Goal: Task Accomplishment & Management: Manage account settings

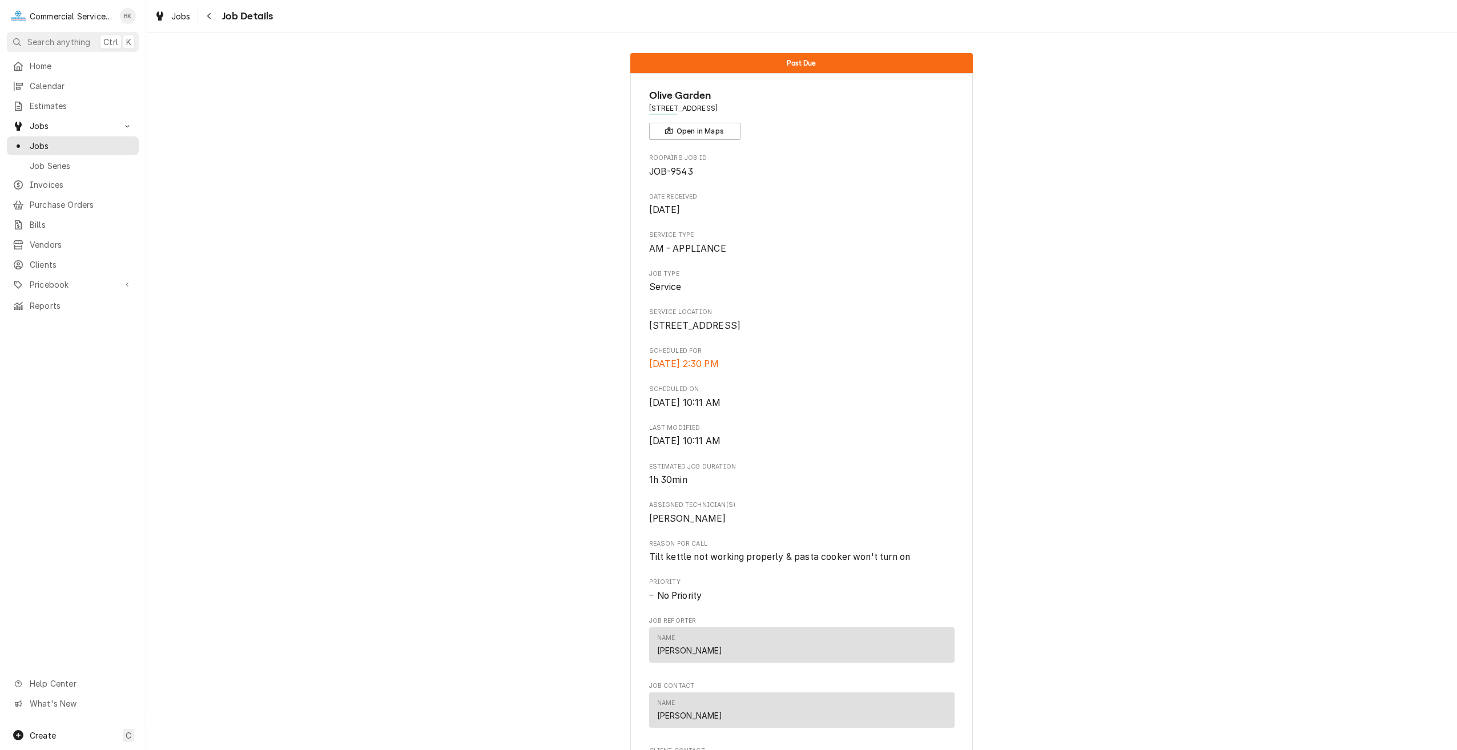
scroll to position [398, 0]
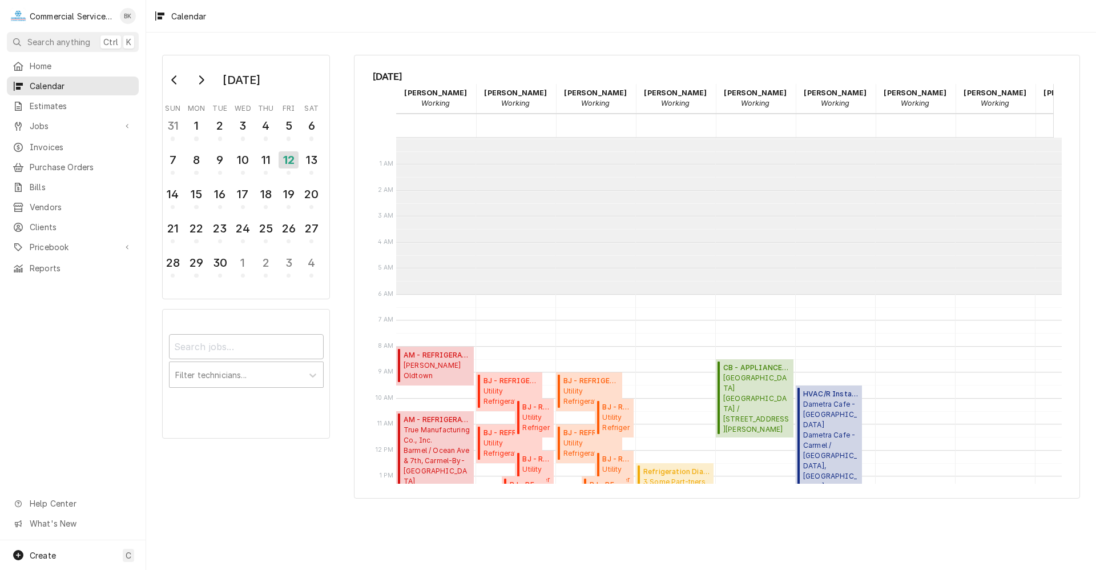
scroll to position [156, 0]
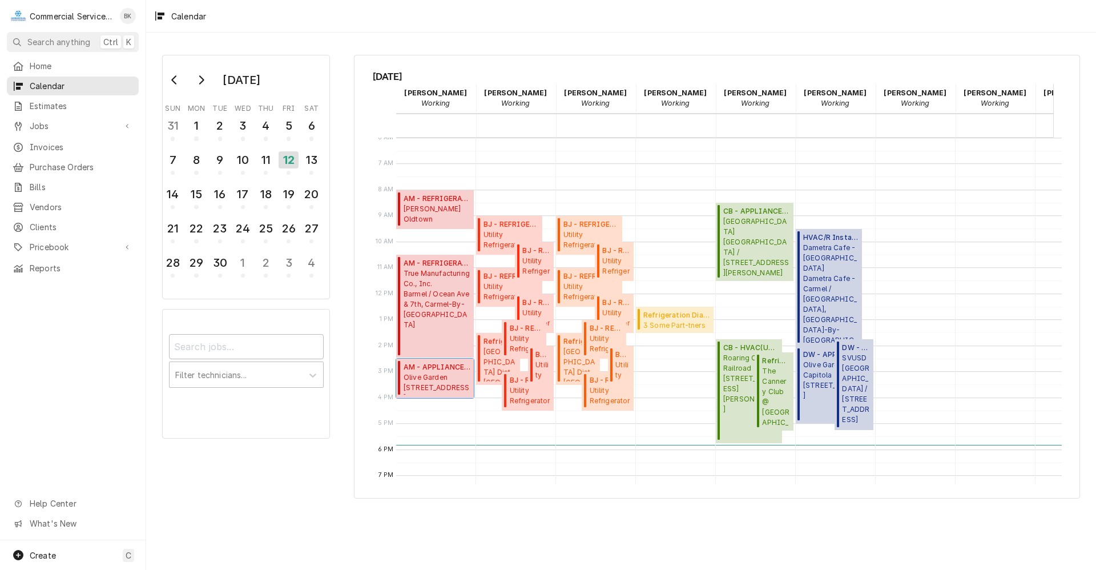
click at [438, 374] on span "Olive Garden 1580 N. Main Street, Salinas, CA 93906" at bounding box center [437, 383] width 67 height 22
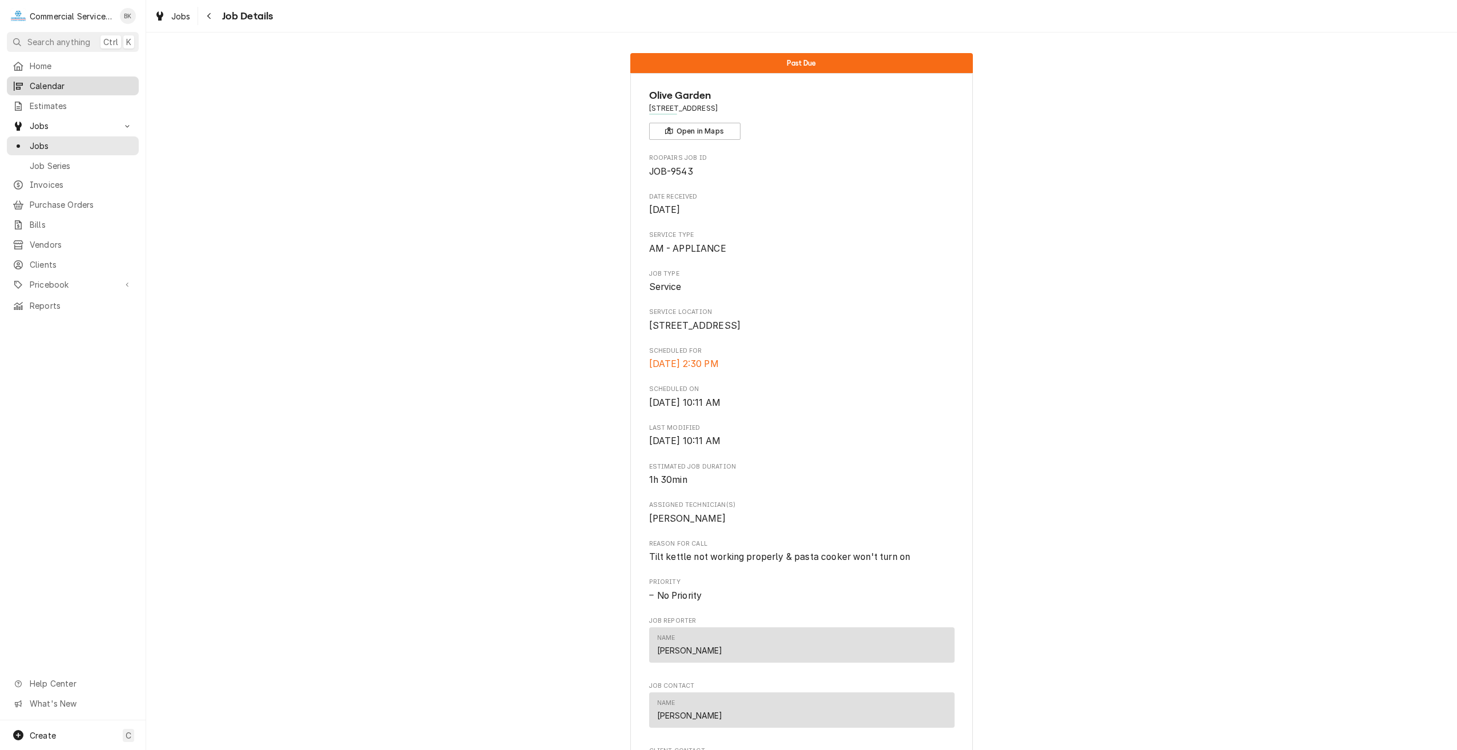
click at [39, 90] on link "Calendar" at bounding box center [73, 85] width 132 height 19
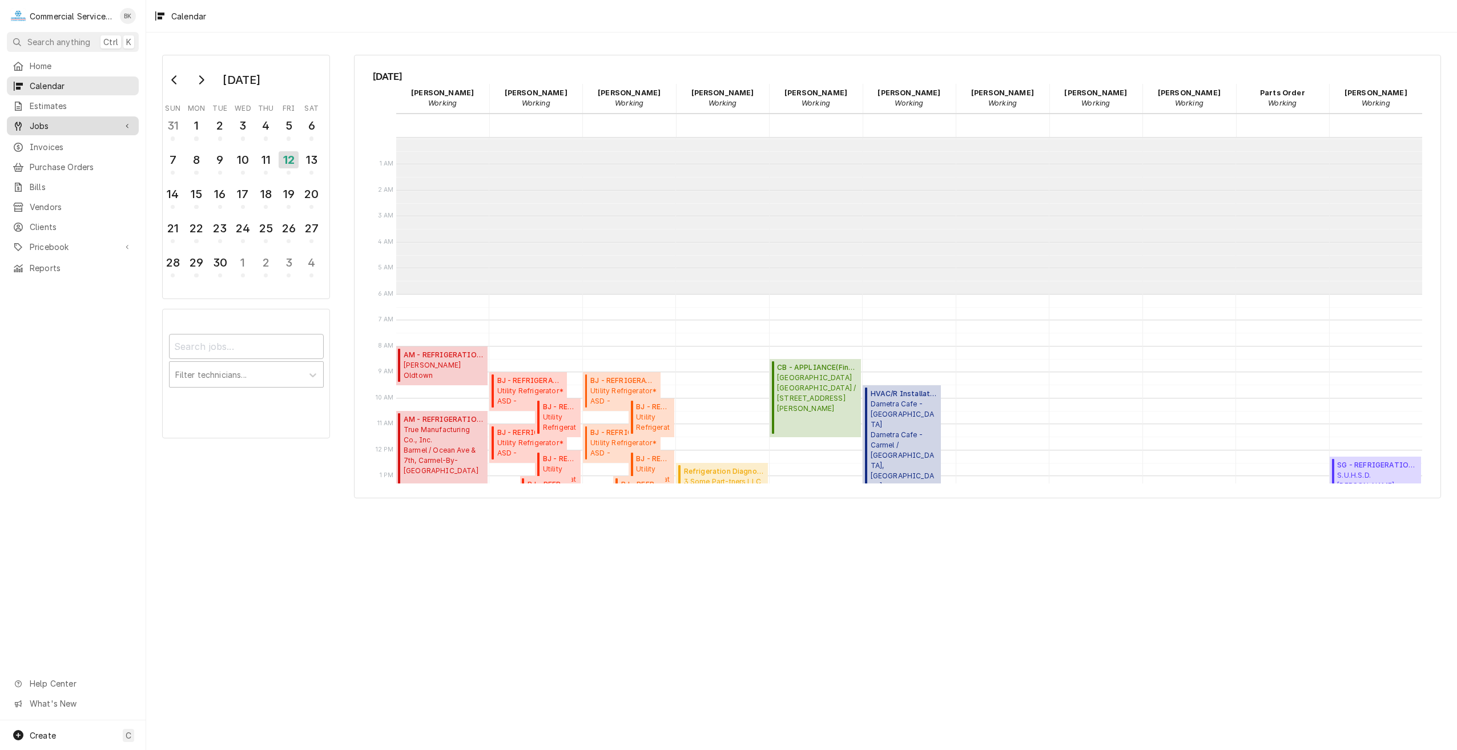
click at [33, 120] on span "Jobs" at bounding box center [73, 126] width 86 height 12
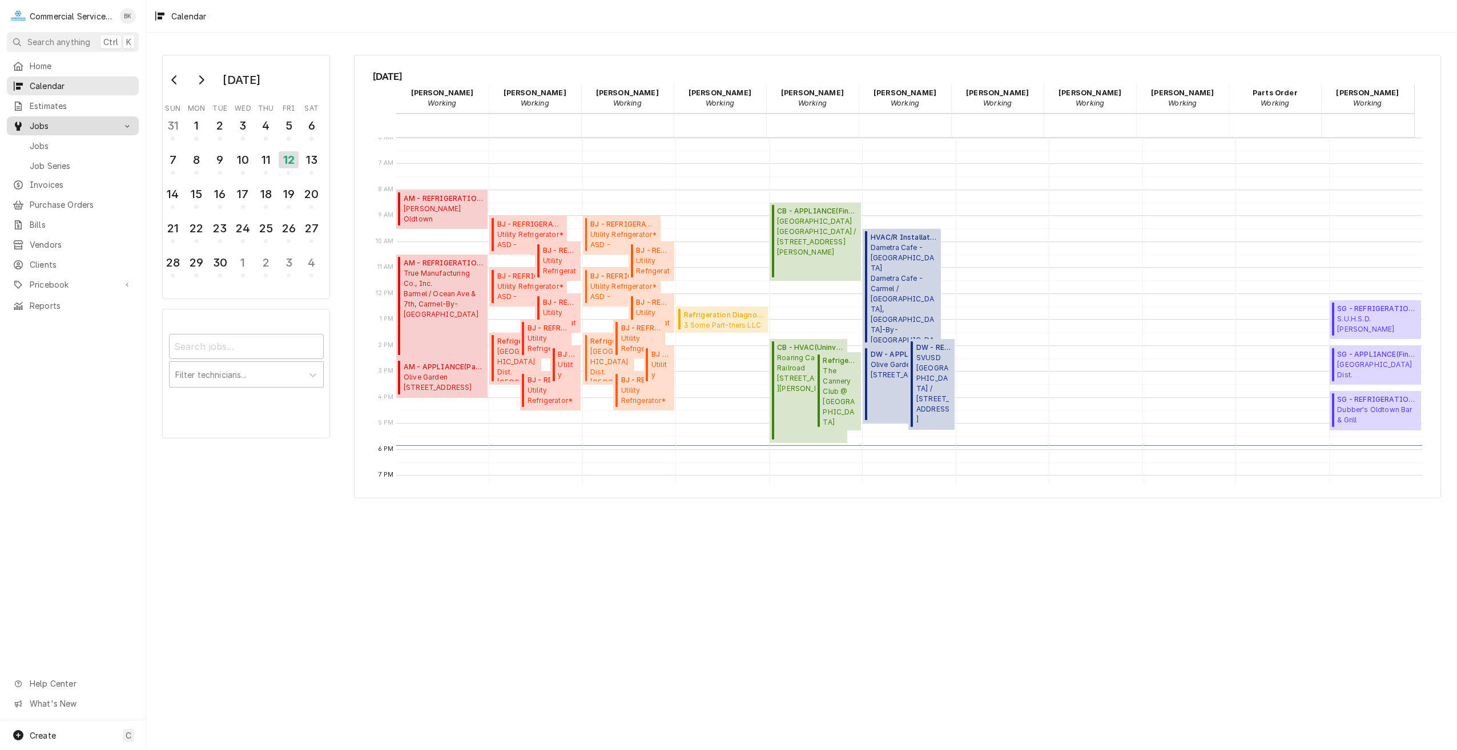
click at [34, 122] on span "Jobs" at bounding box center [73, 126] width 86 height 12
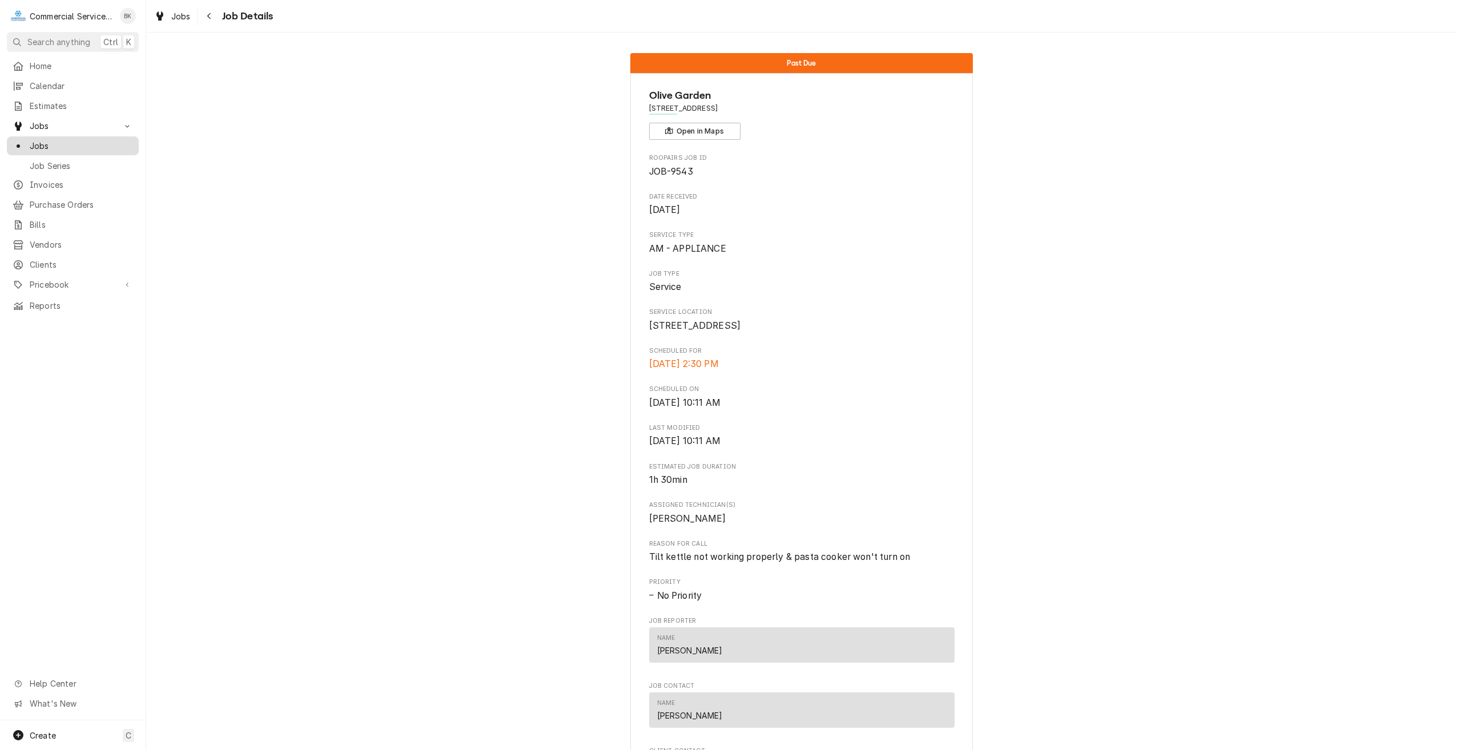
click span "Jobs"
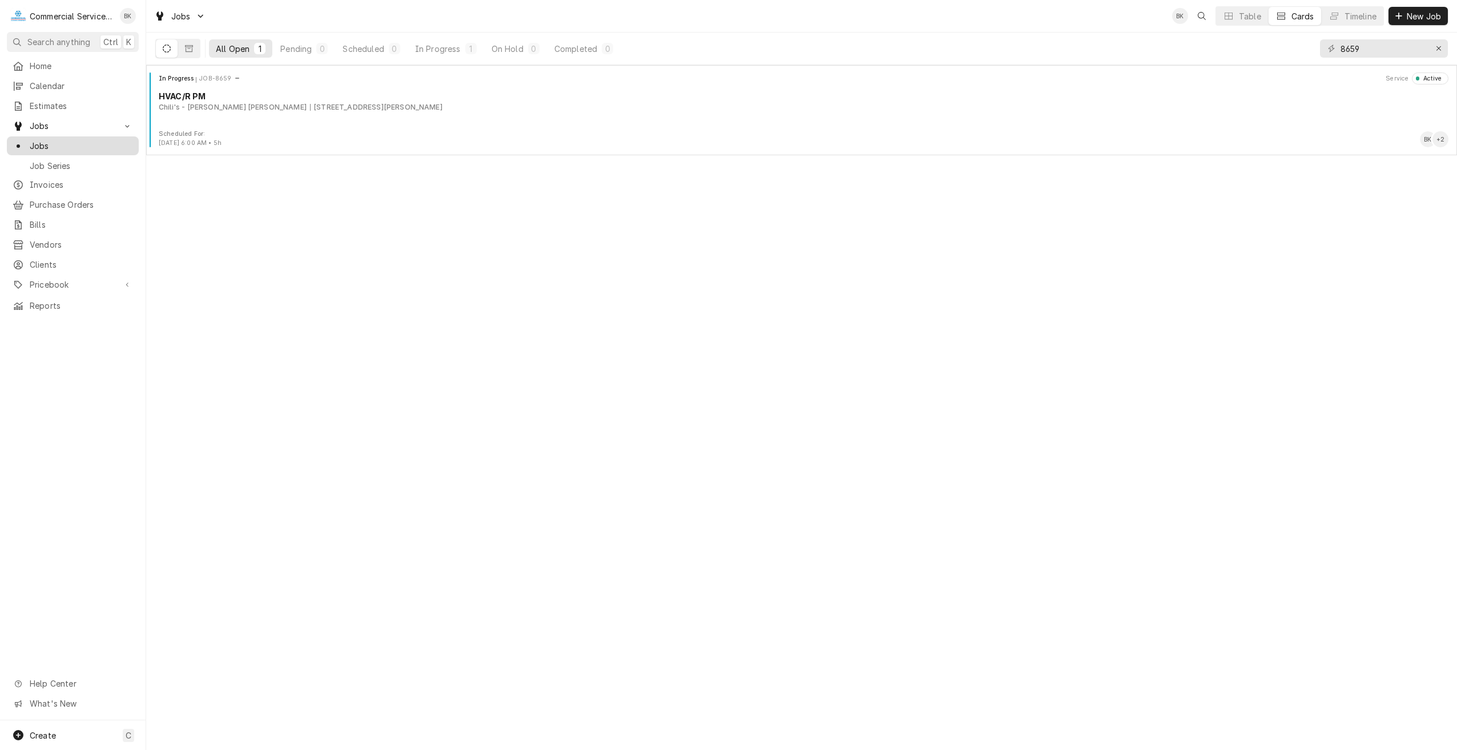
click at [74, 144] on span "Jobs" at bounding box center [81, 146] width 103 height 12
click at [1436, 51] on icon "Erase input" at bounding box center [1438, 49] width 6 height 8
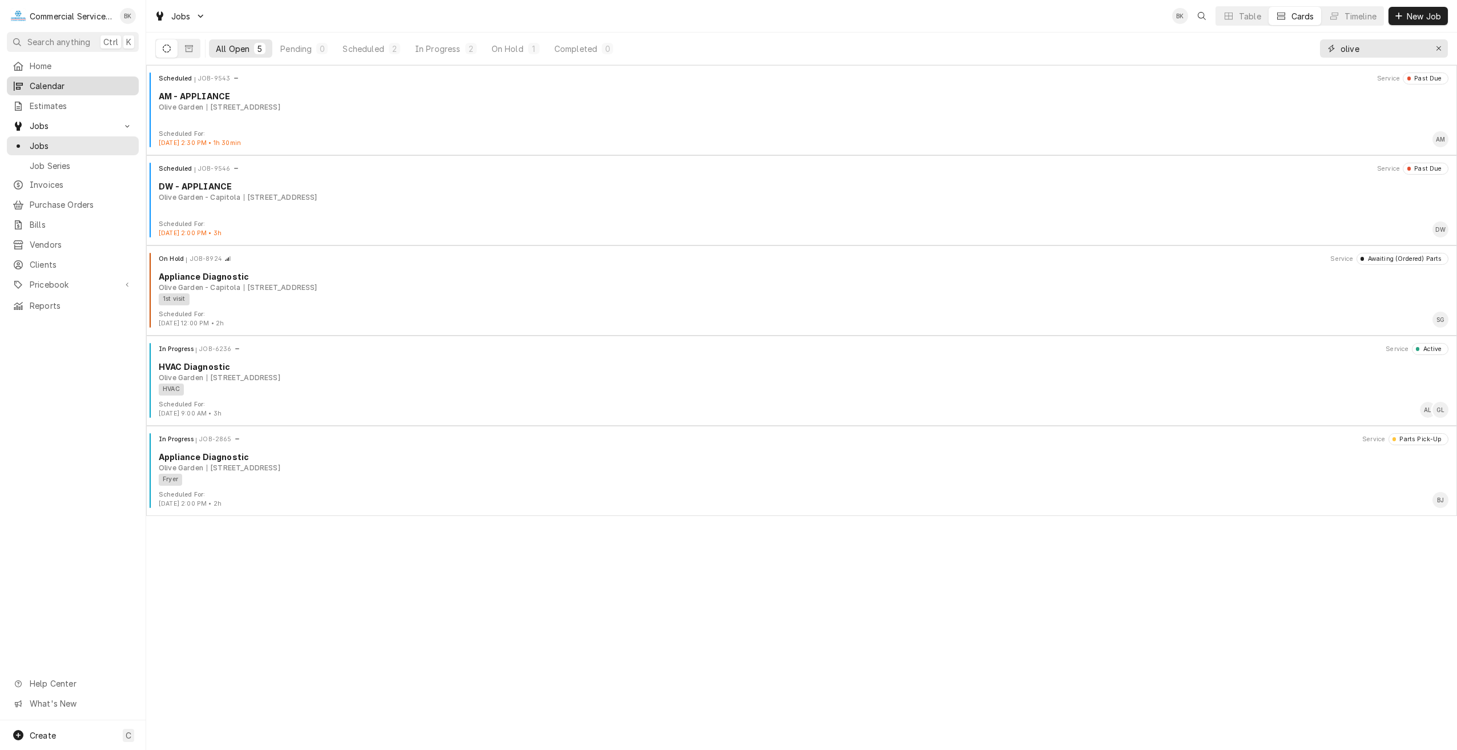
type input "olive"
click at [64, 87] on span "Calendar" at bounding box center [81, 86] width 103 height 12
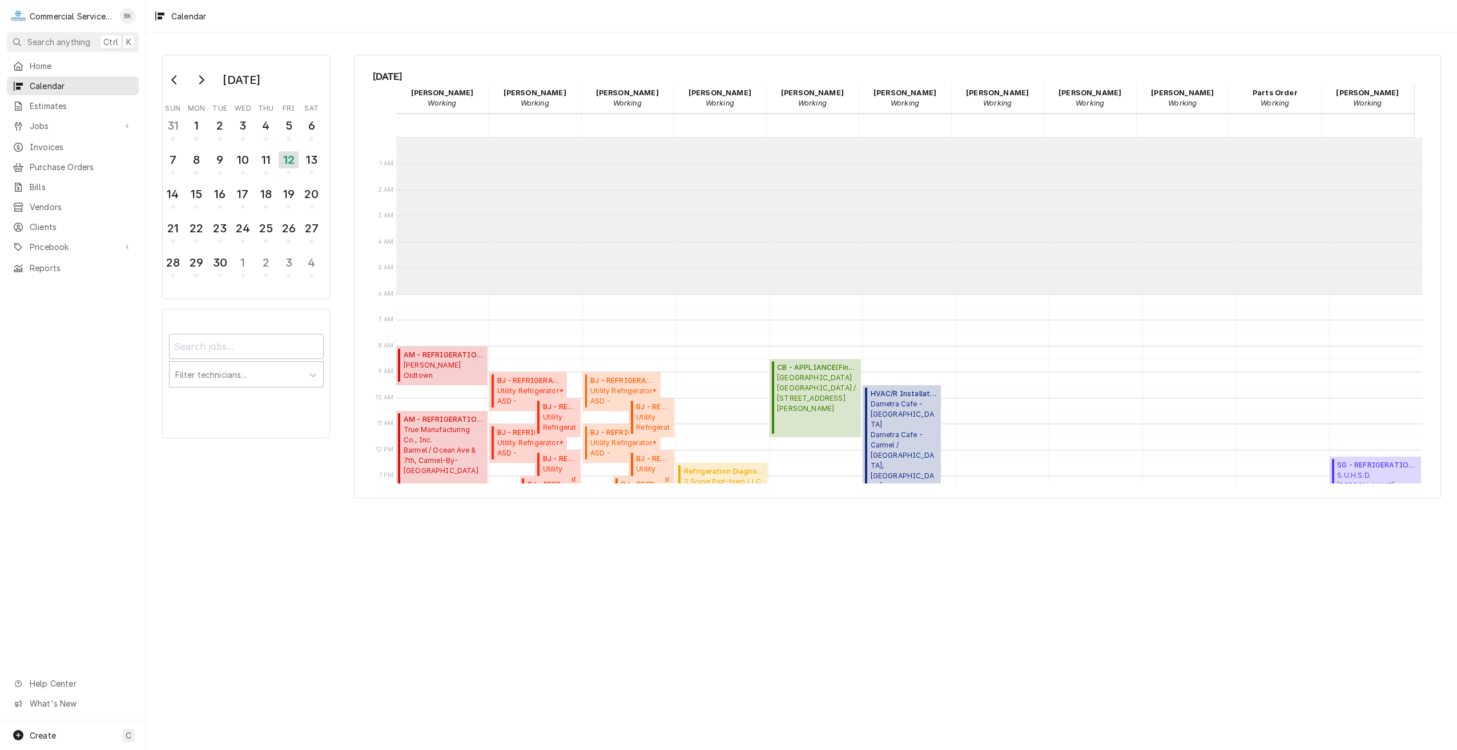
scroll to position [156, 0]
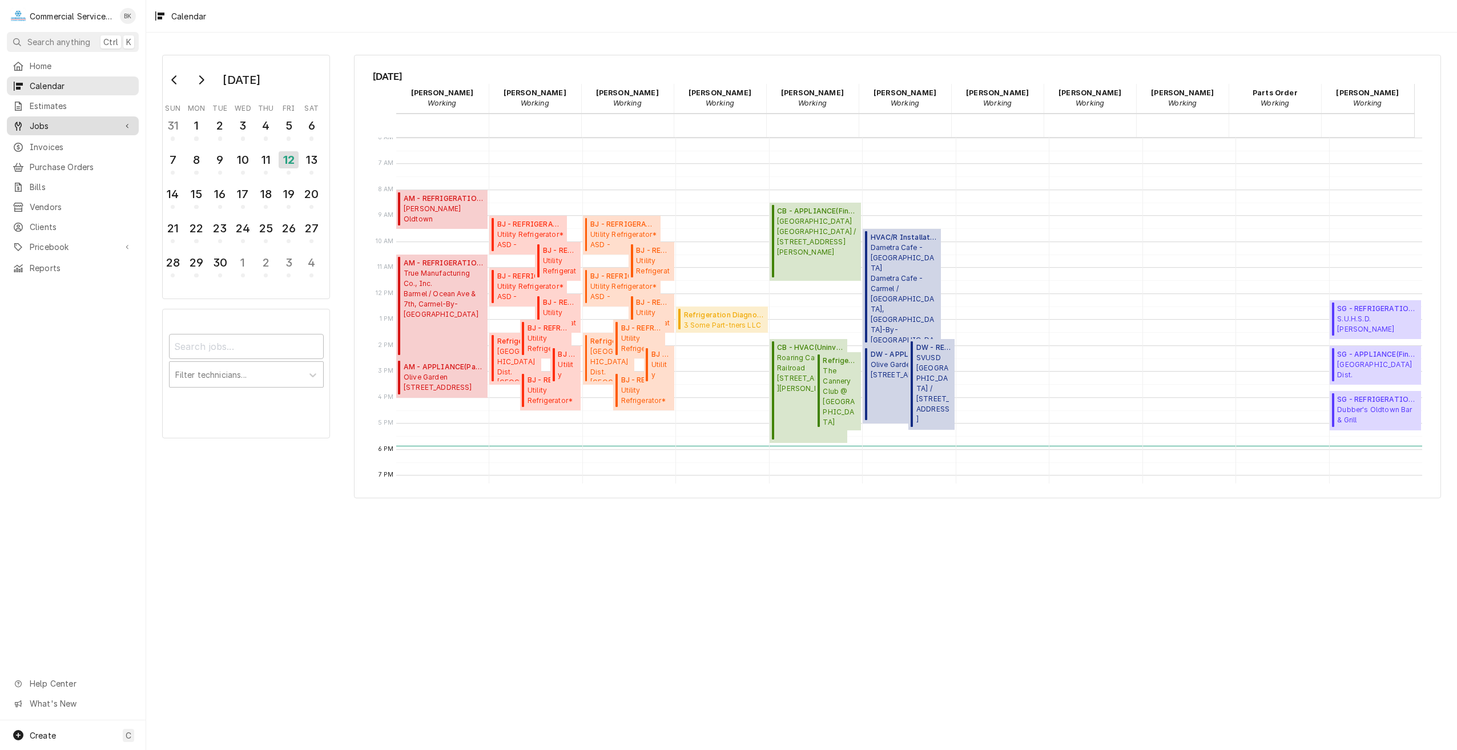
click at [50, 121] on span "Jobs" at bounding box center [73, 126] width 86 height 12
click at [303, 159] on div "13" at bounding box center [311, 159] width 20 height 19
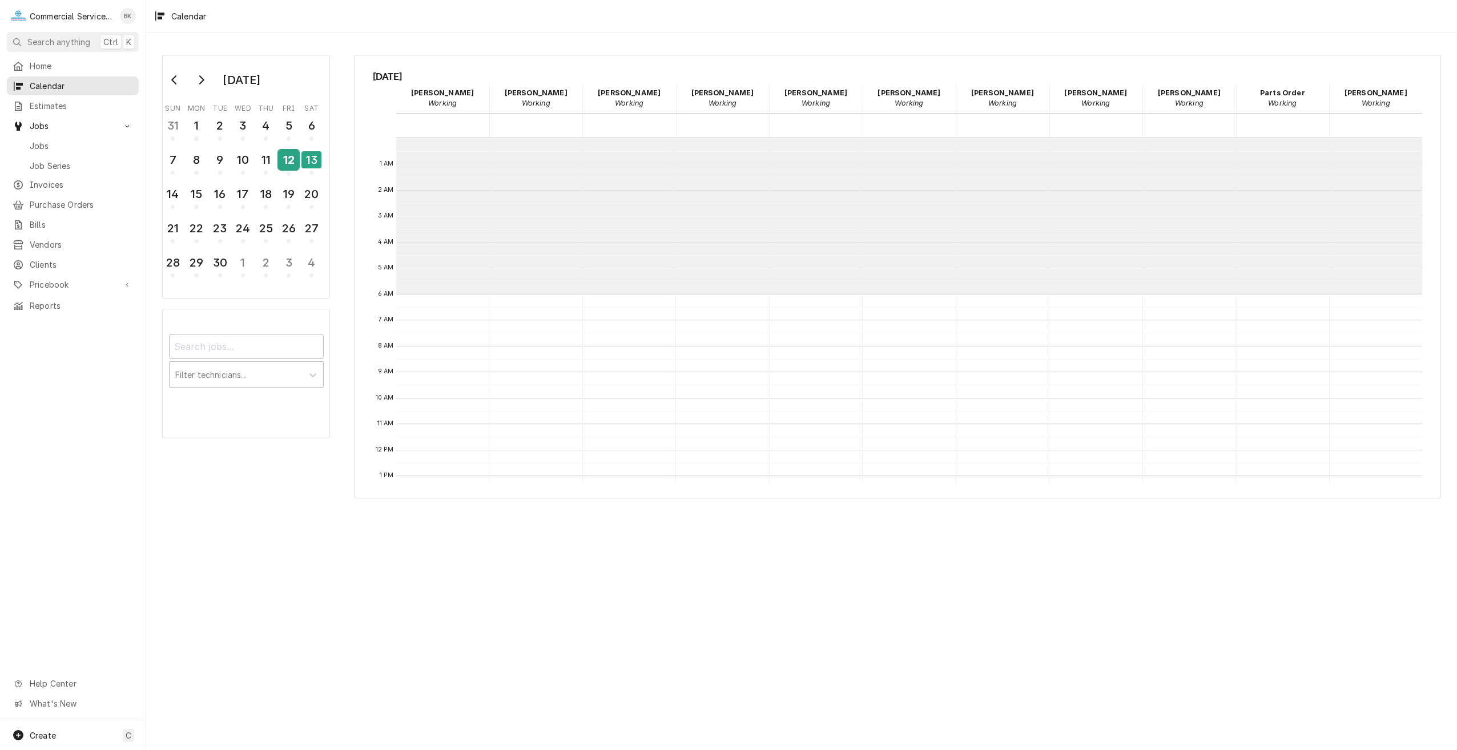
click at [297, 158] on div "12" at bounding box center [289, 159] width 20 height 19
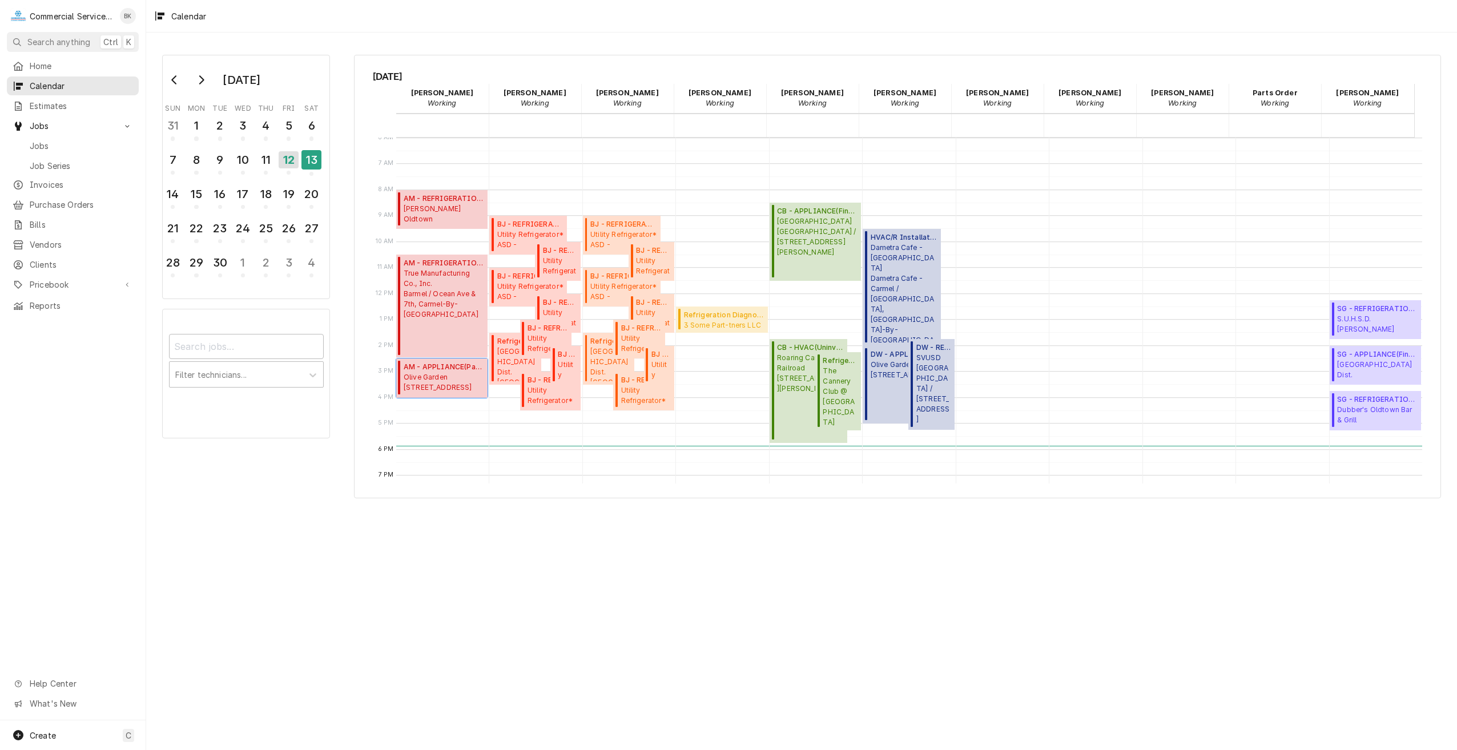
click at [449, 372] on span "AM - APPLIANCE ( Past Due )" at bounding box center [444, 367] width 80 height 10
click at [885, 380] on span "Olive Garden - Capitola 3400 Clares Street, Capitola, CA 95010" at bounding box center [910, 370] width 80 height 21
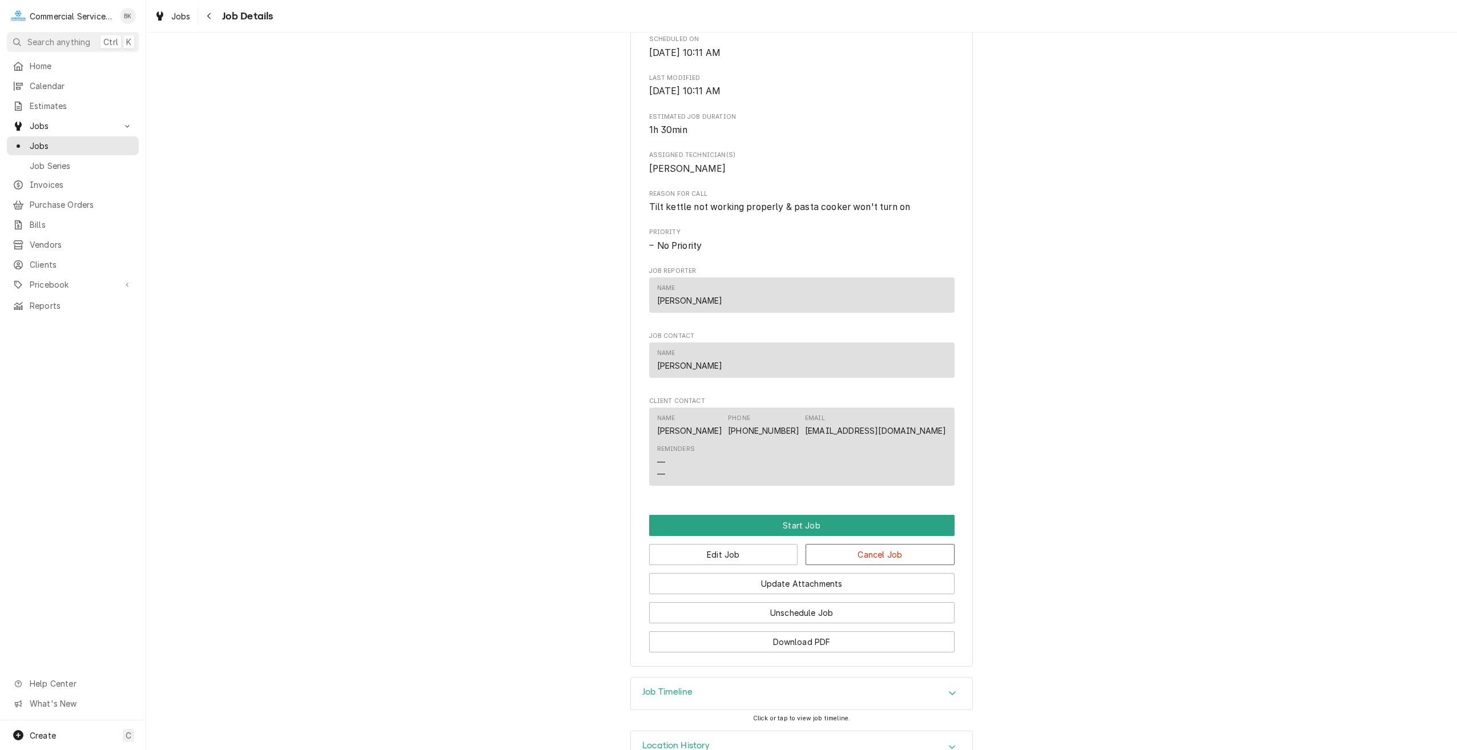
scroll to position [398, 0]
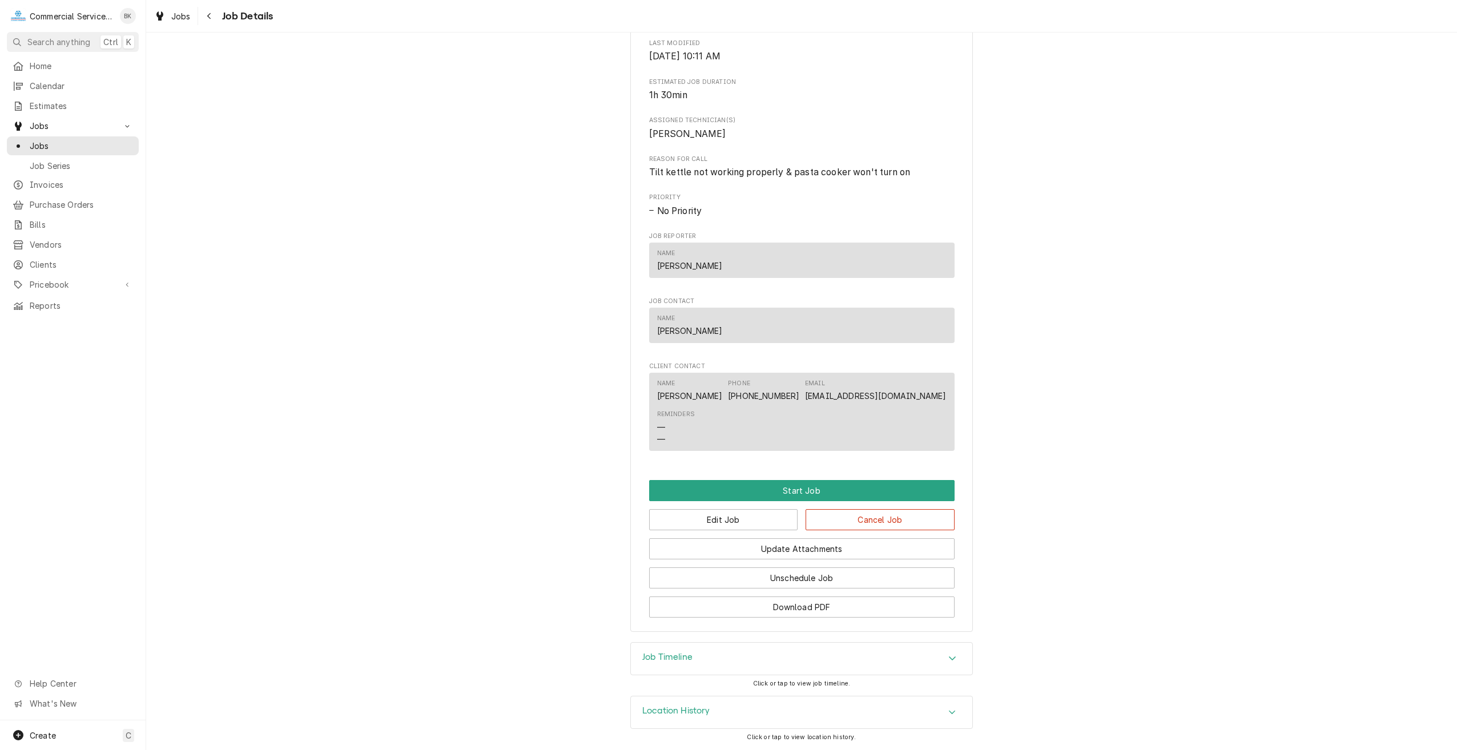
click at [765, 655] on div "Job Timeline" at bounding box center [801, 659] width 341 height 32
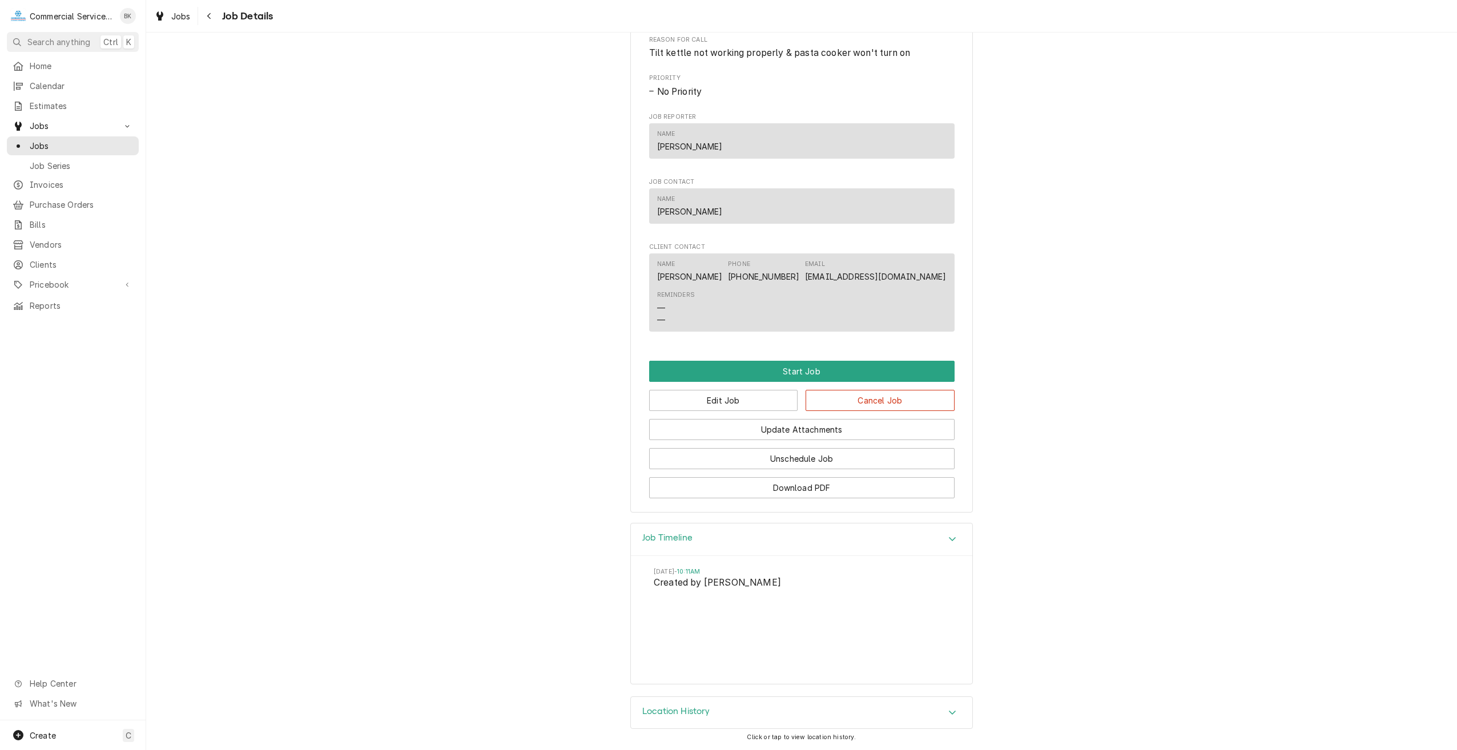
scroll to position [518, 0]
click at [53, 259] on span "Clients" at bounding box center [81, 265] width 103 height 12
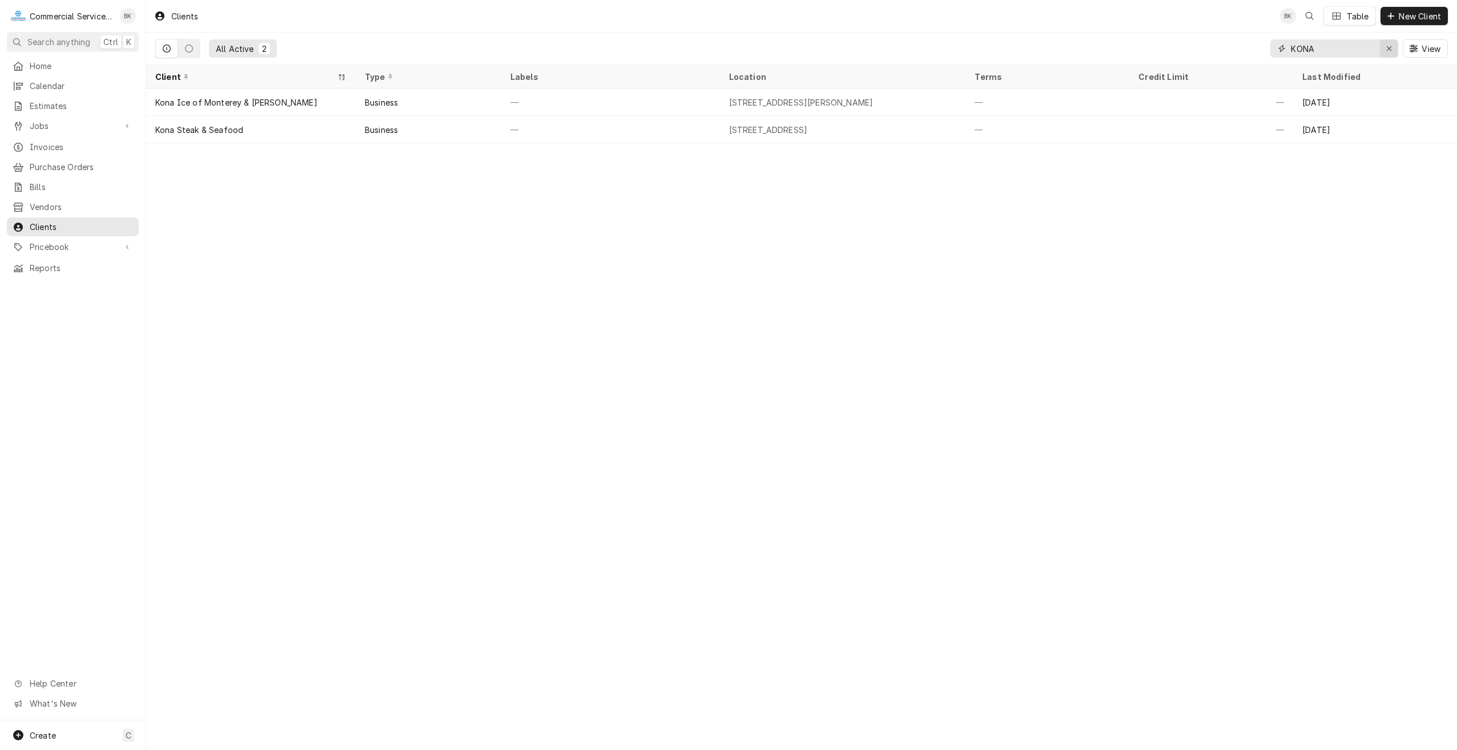
click at [1384, 49] on div "Erase input" at bounding box center [1388, 48] width 11 height 11
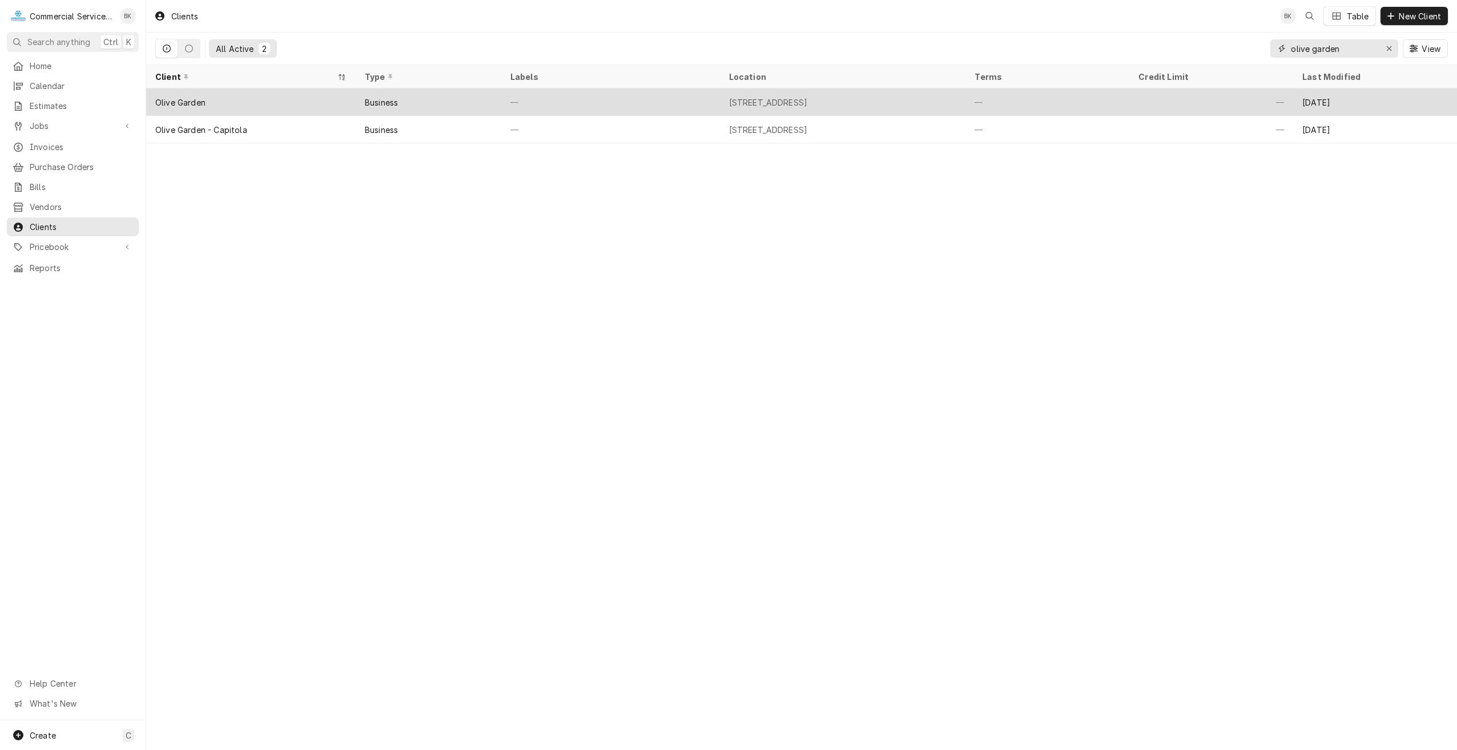
type input "olive garden"
click at [359, 104] on div "Business" at bounding box center [429, 101] width 146 height 27
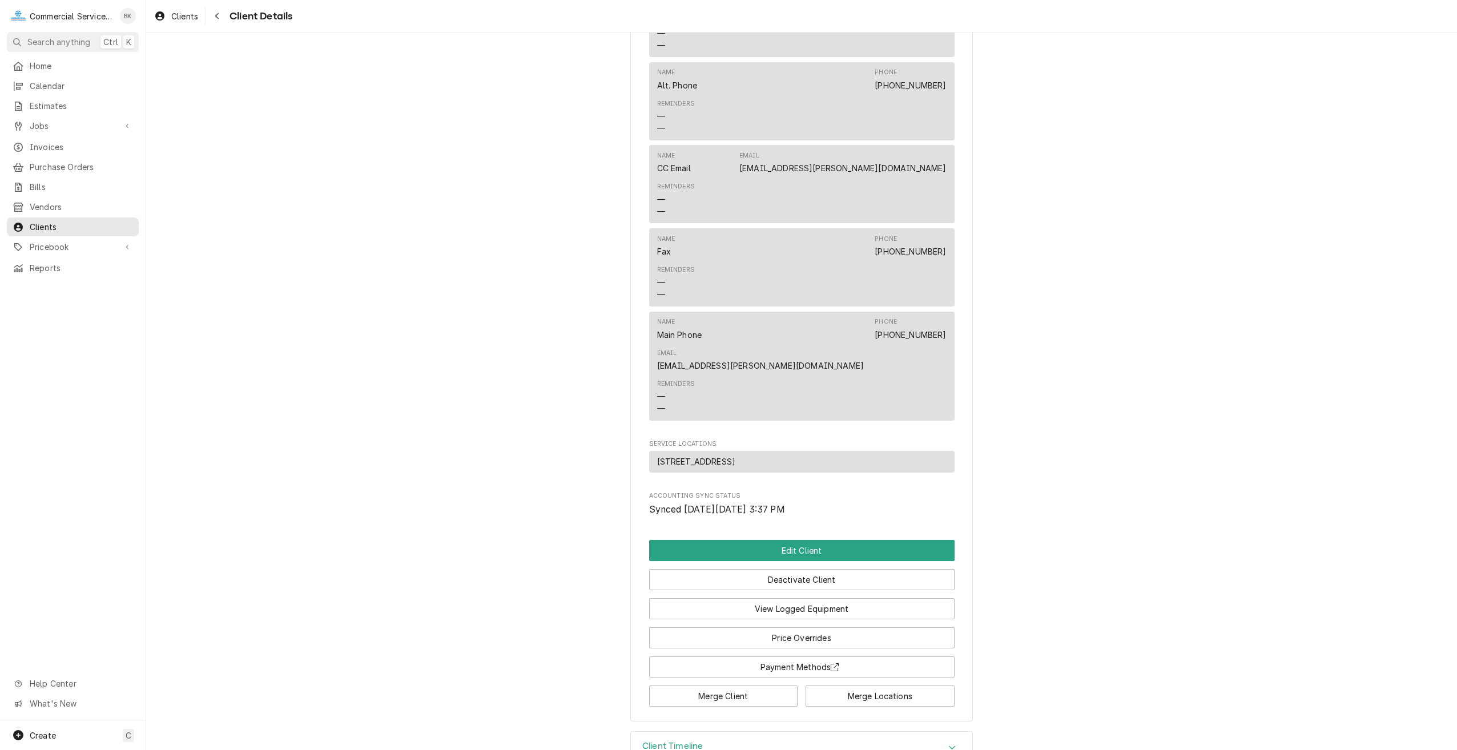
scroll to position [489, 0]
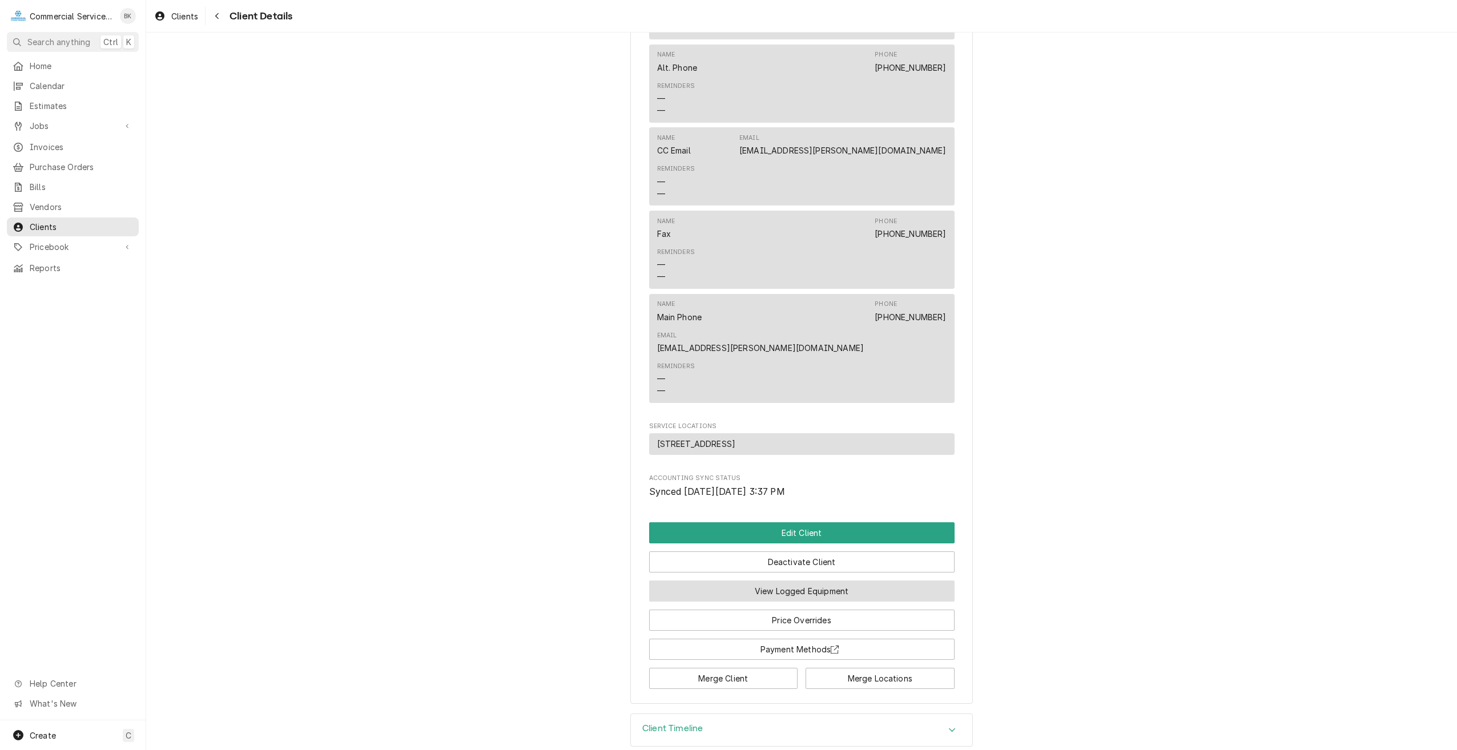
click at [802, 580] on button "View Logged Equipment" at bounding box center [801, 590] width 305 height 21
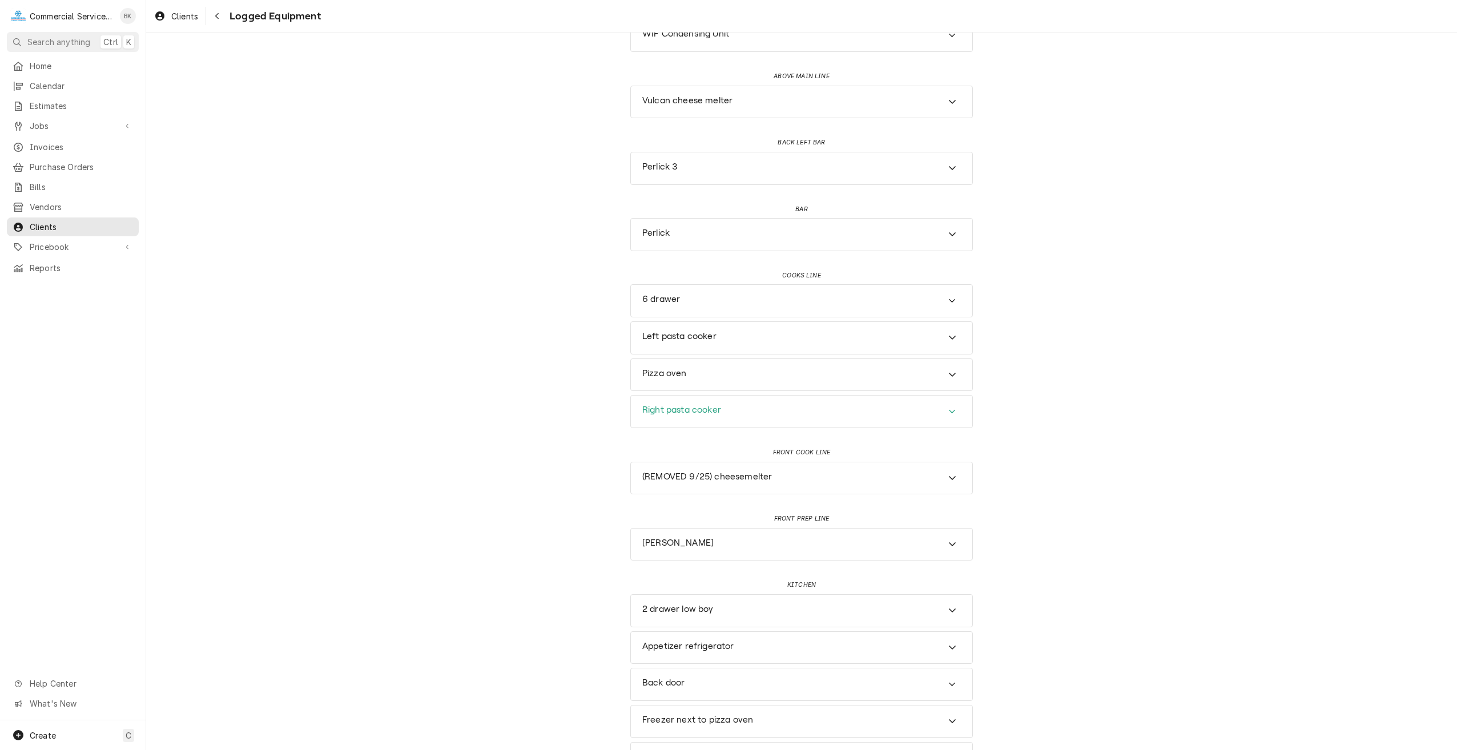
scroll to position [400, 0]
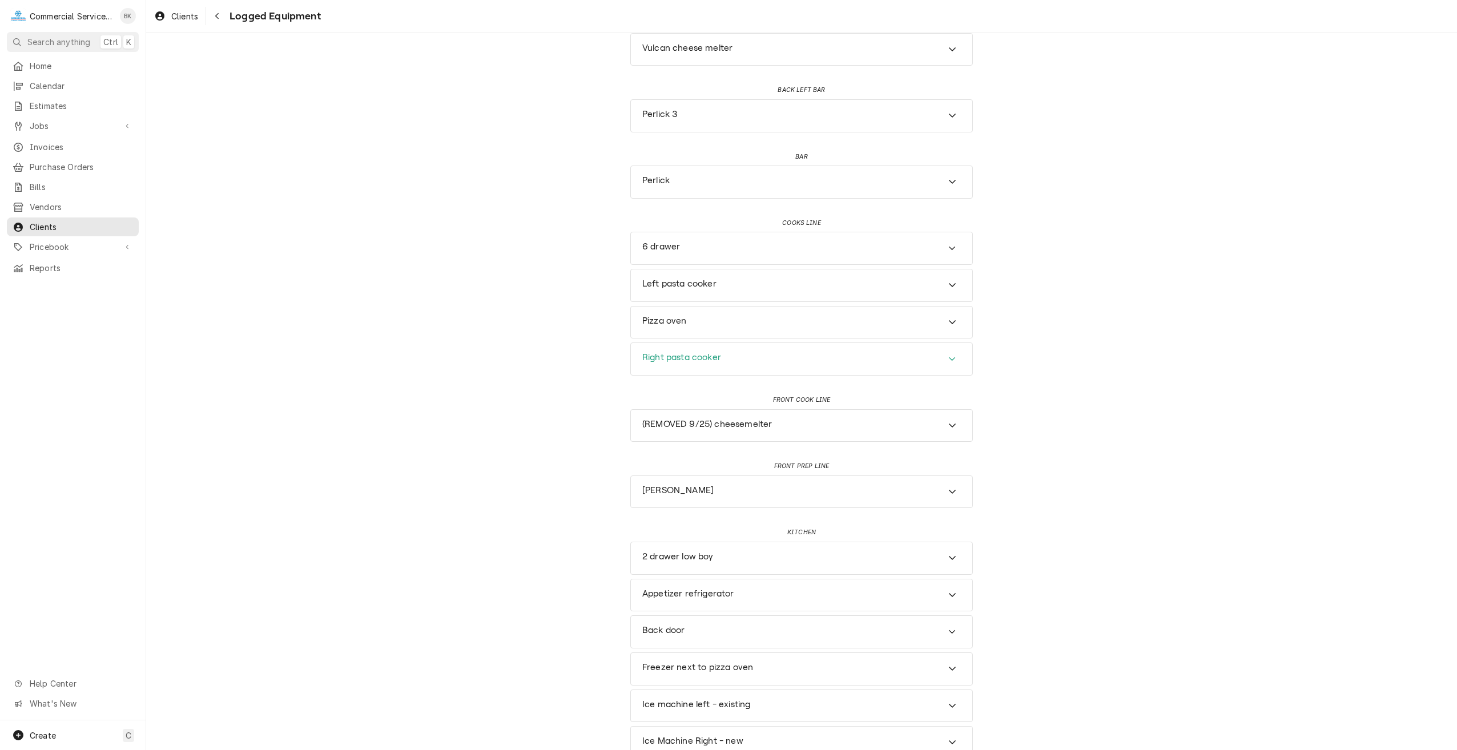
click at [707, 357] on h3 "Right pasta cooker" at bounding box center [681, 357] width 79 height 11
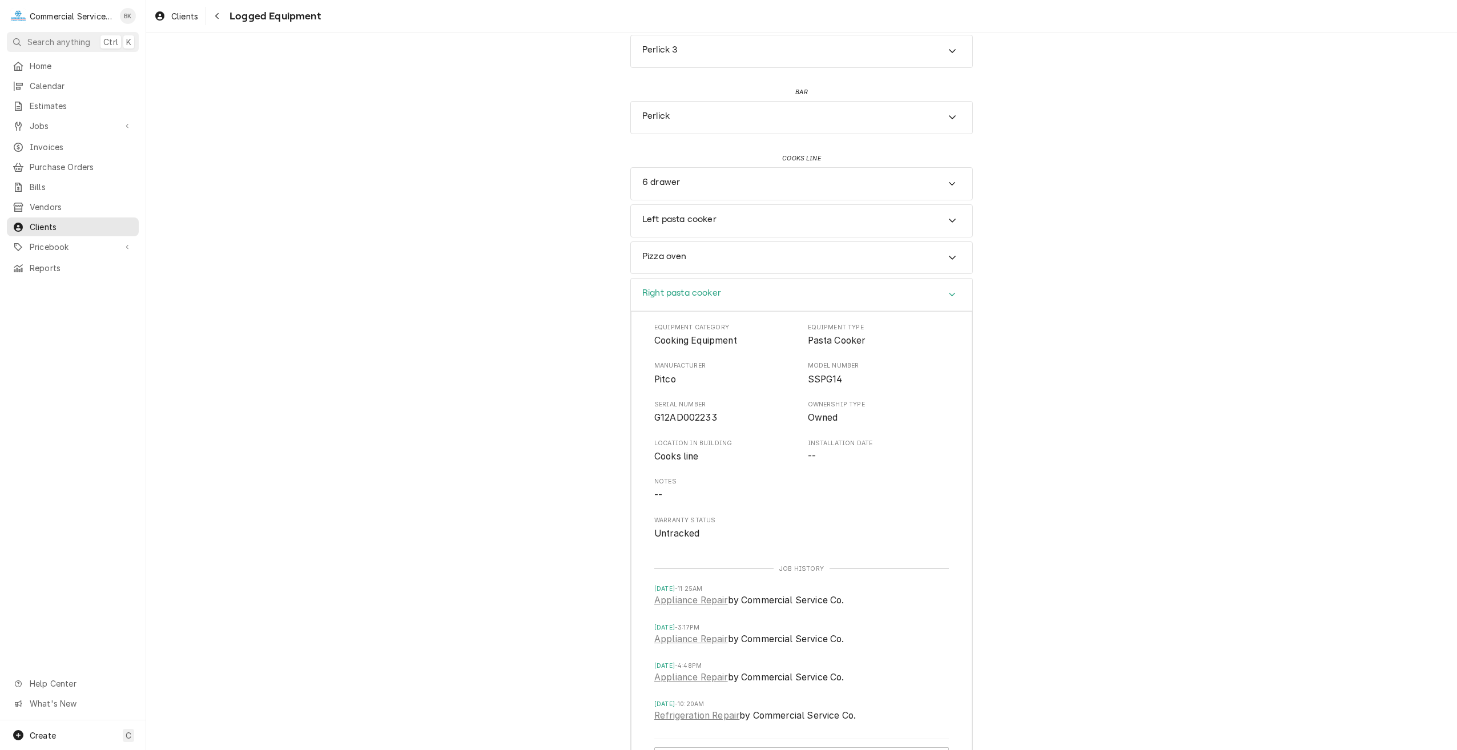
scroll to position [445, 0]
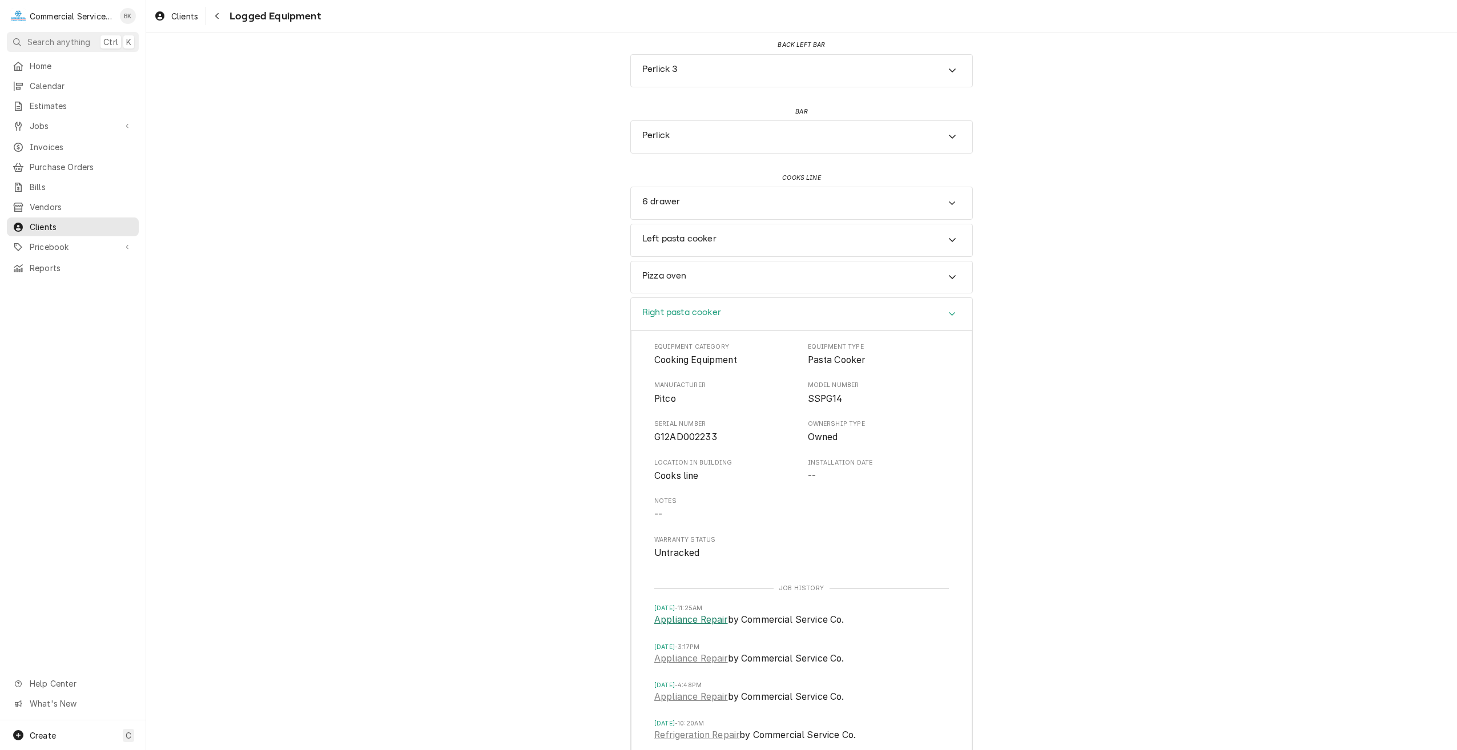
click at [688, 618] on link "Appliance Repair" at bounding box center [691, 620] width 74 height 14
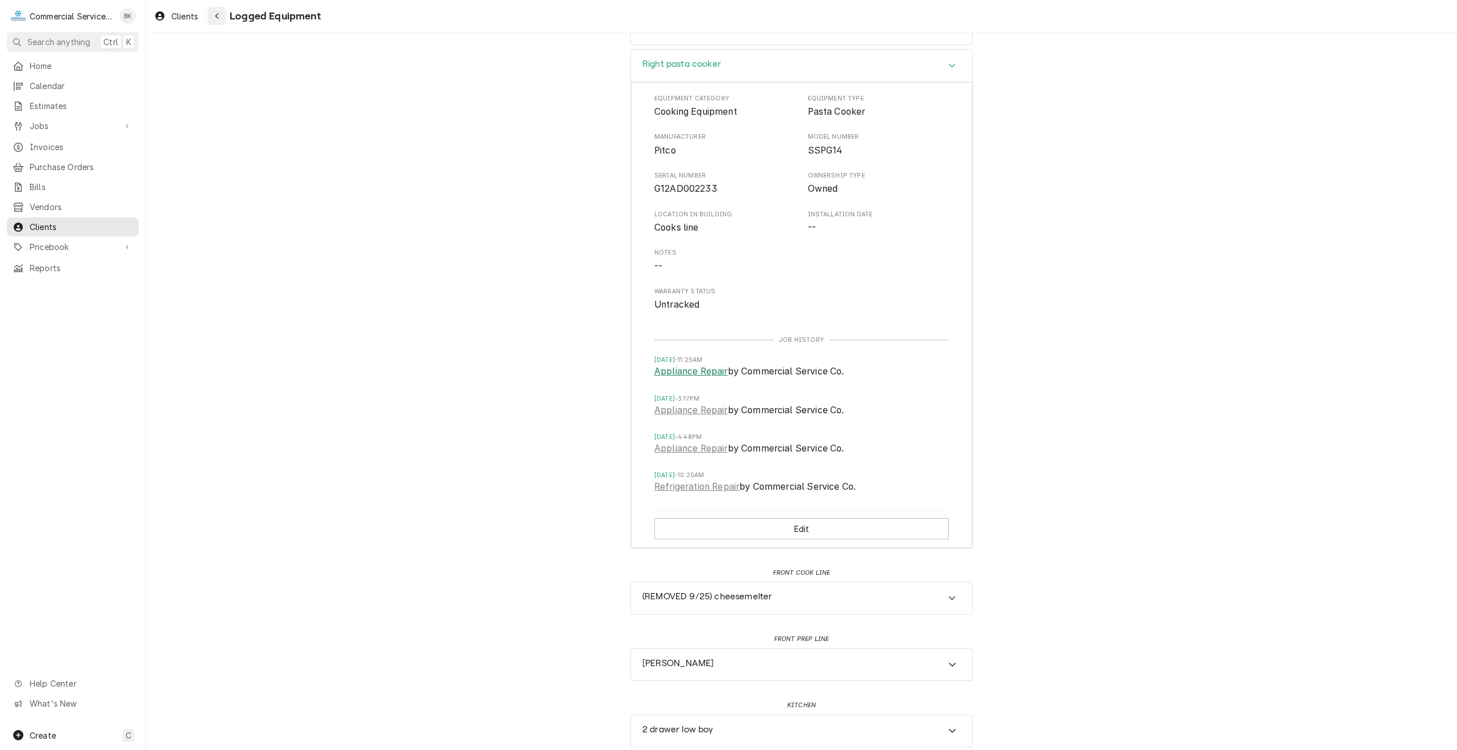
scroll to position [673, 0]
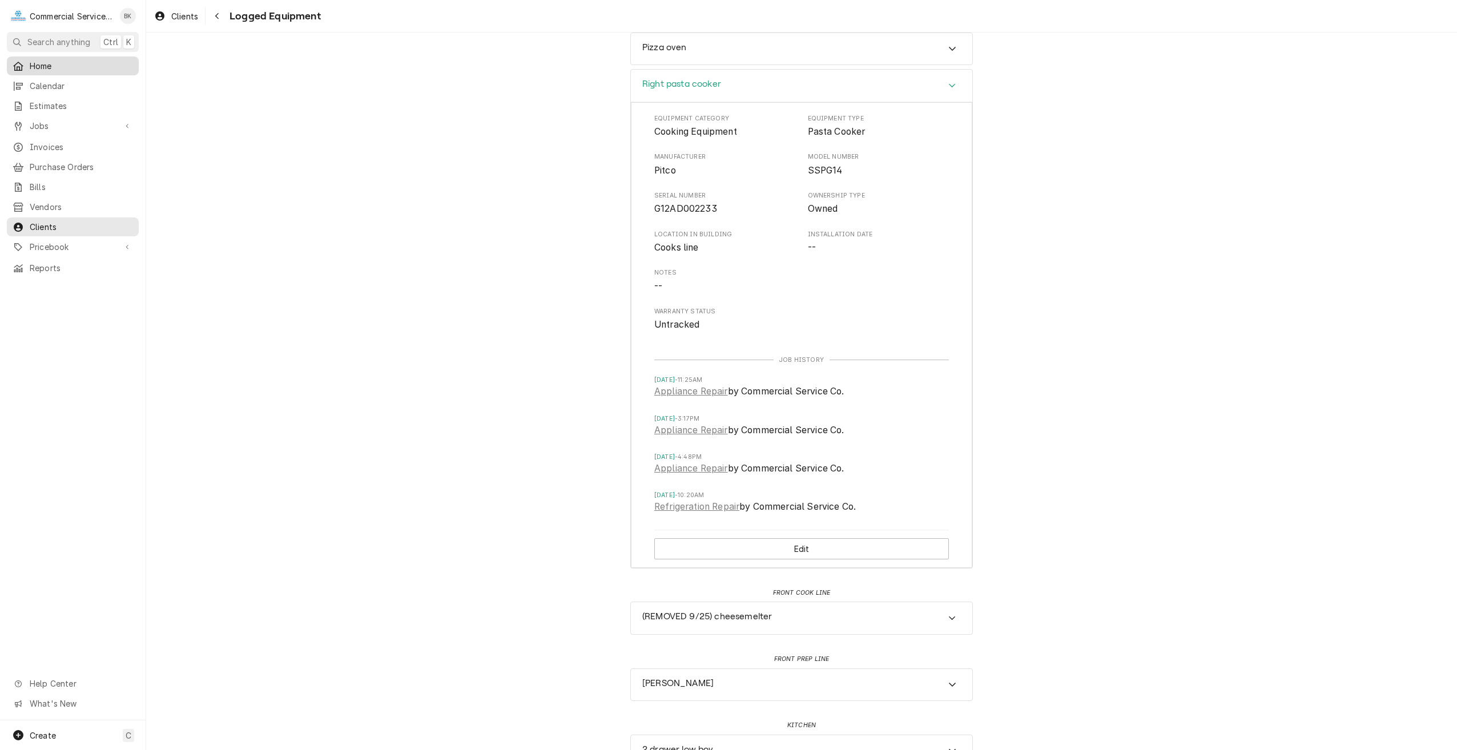
click at [57, 64] on span "Home" at bounding box center [81, 66] width 103 height 12
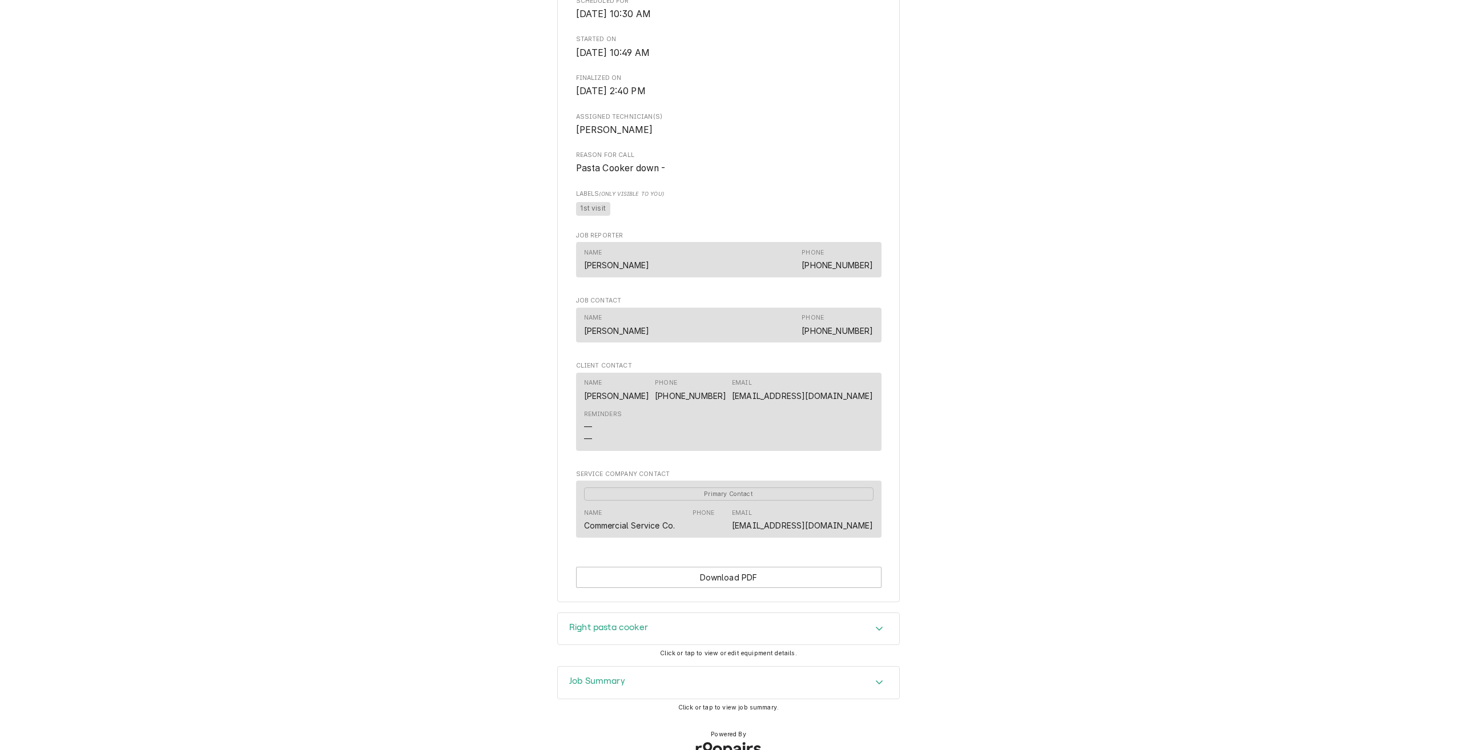
scroll to position [380, 0]
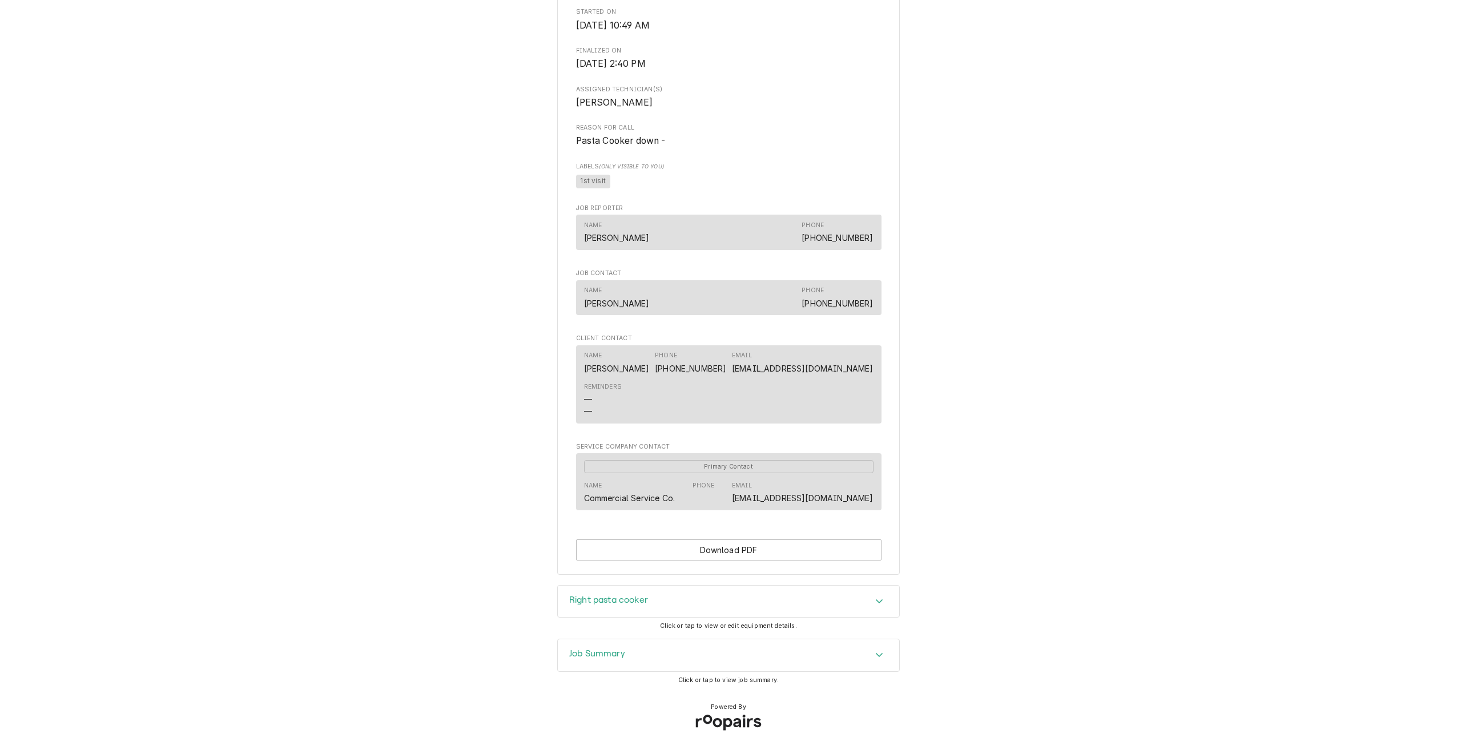
click at [694, 598] on div "Right pasta cooker" at bounding box center [728, 602] width 341 height 32
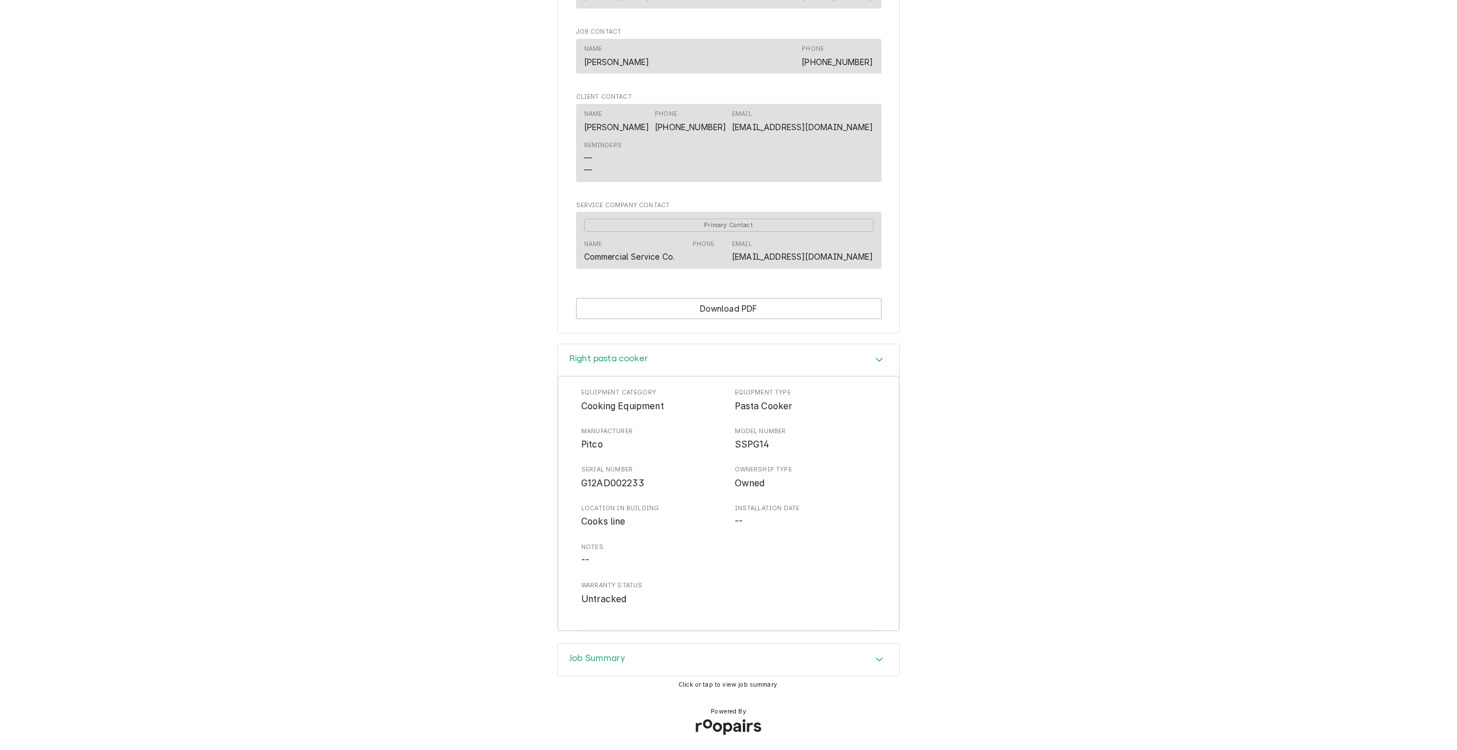
scroll to position [626, 0]
click at [708, 648] on div "Job Summary" at bounding box center [728, 655] width 341 height 32
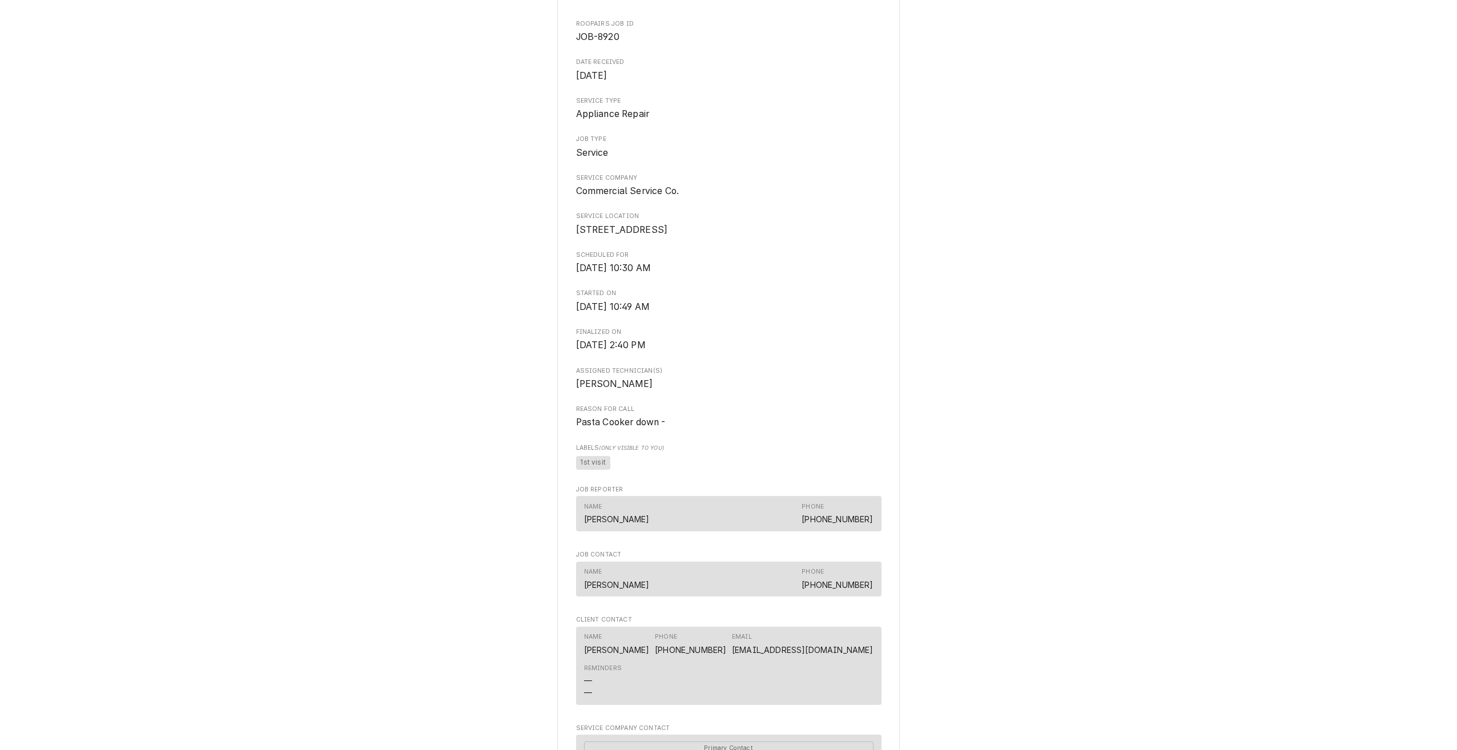
scroll to position [0, 0]
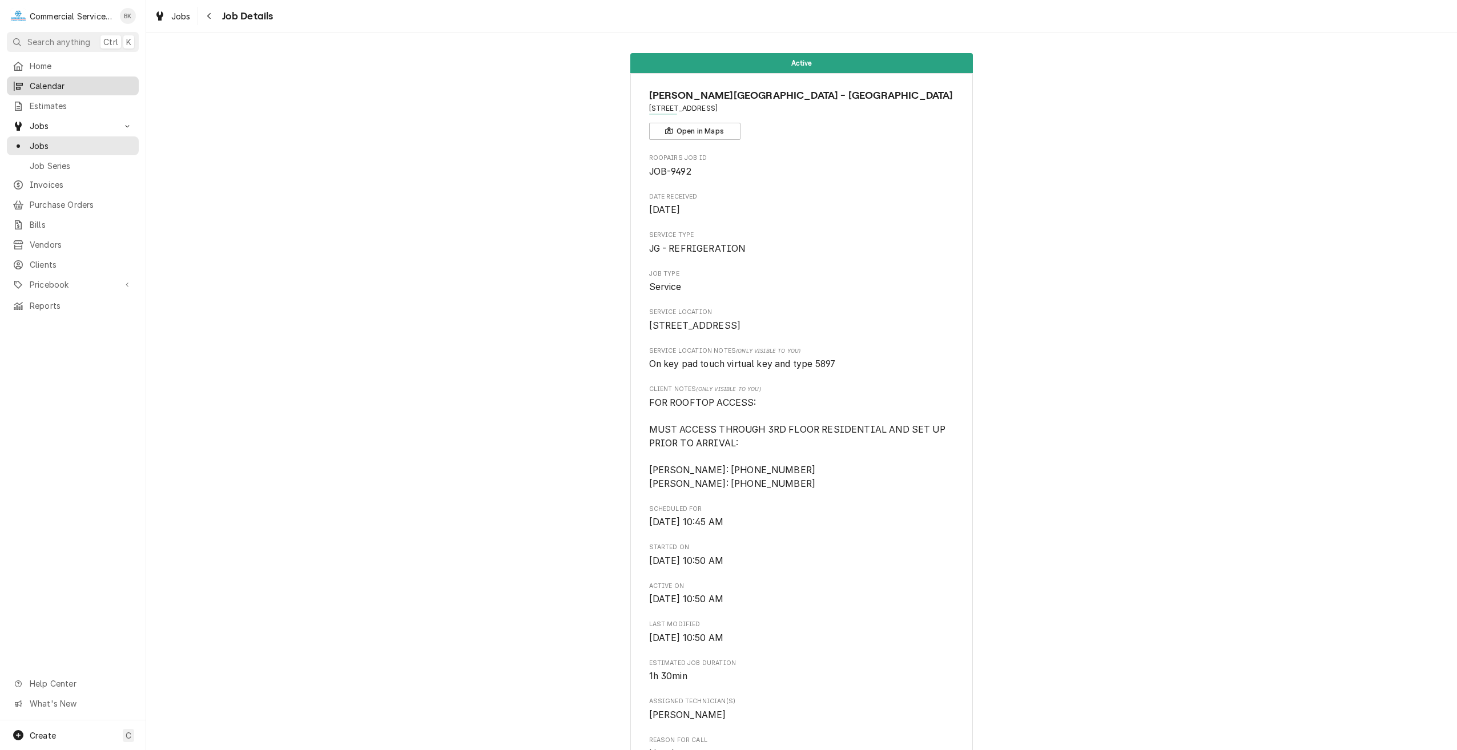
click at [37, 88] on span "Calendar" at bounding box center [81, 86] width 103 height 12
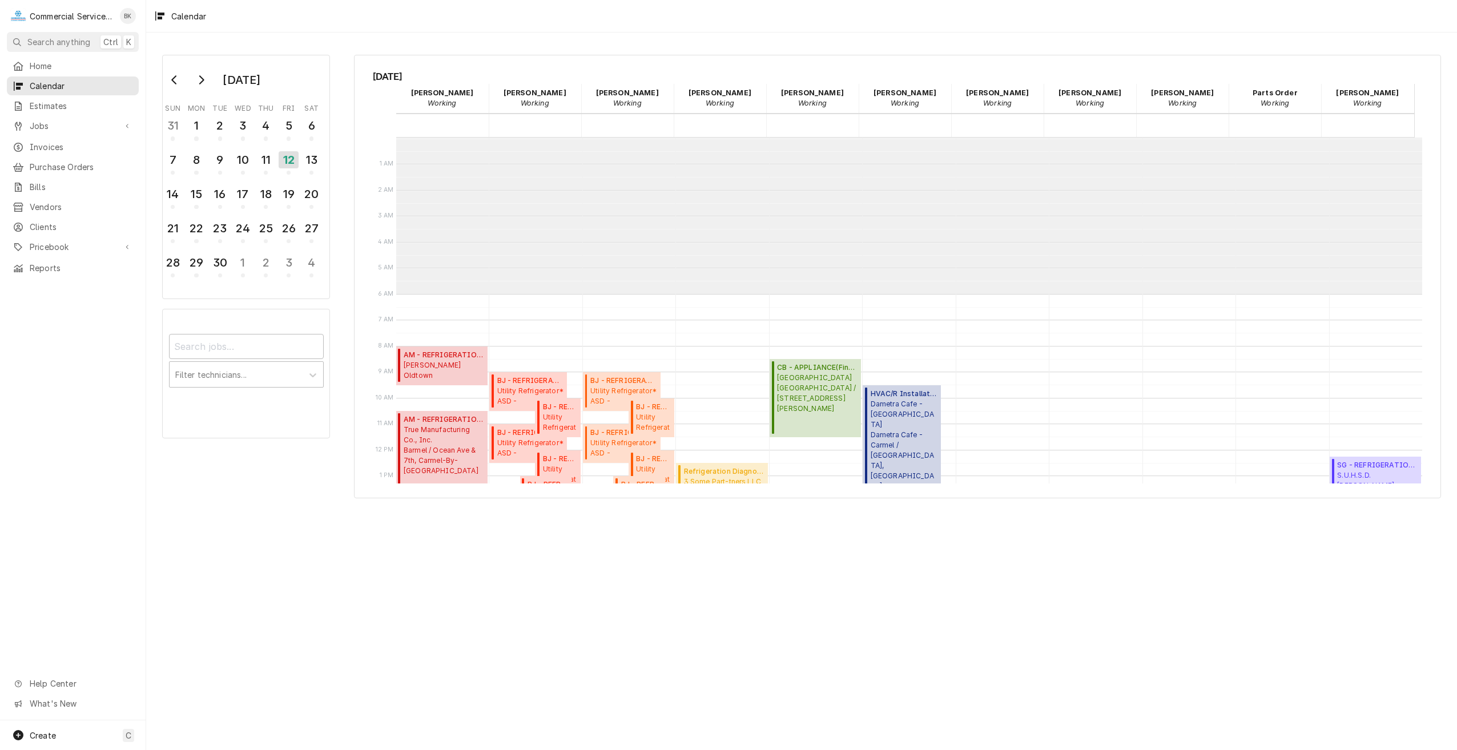
scroll to position [156, 0]
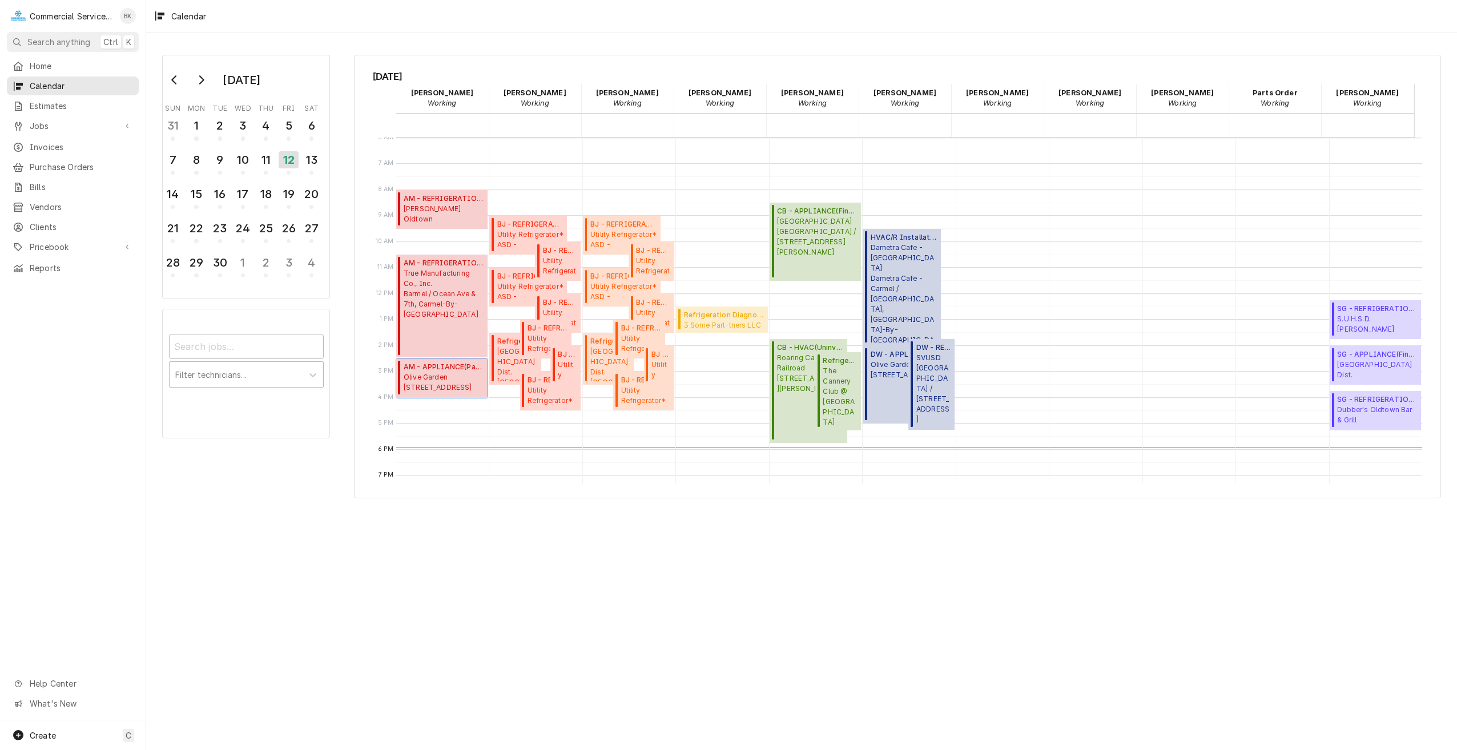
click at [453, 373] on span "Olive Garden 1580 N. Main Street, Salinas, CA 93906" at bounding box center [444, 382] width 80 height 21
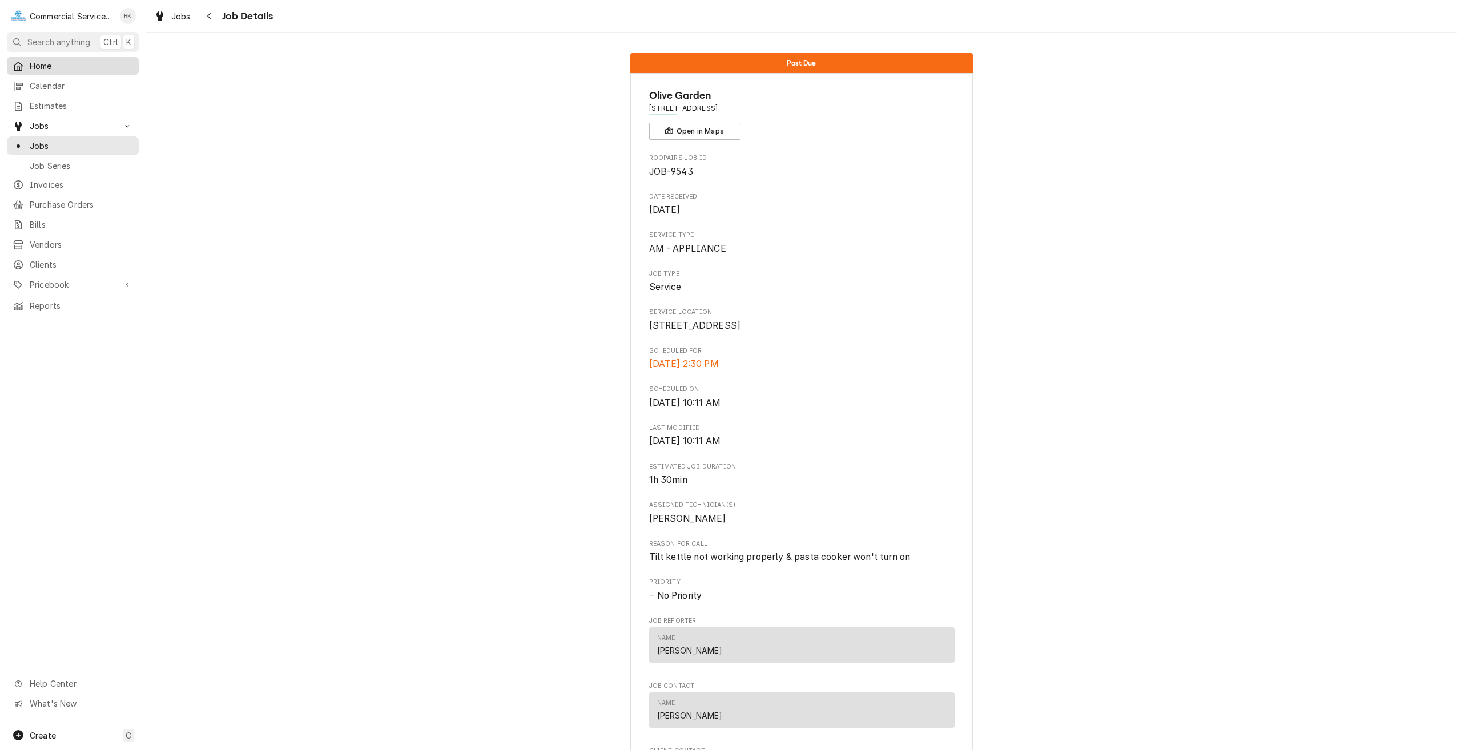
click at [39, 62] on span "Home" at bounding box center [81, 66] width 103 height 12
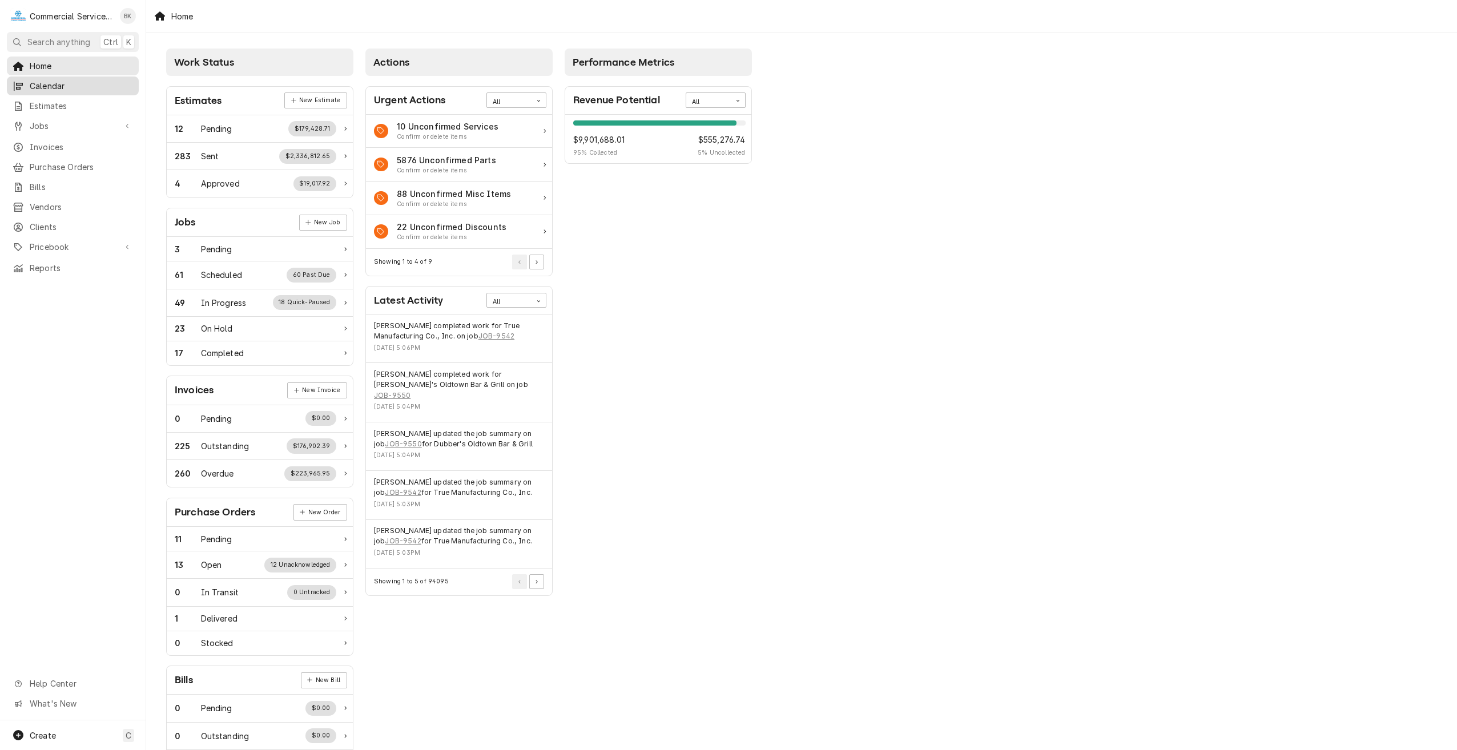
click at [66, 88] on span "Calendar" at bounding box center [81, 86] width 103 height 12
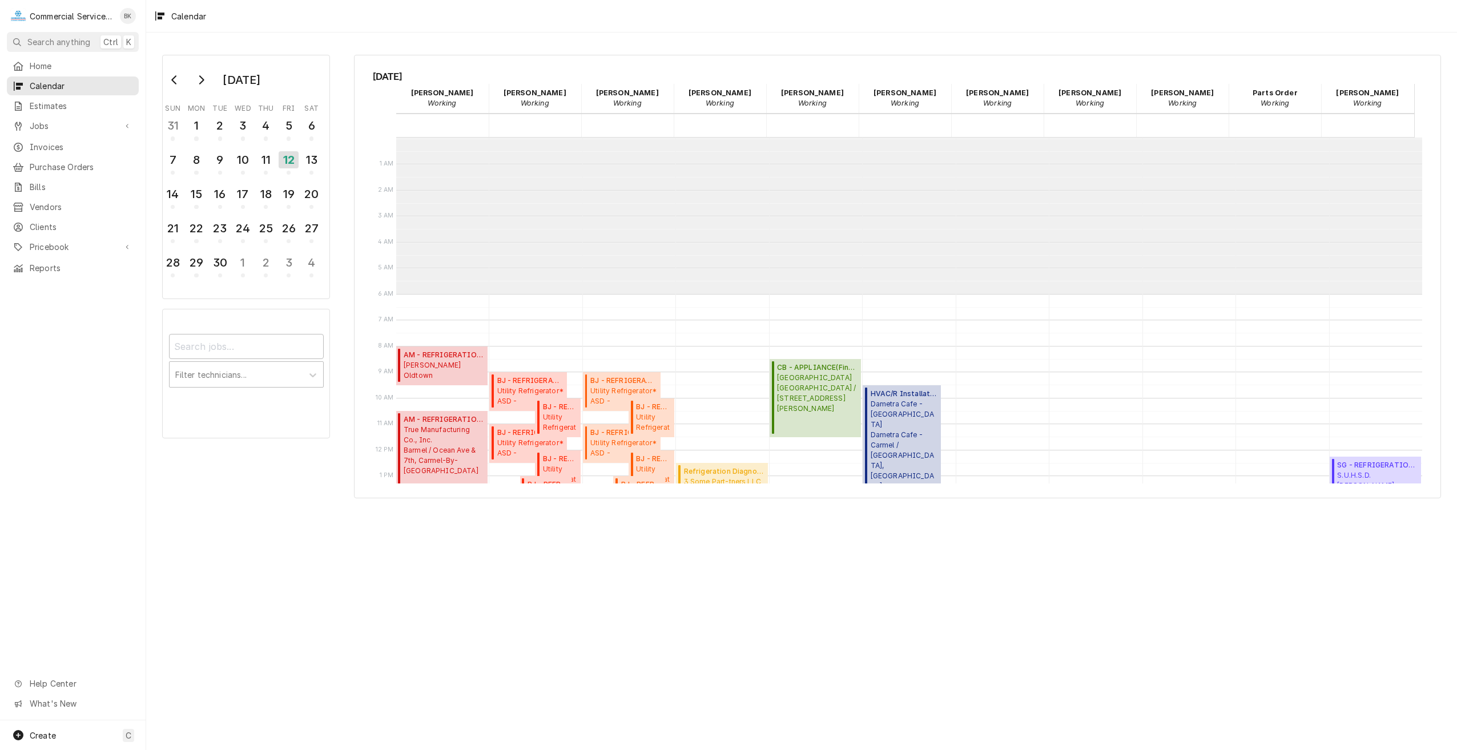
scroll to position [156, 0]
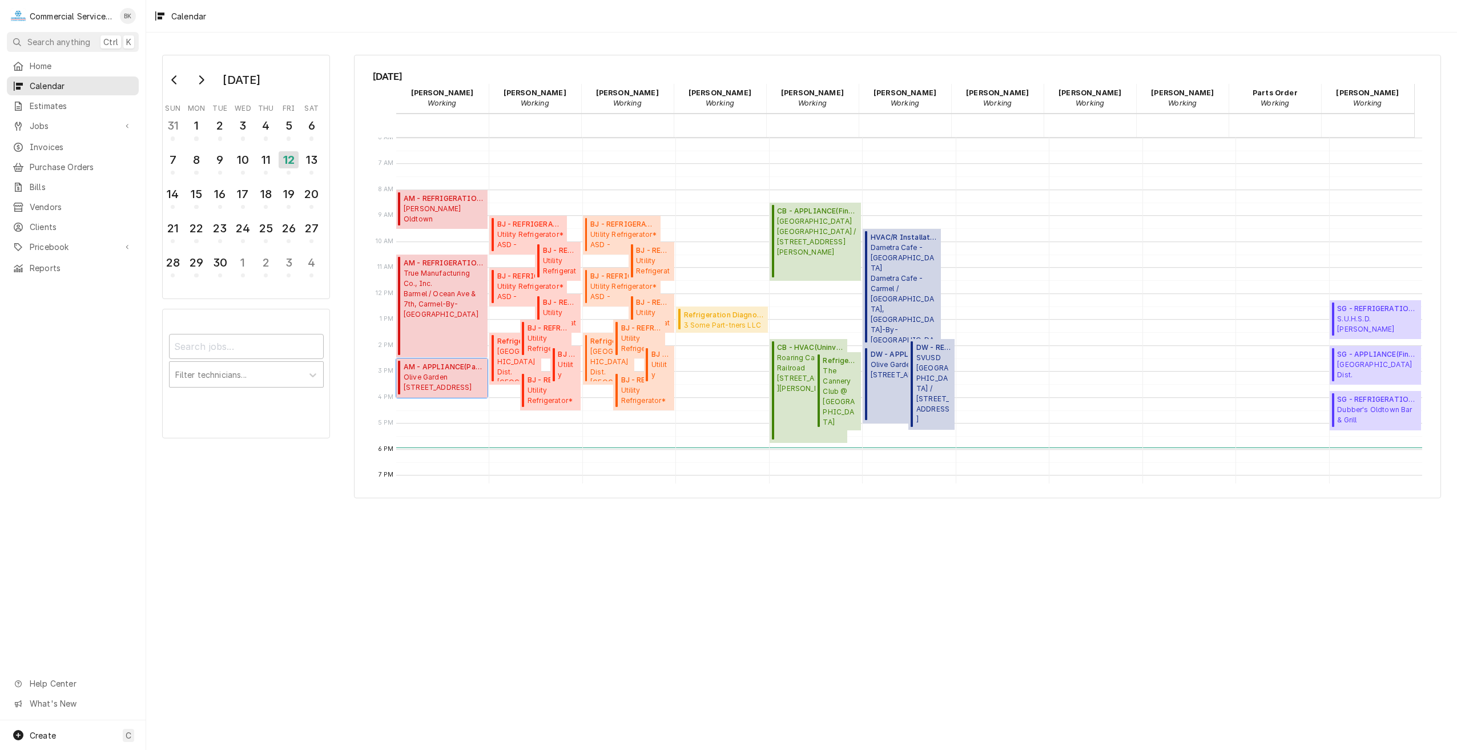
click at [439, 377] on span "[GEOGRAPHIC_DATA] [STREET_ADDRESS]" at bounding box center [444, 382] width 80 height 21
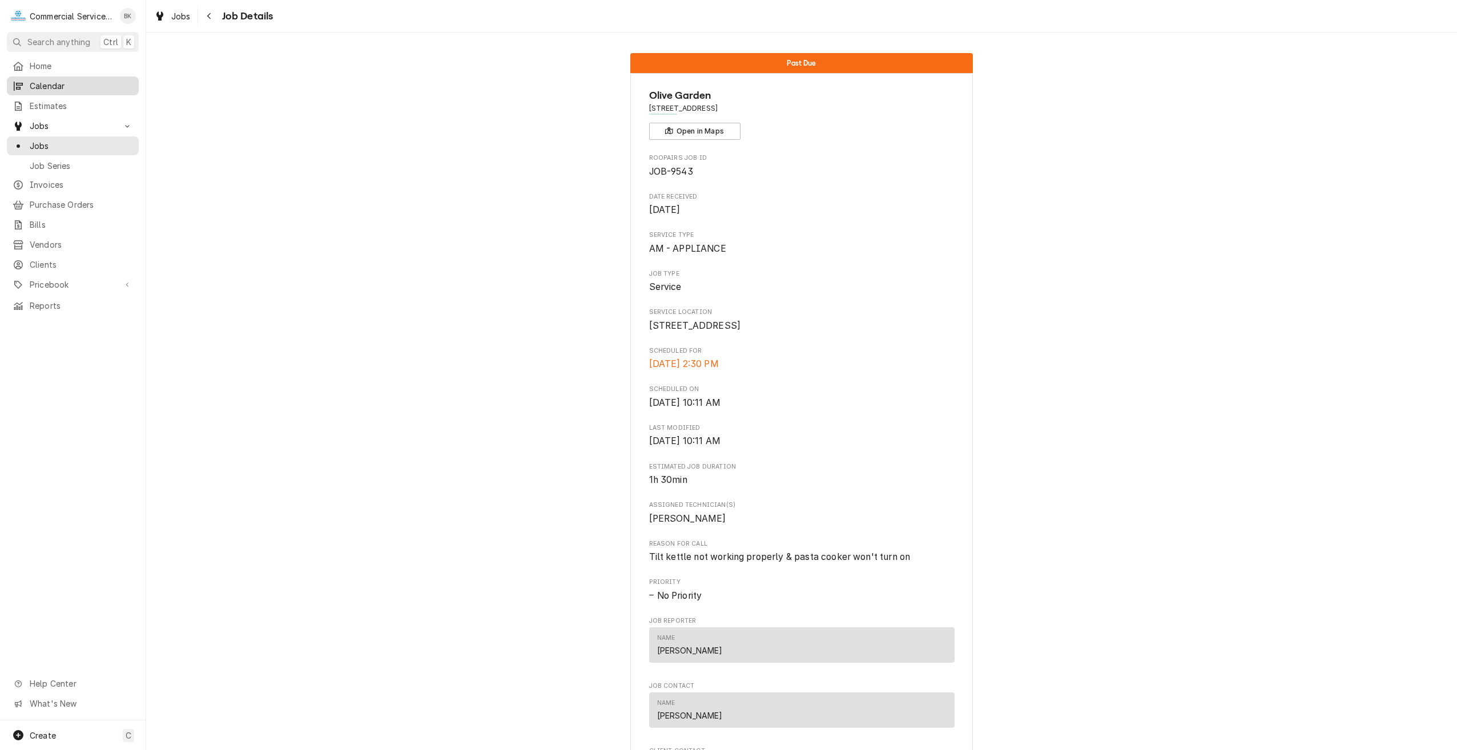
click at [49, 86] on span "Calendar" at bounding box center [81, 86] width 103 height 12
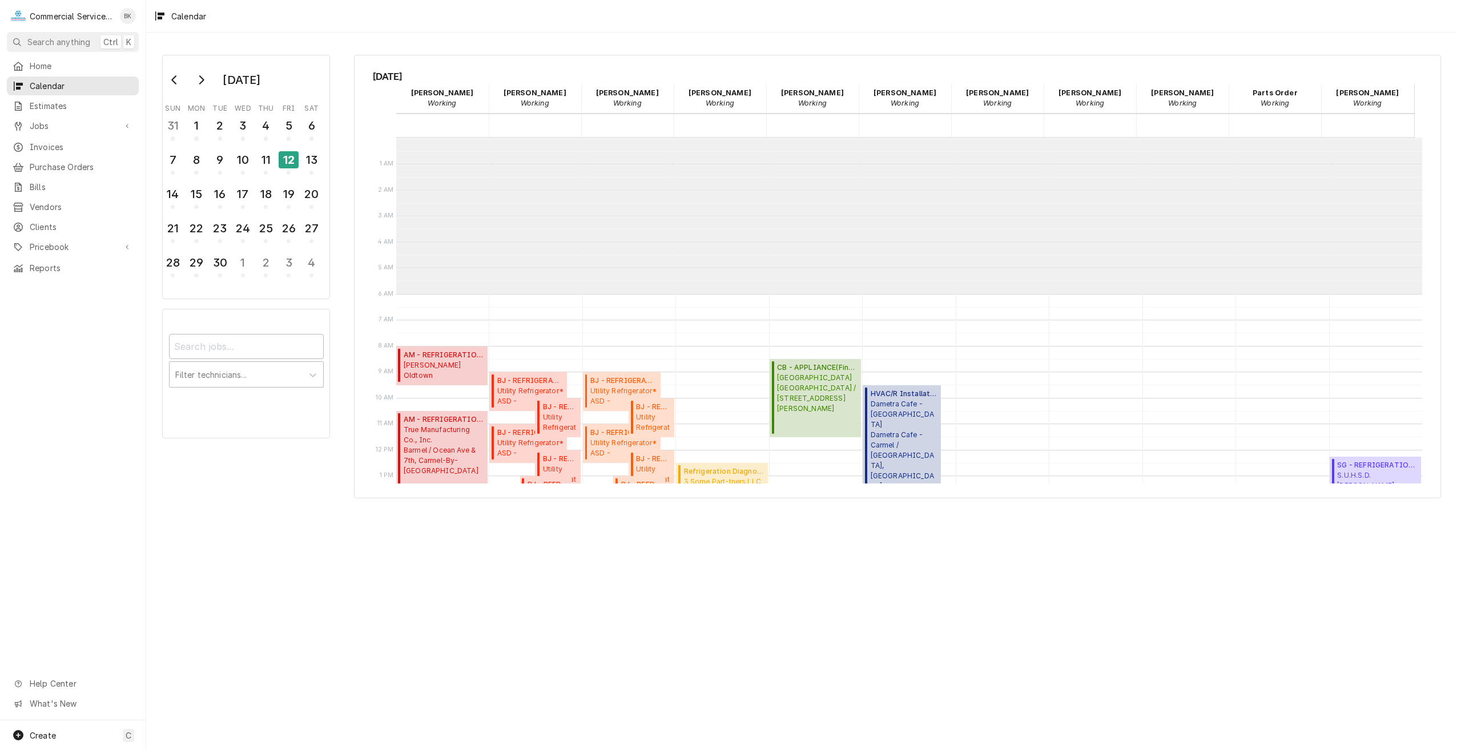
scroll to position [156, 0]
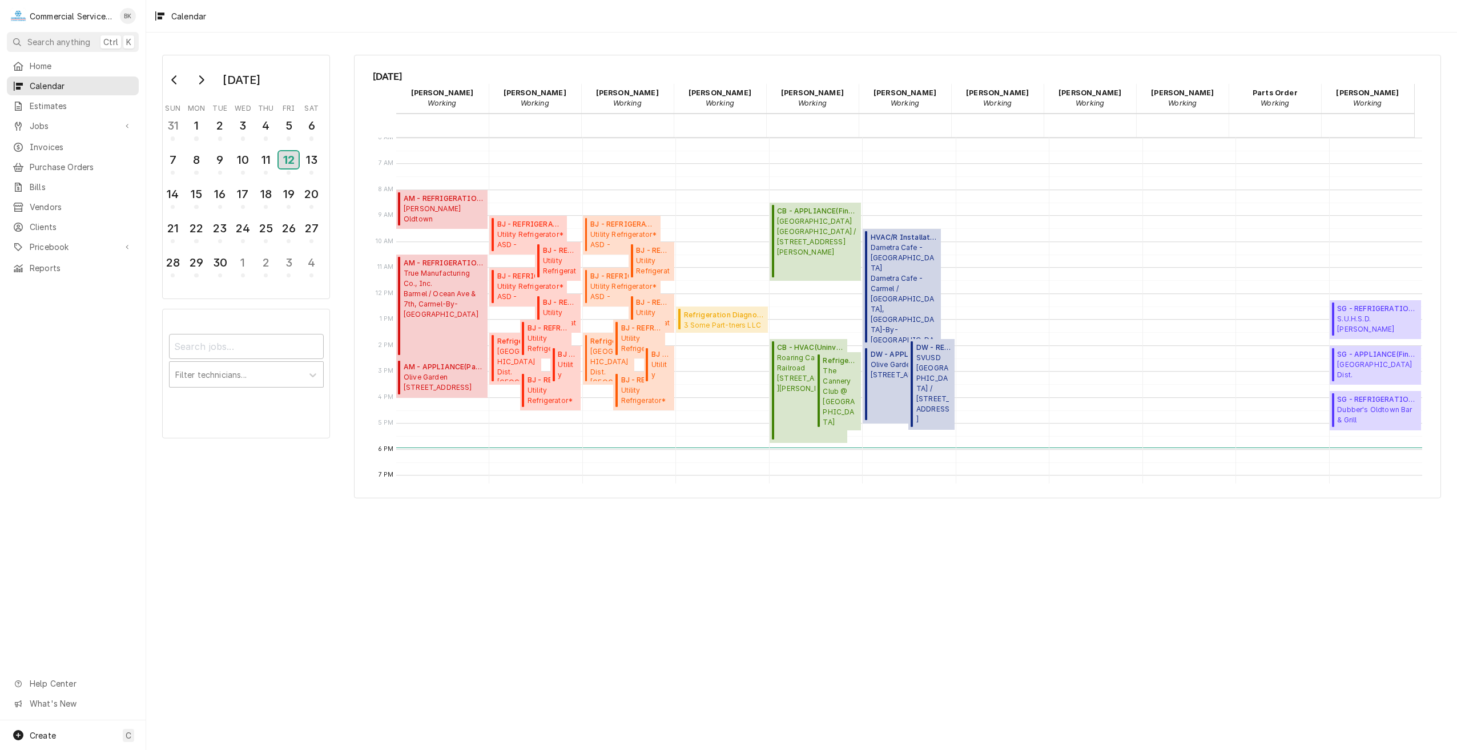
click at [290, 160] on div "12" at bounding box center [289, 159] width 20 height 17
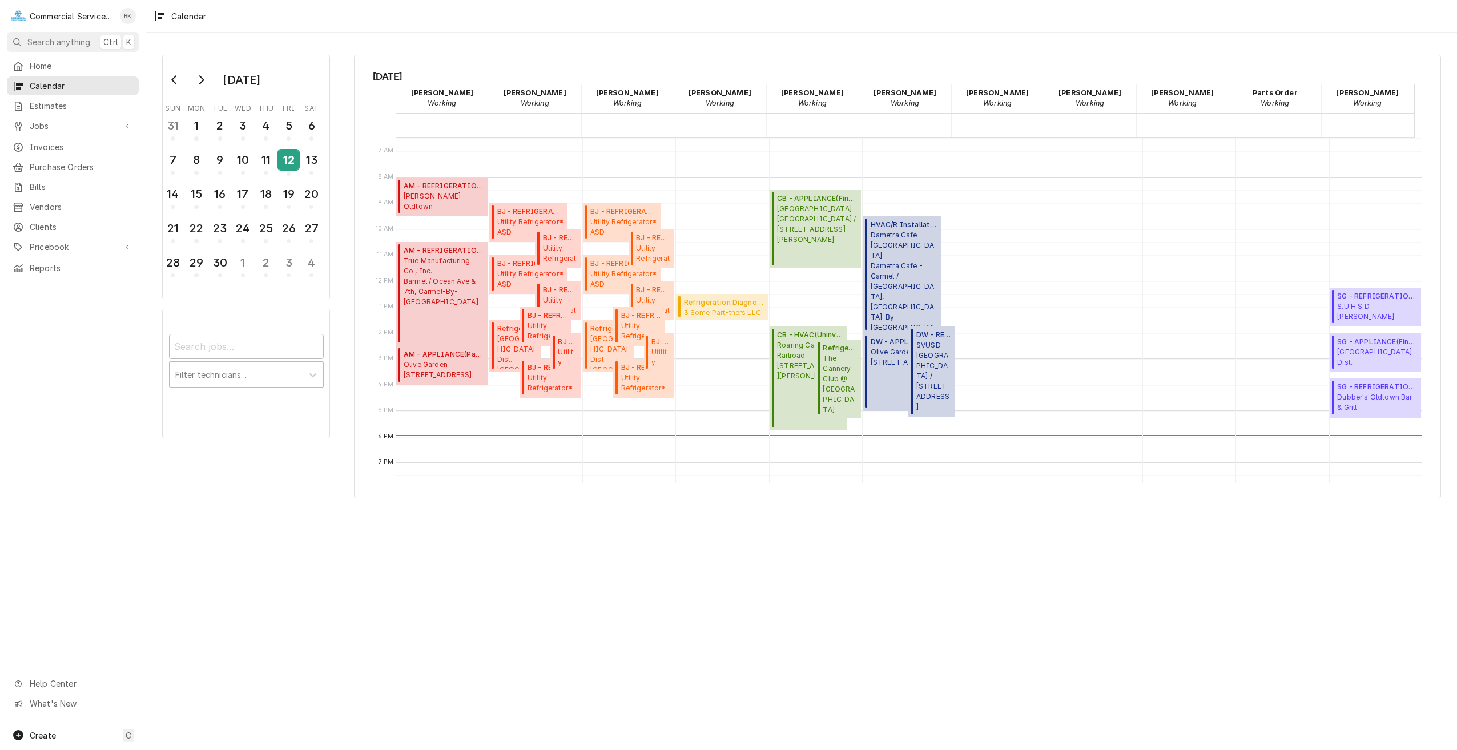
scroll to position [171, 0]
click at [922, 377] on span "SVUSD Scotts Valley Middle School / 8 Bean Creek Rd, Scotts Valley, CA 95066" at bounding box center [933, 374] width 35 height 72
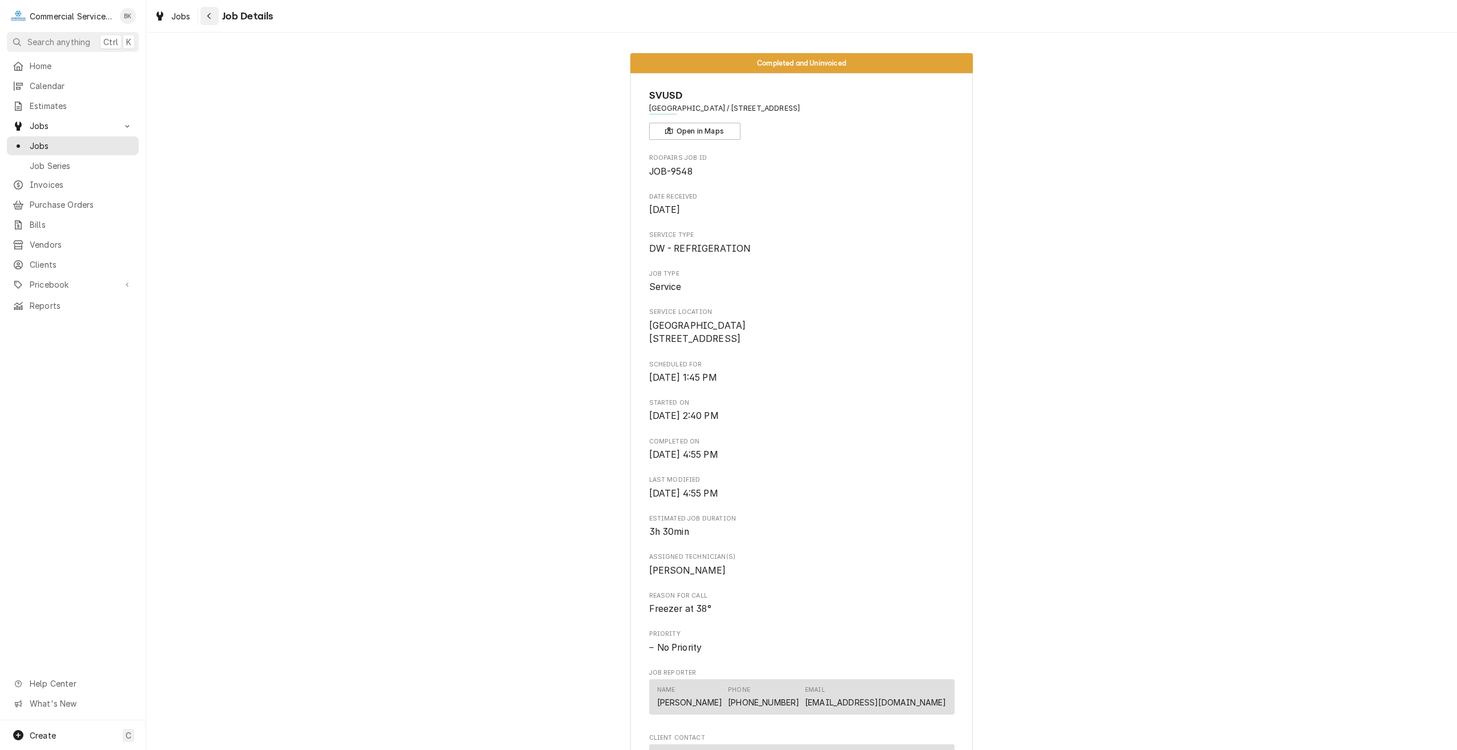
click at [212, 21] on div "Navigate back" at bounding box center [209, 15] width 11 height 11
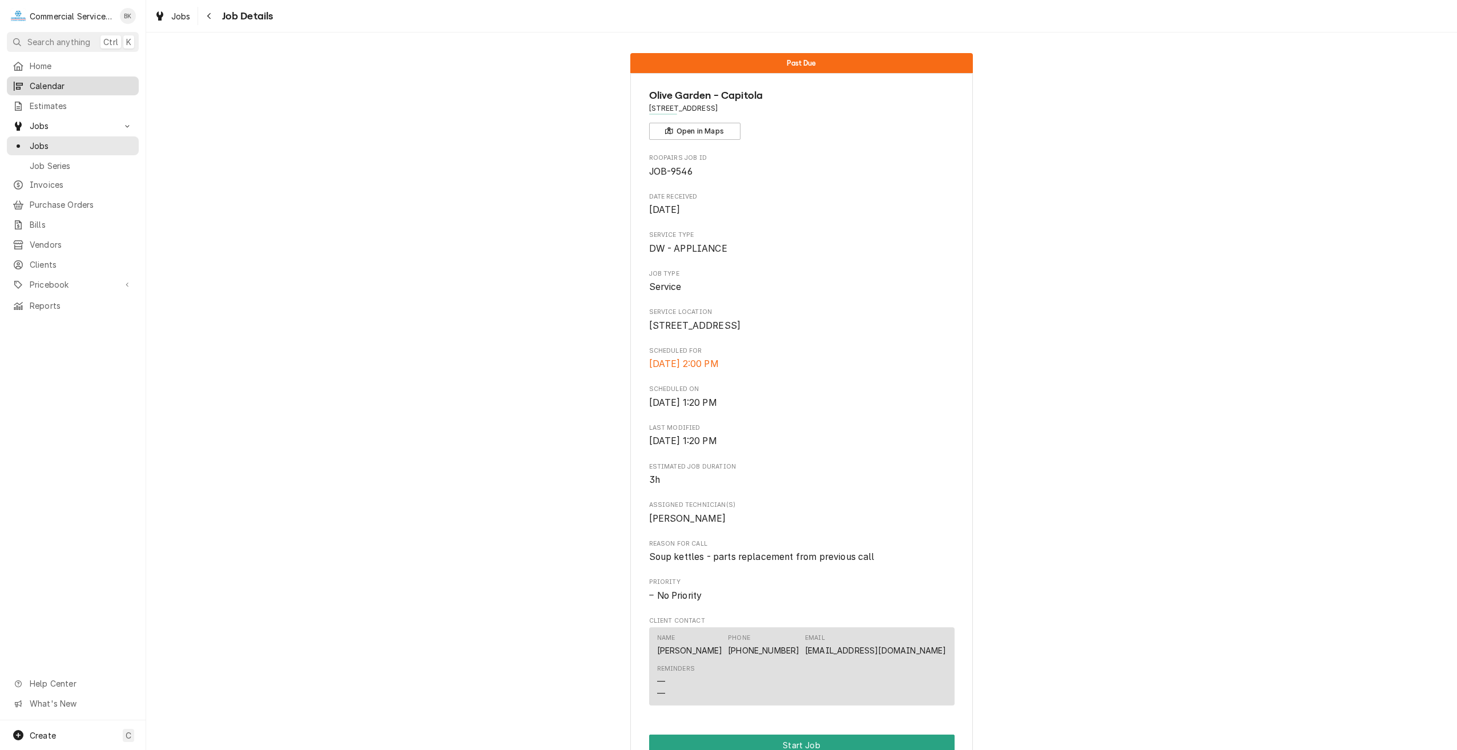
click at [68, 80] on span "Calendar" at bounding box center [81, 86] width 103 height 12
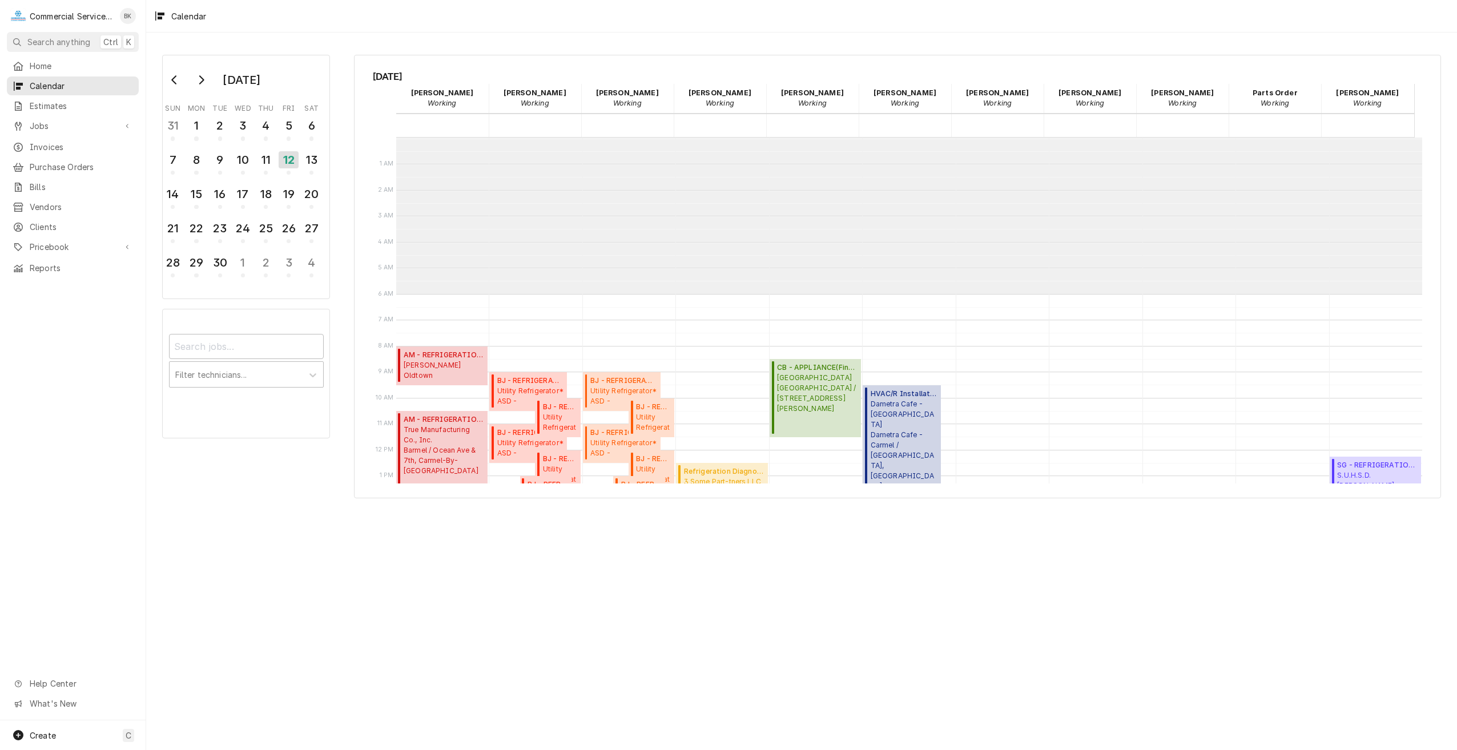
scroll to position [156, 0]
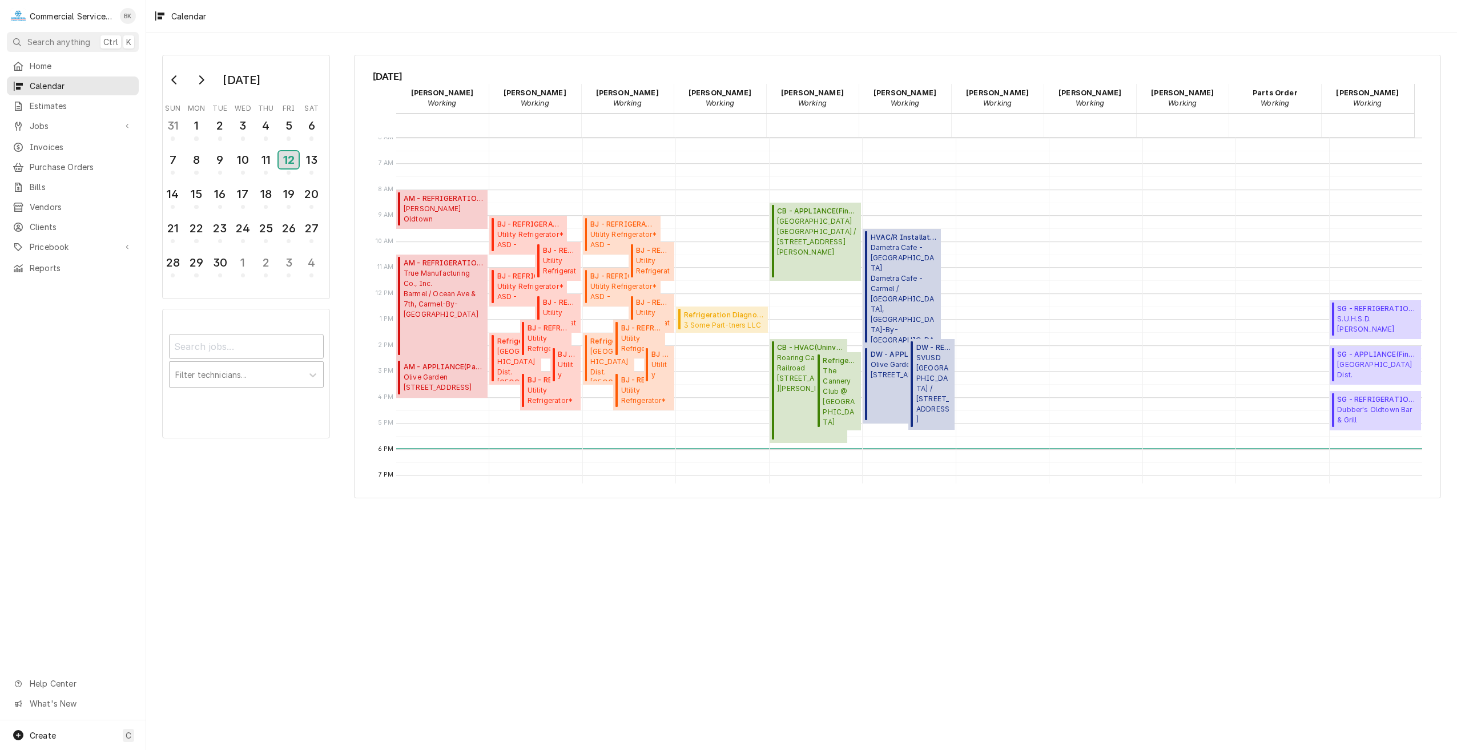
click at [289, 156] on div "12" at bounding box center [289, 159] width 20 height 17
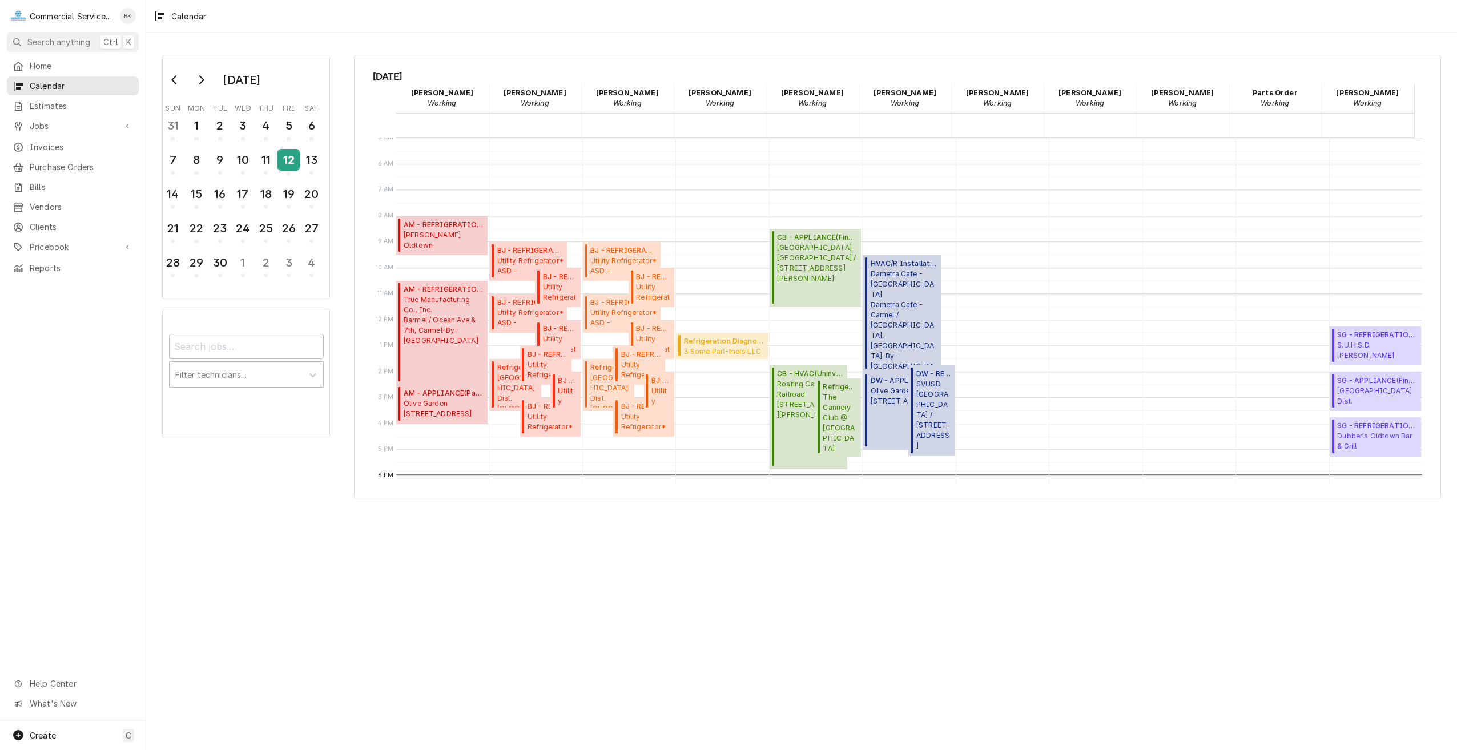
scroll to position [114, 0]
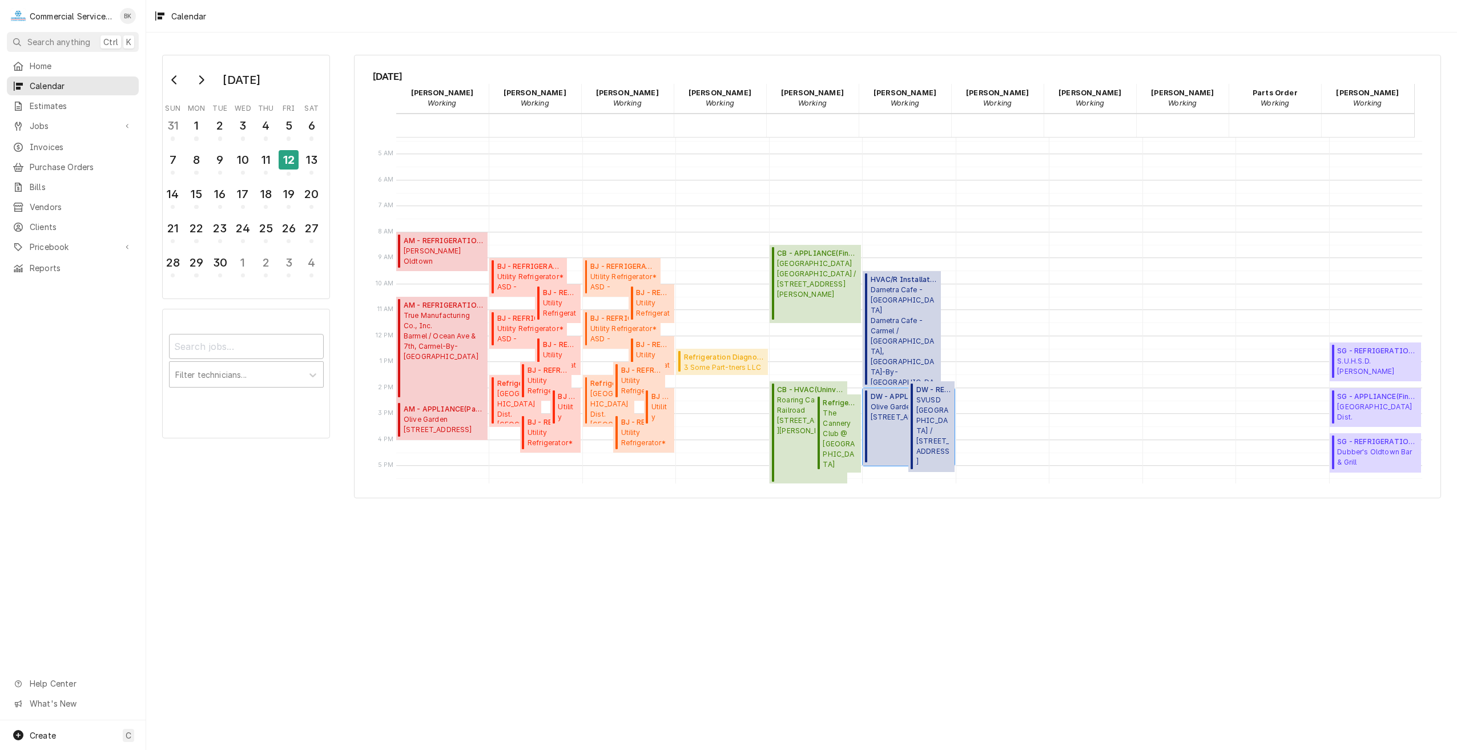
click at [886, 419] on span "Olive Garden - Capitola 3400 Clares Street, Capitola, CA 95010" at bounding box center [910, 412] width 80 height 21
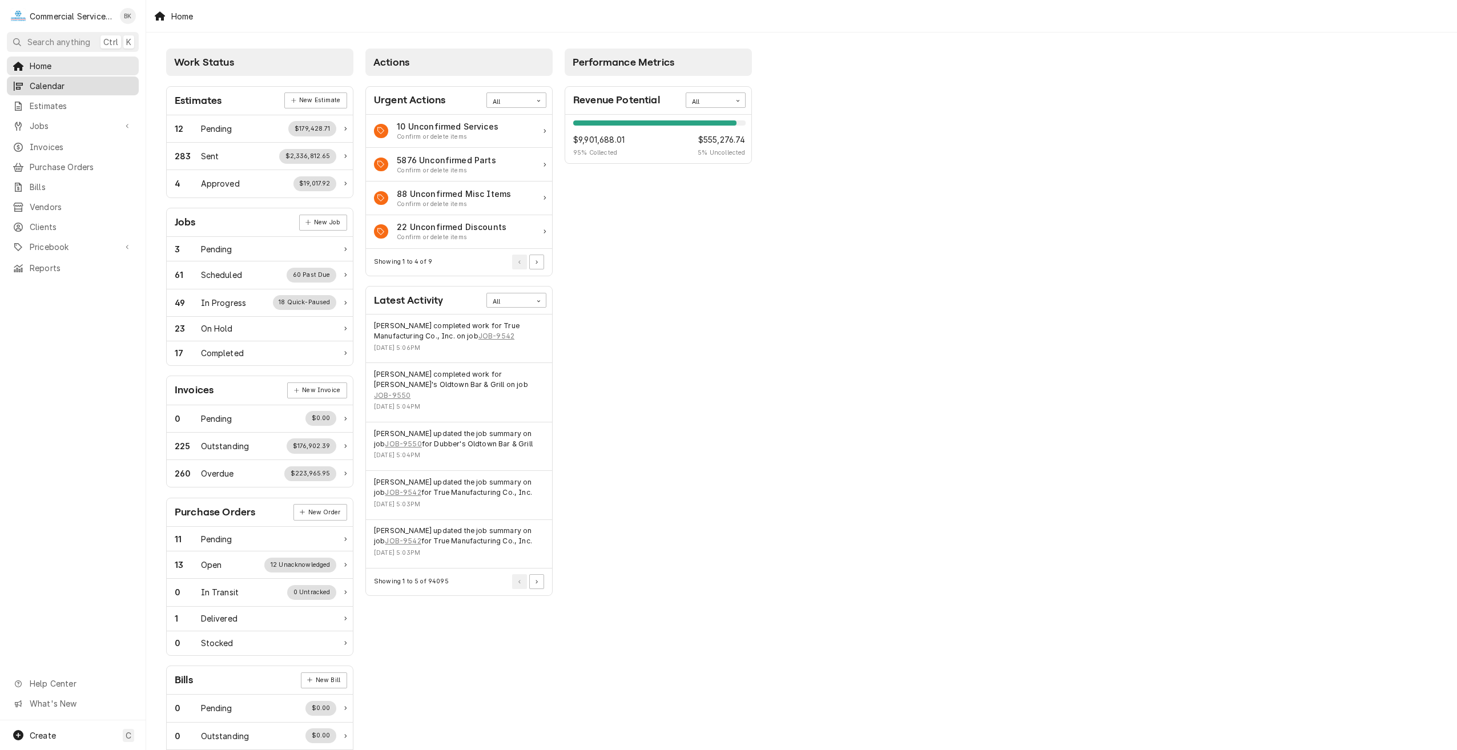
click at [55, 83] on span "Calendar" at bounding box center [81, 86] width 103 height 12
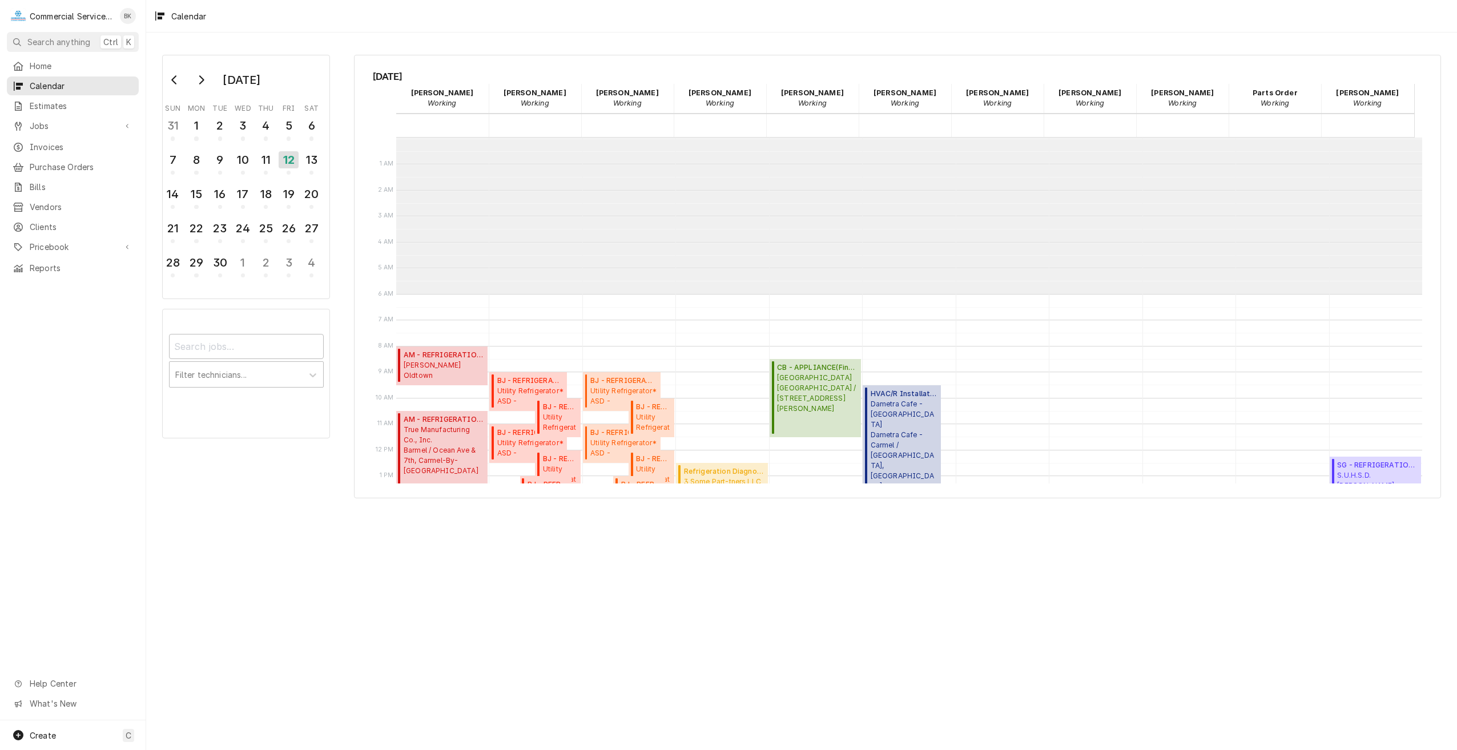
scroll to position [156, 0]
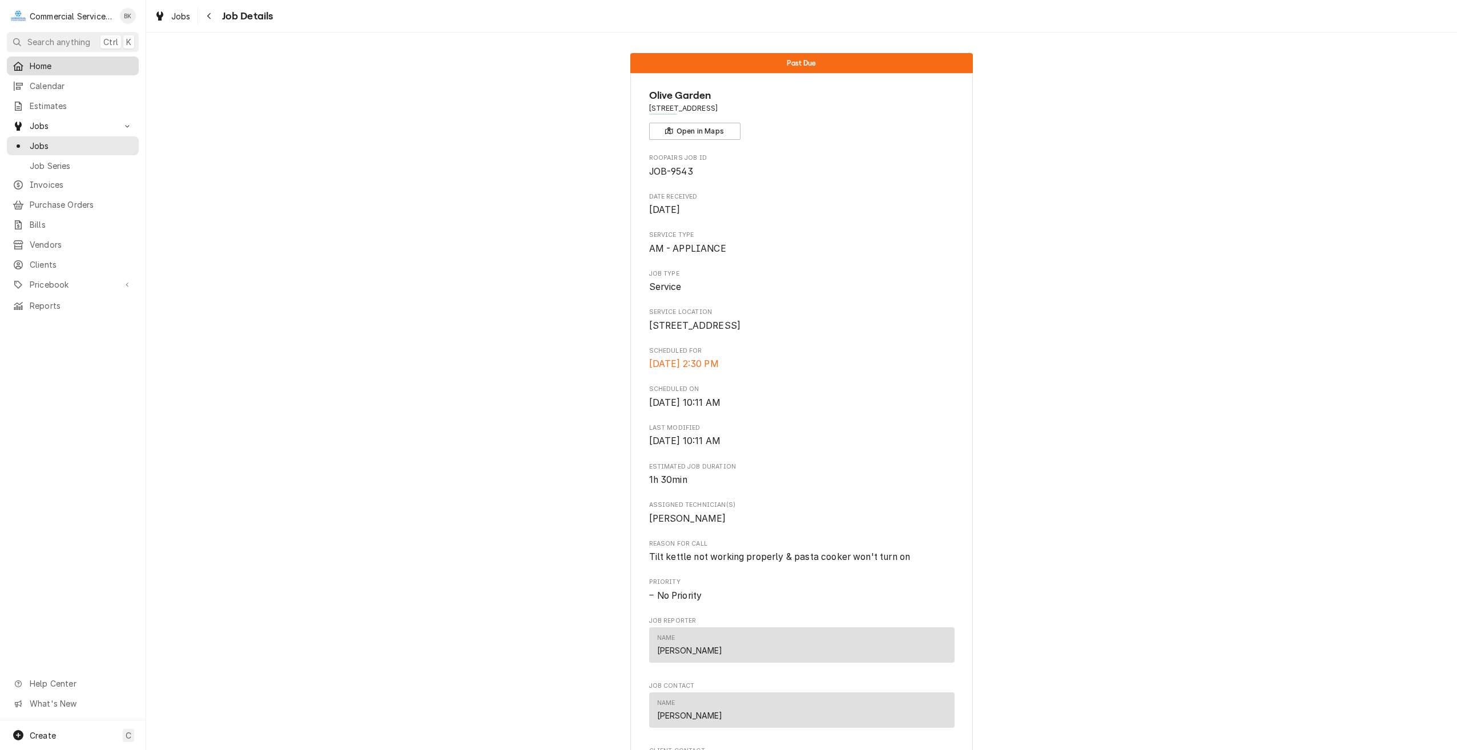
click at [51, 67] on span "Home" at bounding box center [81, 66] width 103 height 12
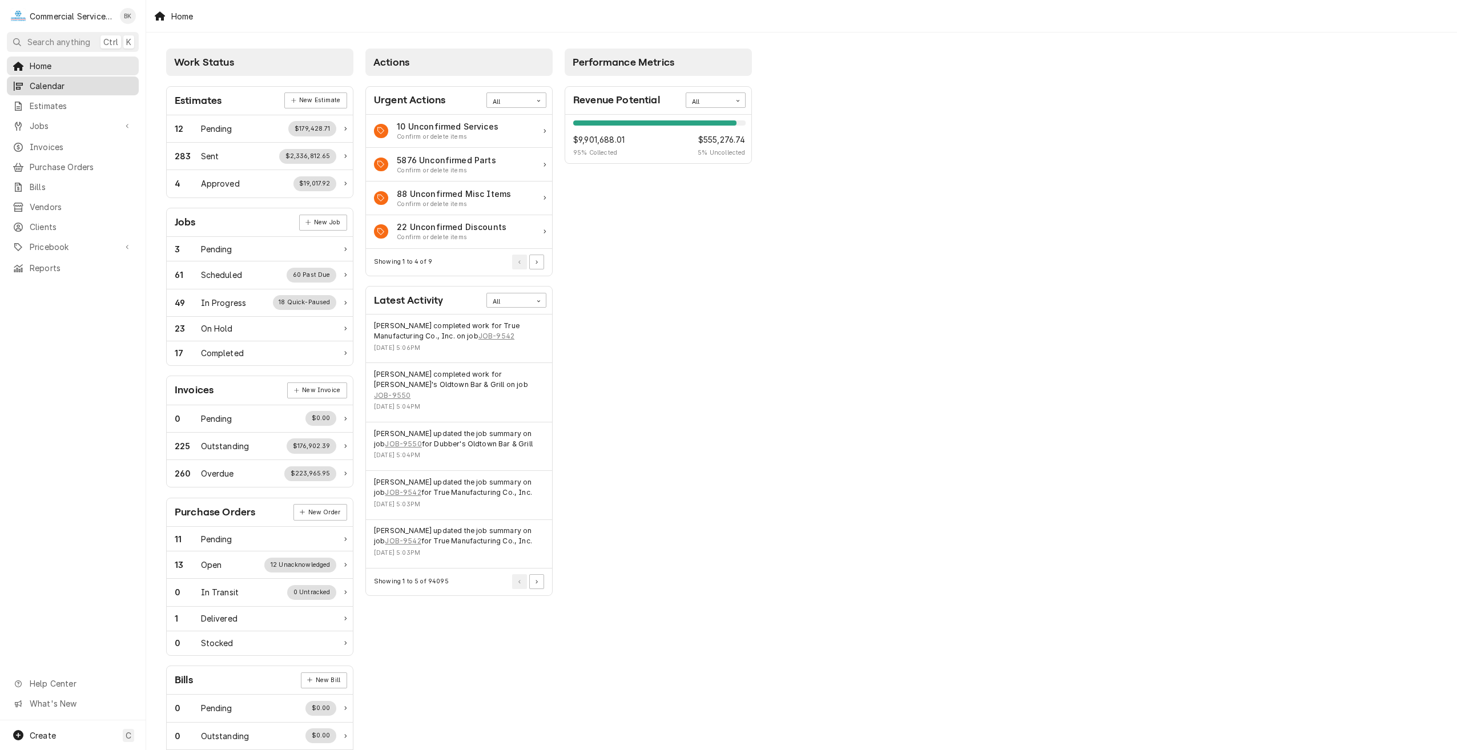
click at [49, 85] on span "Calendar" at bounding box center [81, 86] width 103 height 12
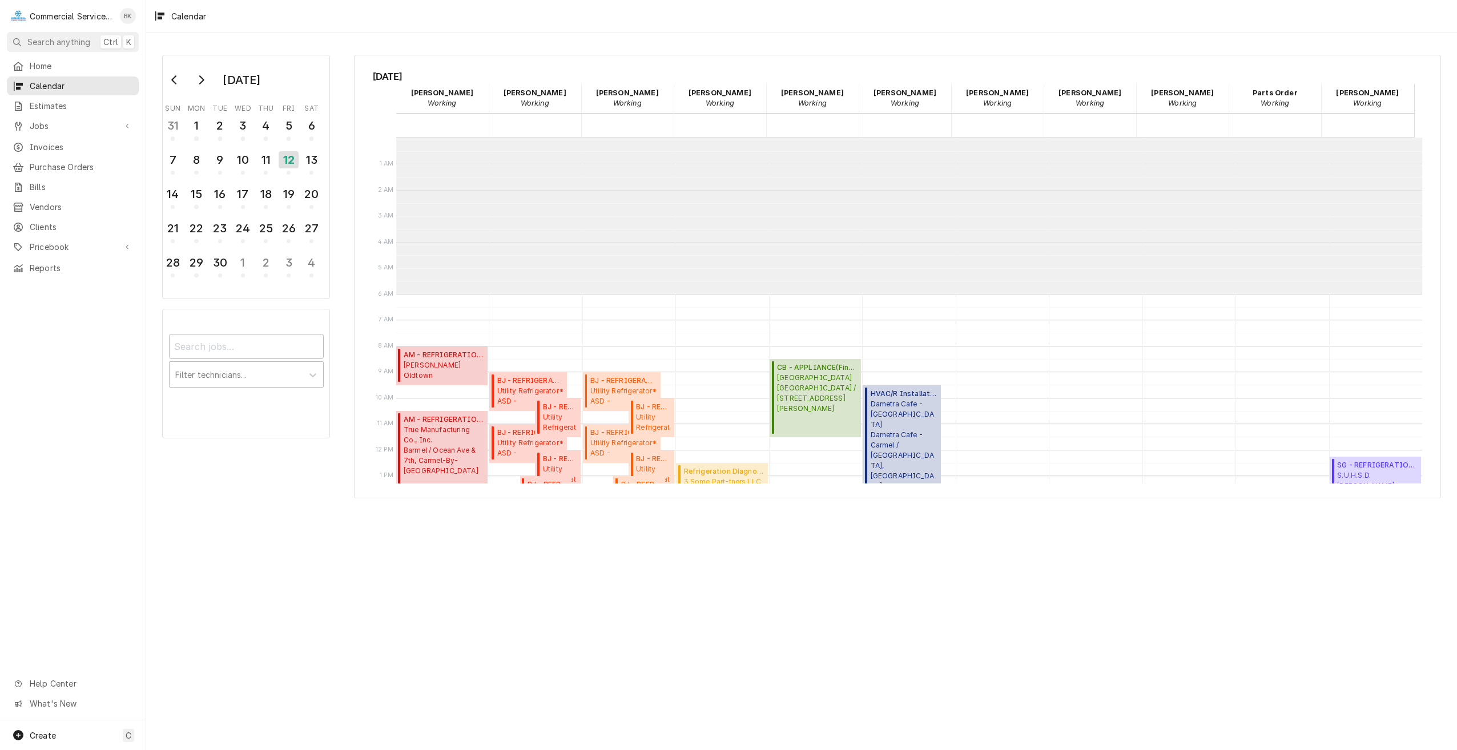
scroll to position [156, 0]
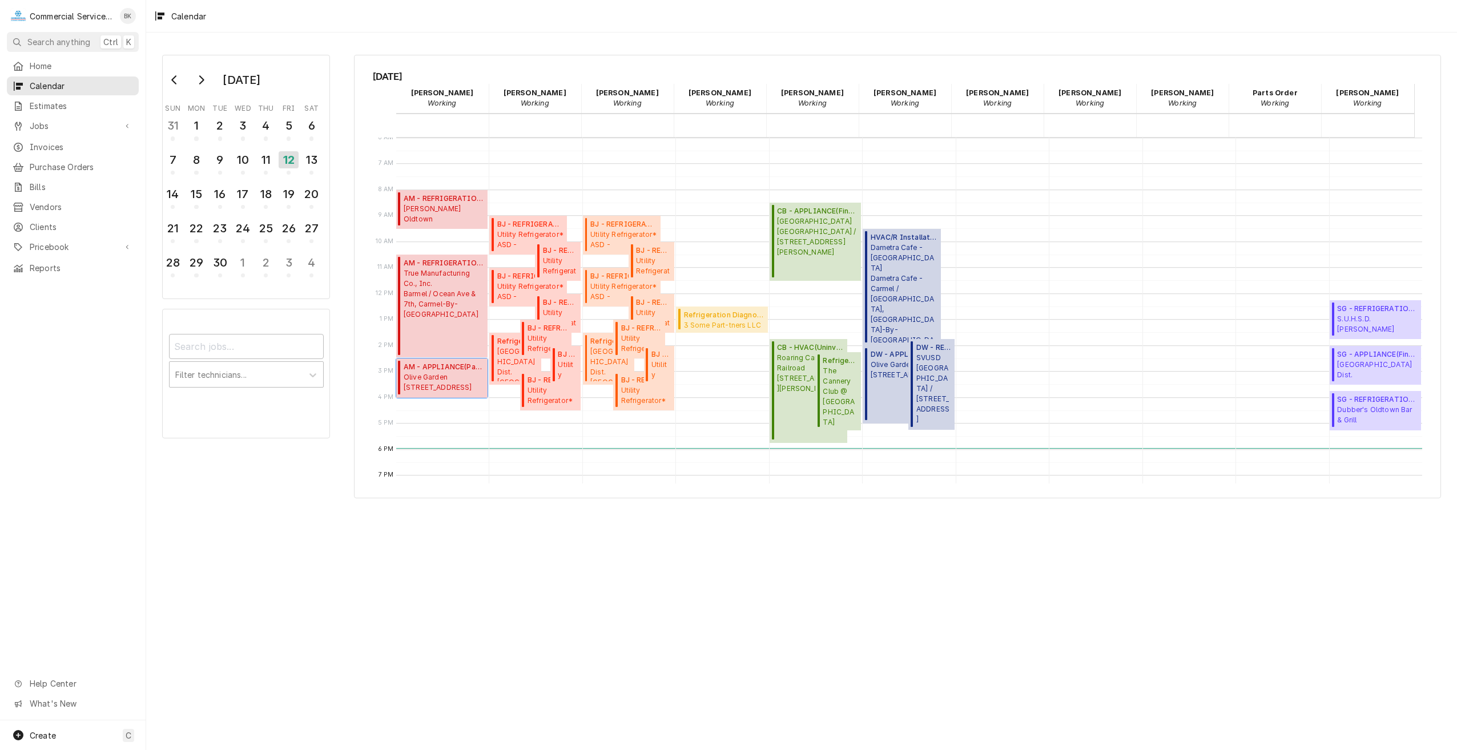
click at [435, 378] on span "Olive Garden 1580 N. Main Street, Salinas, CA 93906" at bounding box center [444, 382] width 80 height 21
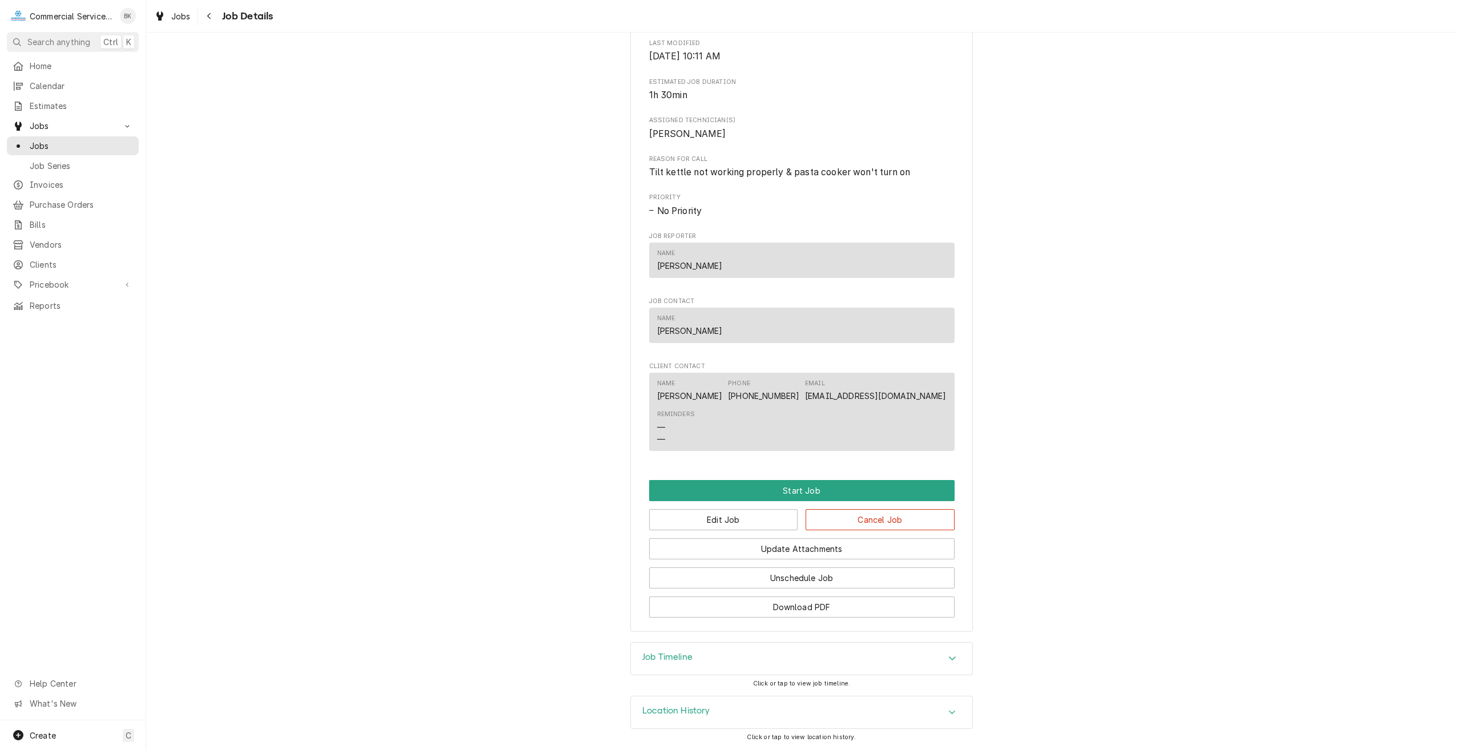
scroll to position [398, 0]
click at [738, 519] on button "Edit Job" at bounding box center [723, 519] width 149 height 21
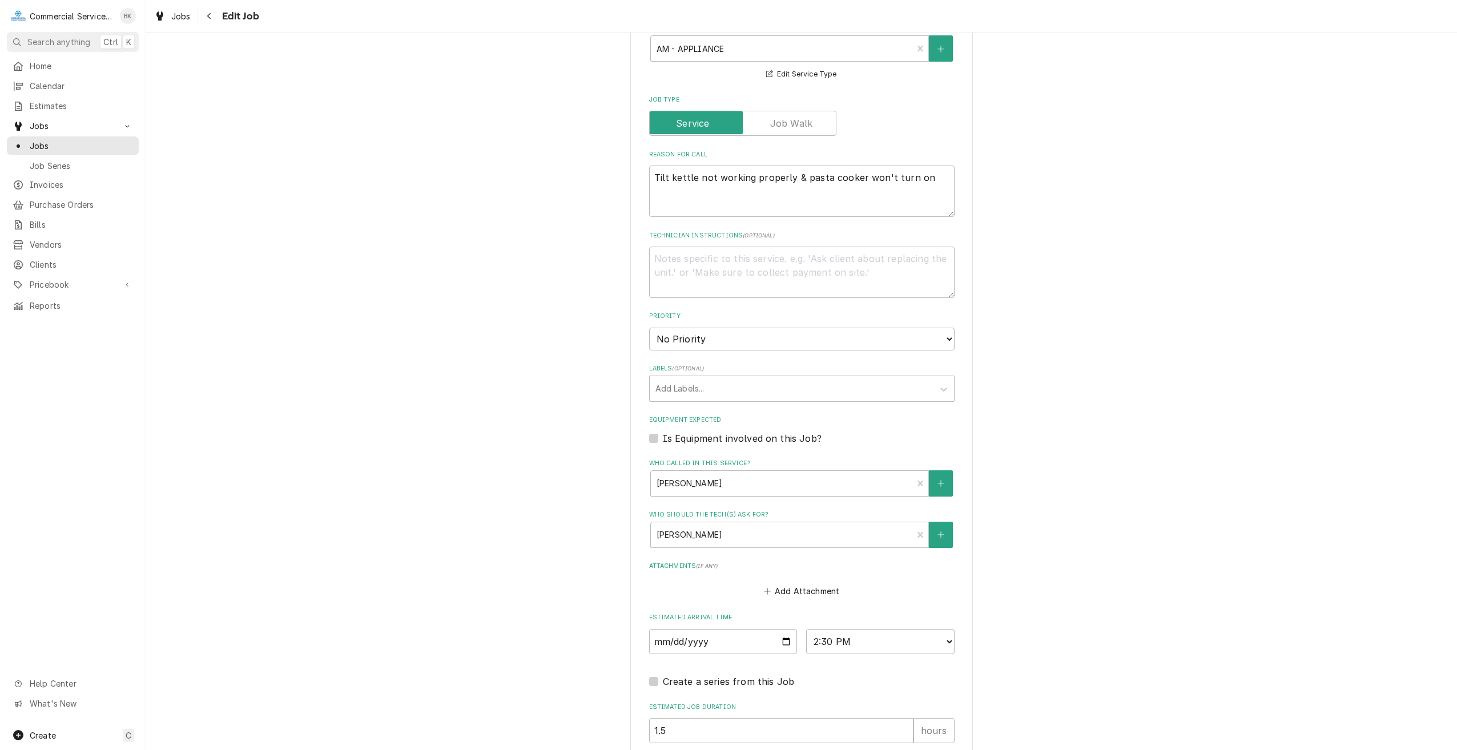
scroll to position [438, 0]
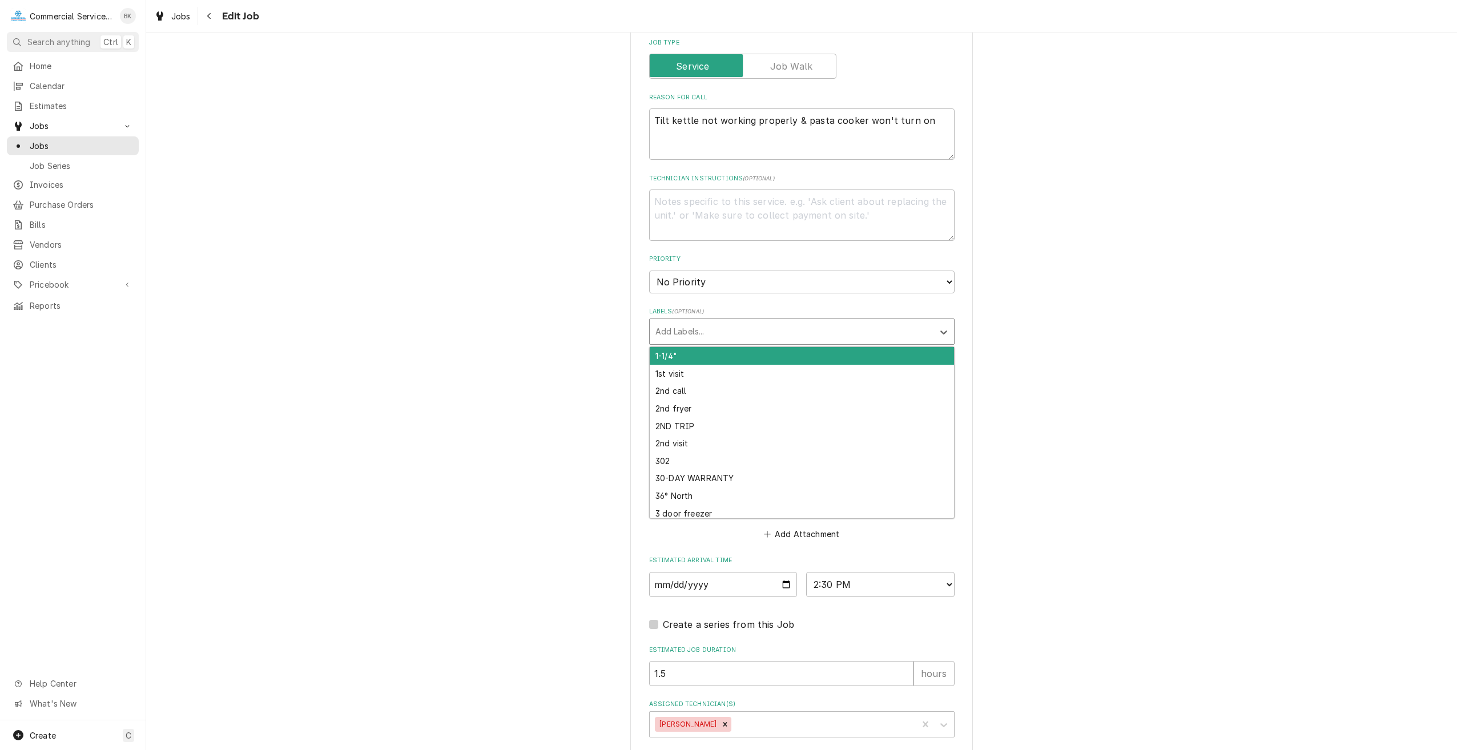
click at [682, 329] on div "Labels" at bounding box center [791, 331] width 272 height 21
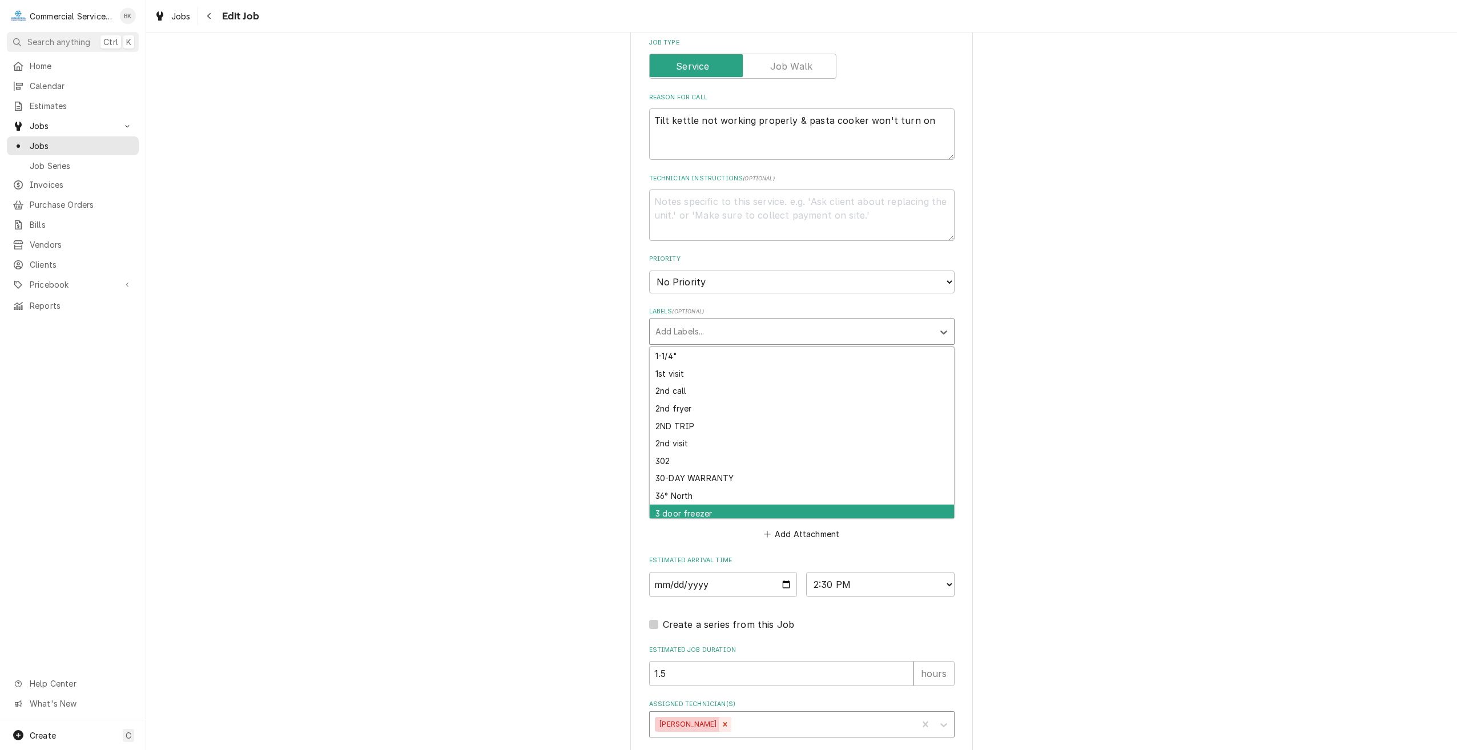
click at [723, 725] on icon "Remove Audie Murphy" at bounding box center [725, 724] width 4 height 4
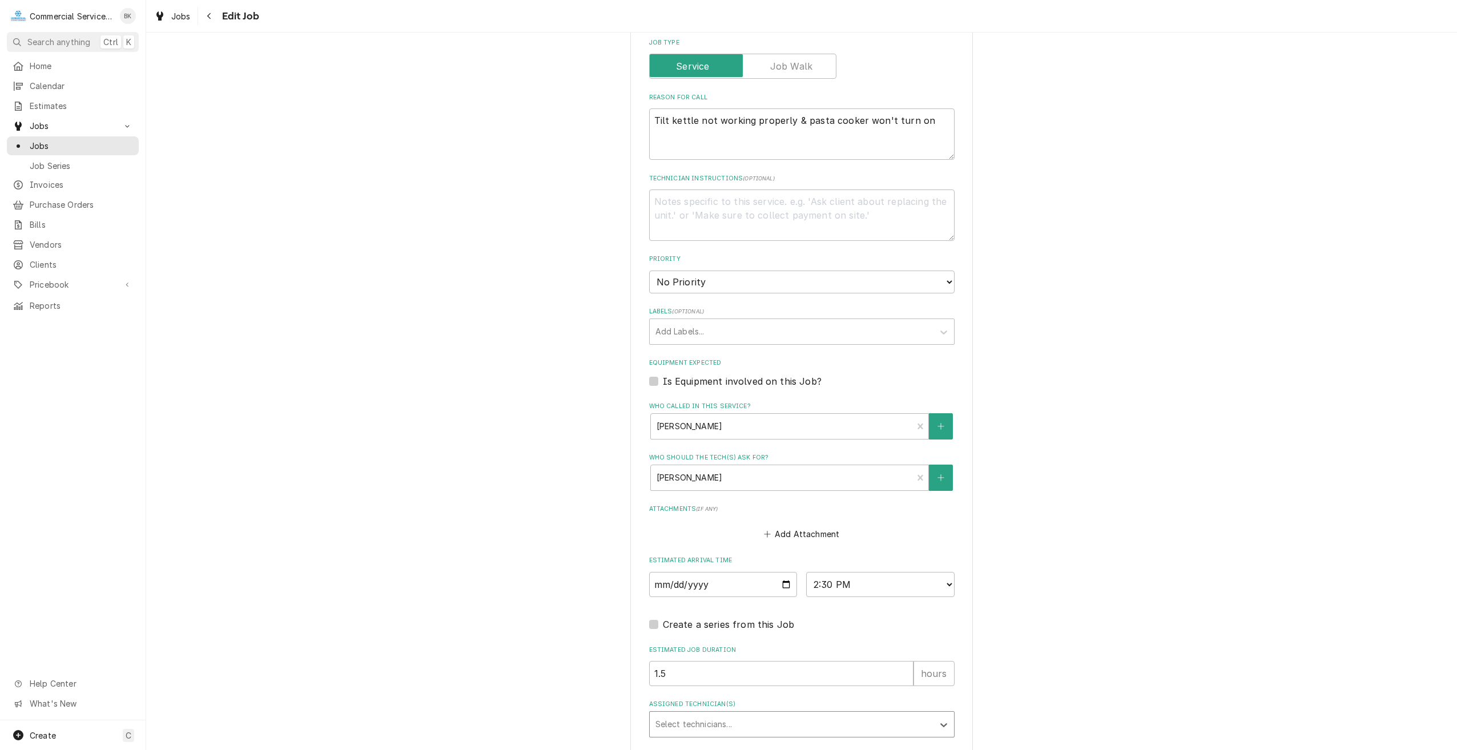
type textarea "x"
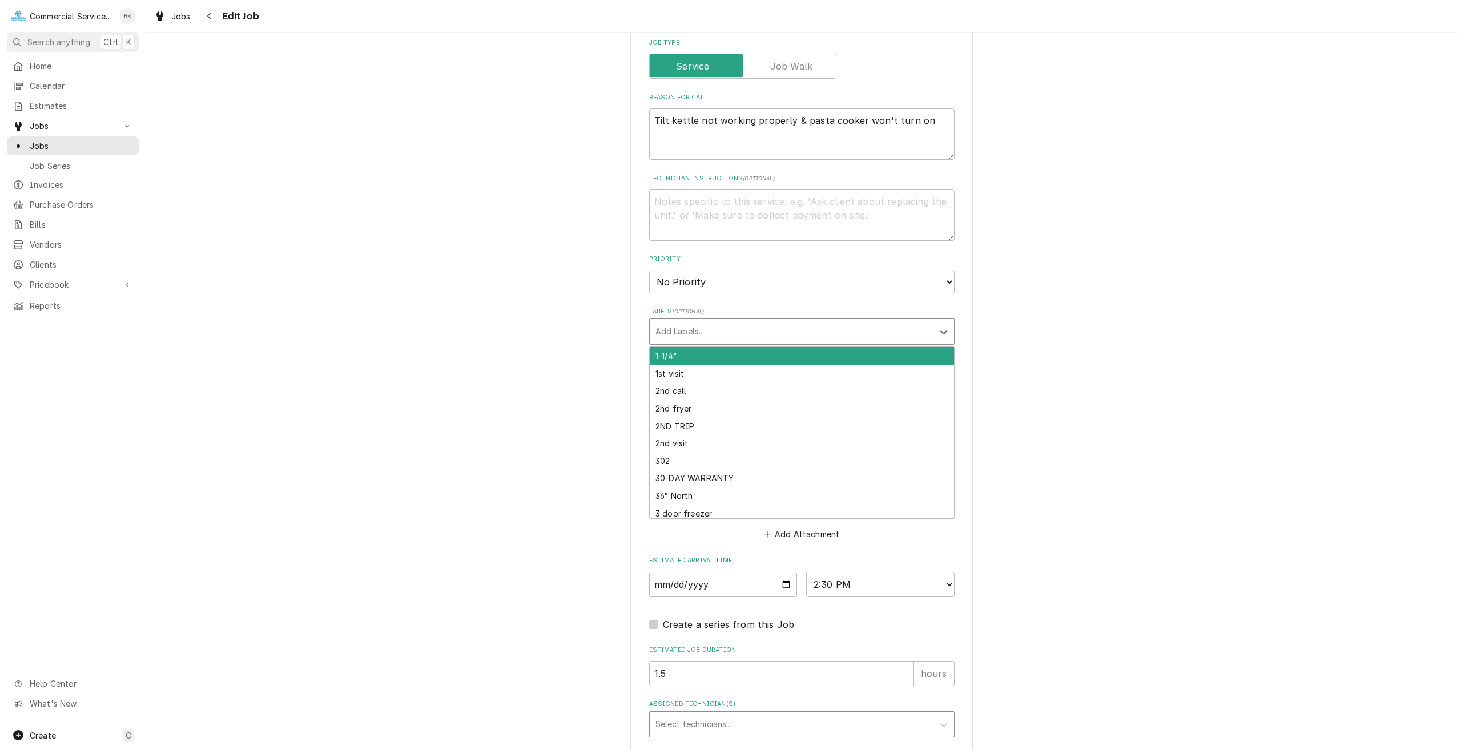
click at [740, 324] on div "Labels" at bounding box center [791, 331] width 272 height 21
type input "Kettle"
type textarea "x"
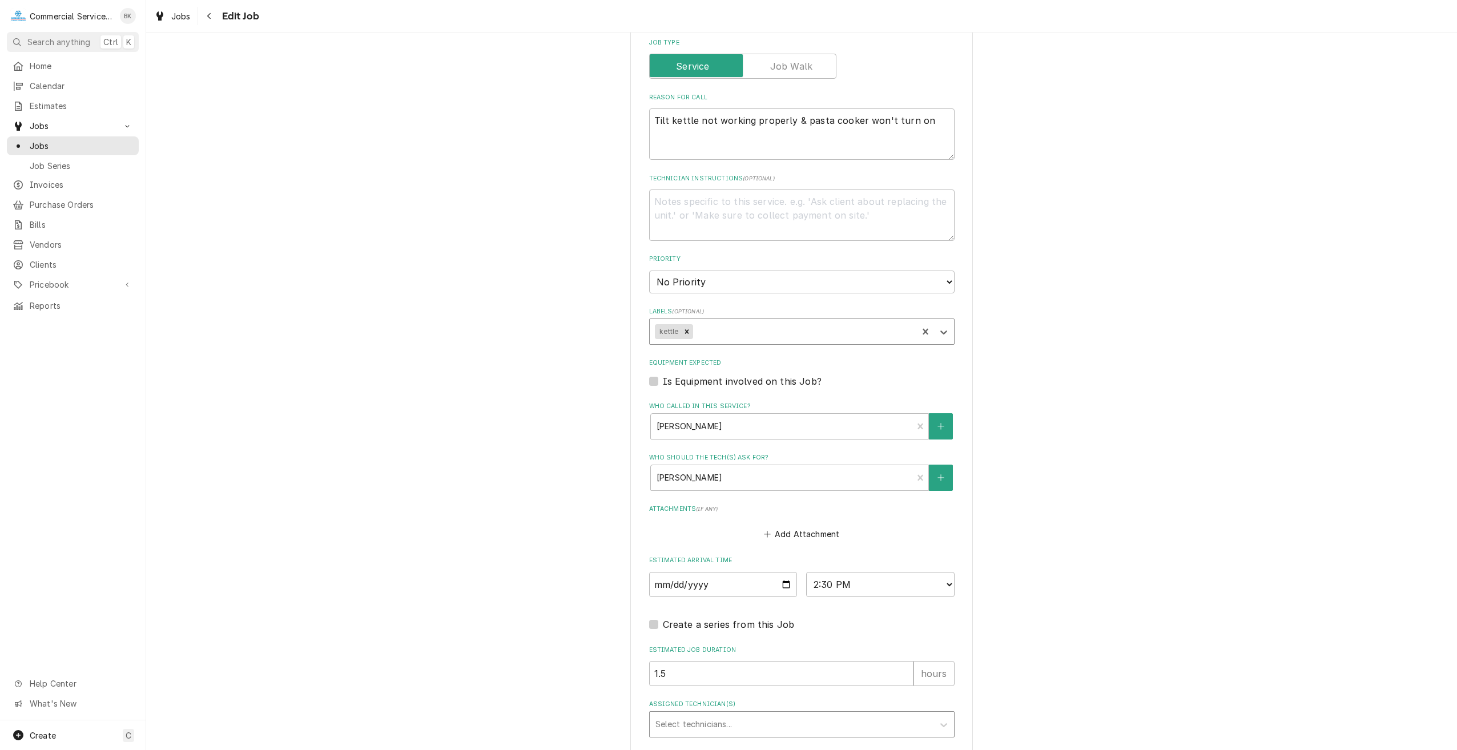
type textarea "x"
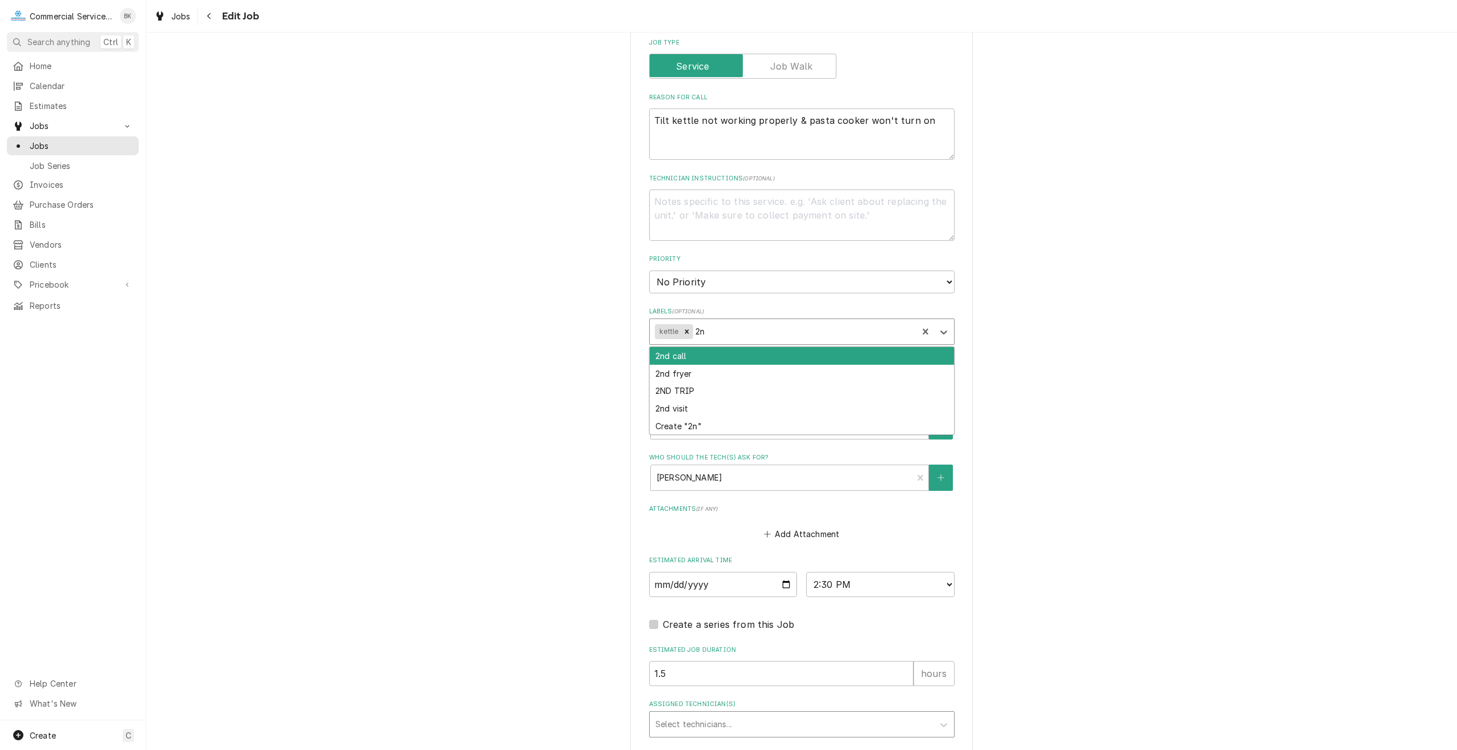
type input "2nd"
type textarea "x"
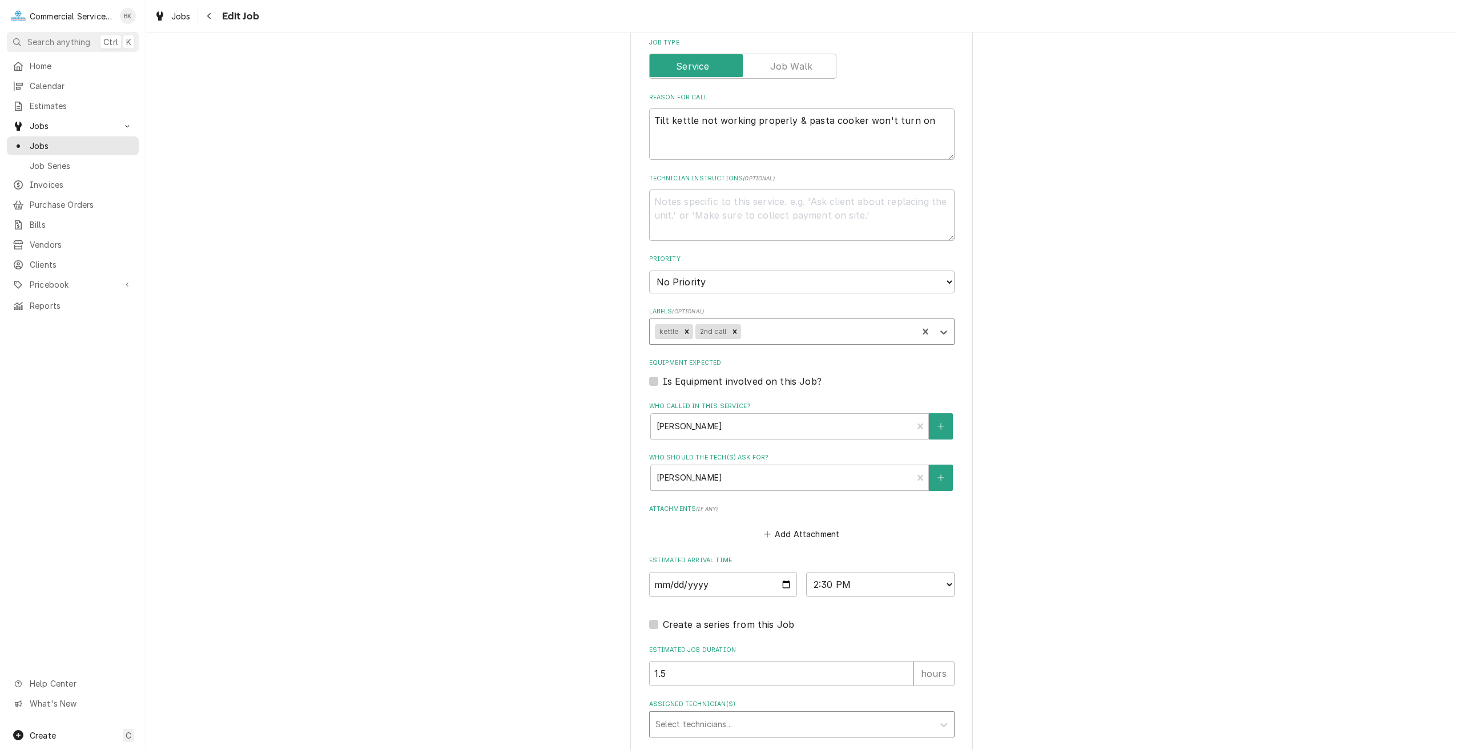
type textarea "x"
type input "Pasta Cooker"
type textarea "x"
click at [663, 382] on label "Is Equipment involved on this Job?" at bounding box center [742, 381] width 159 height 14
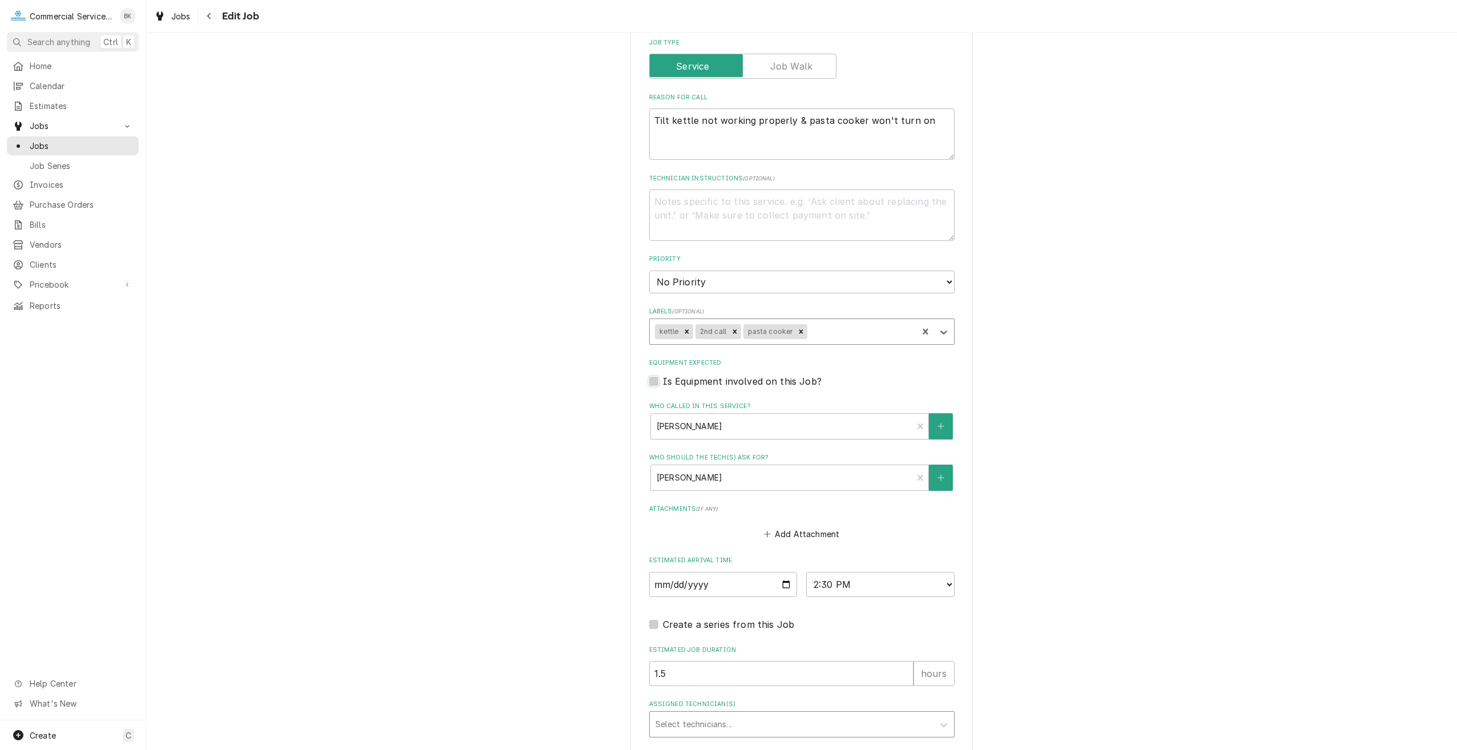
click at [663, 382] on input "Equipment Expected" at bounding box center [815, 386] width 305 height 25
checkbox input "true"
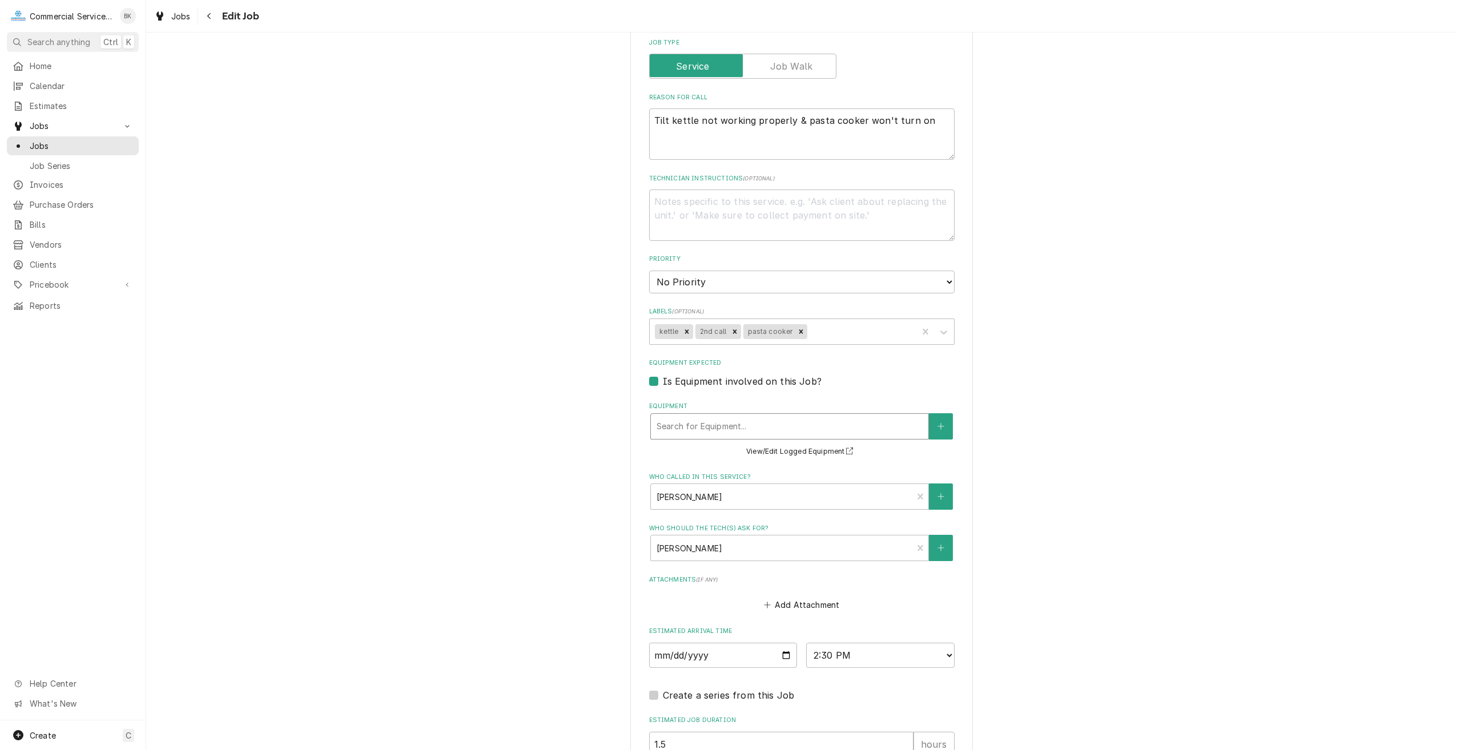
click at [705, 430] on div "Equipment" at bounding box center [789, 426] width 266 height 21
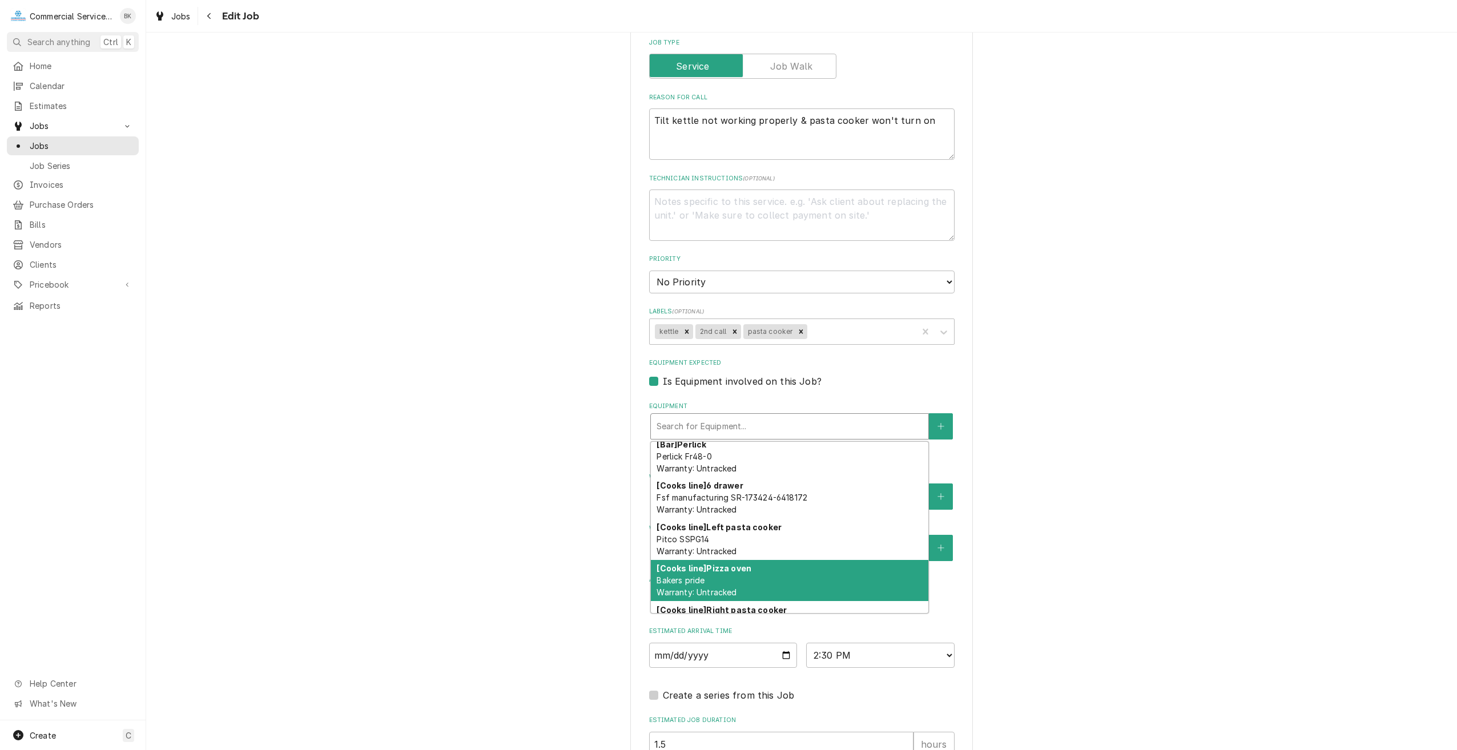
scroll to position [400, 0]
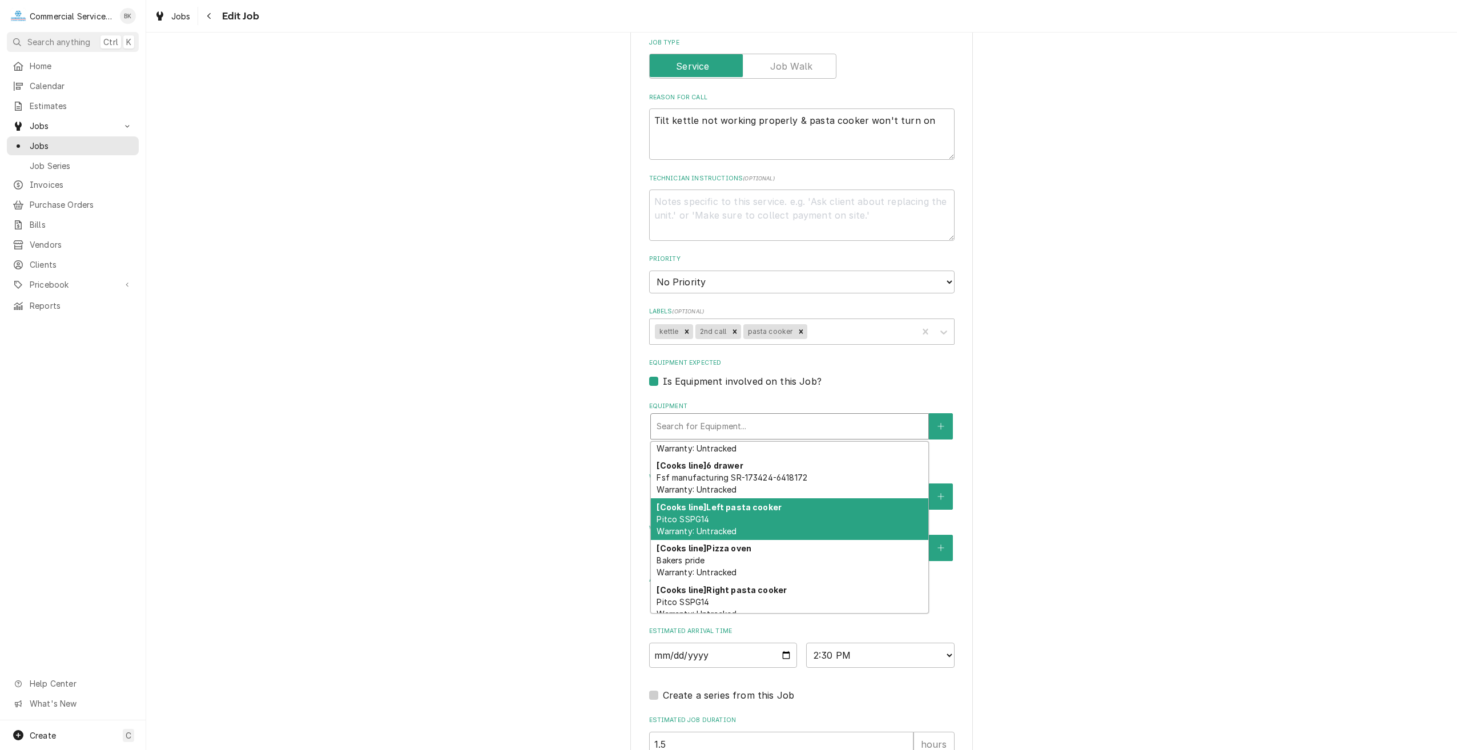
click at [754, 514] on div "[Cooks line] Left pasta cooker Pitco SSPG14 Warranty: Untracked" at bounding box center [789, 519] width 277 height 42
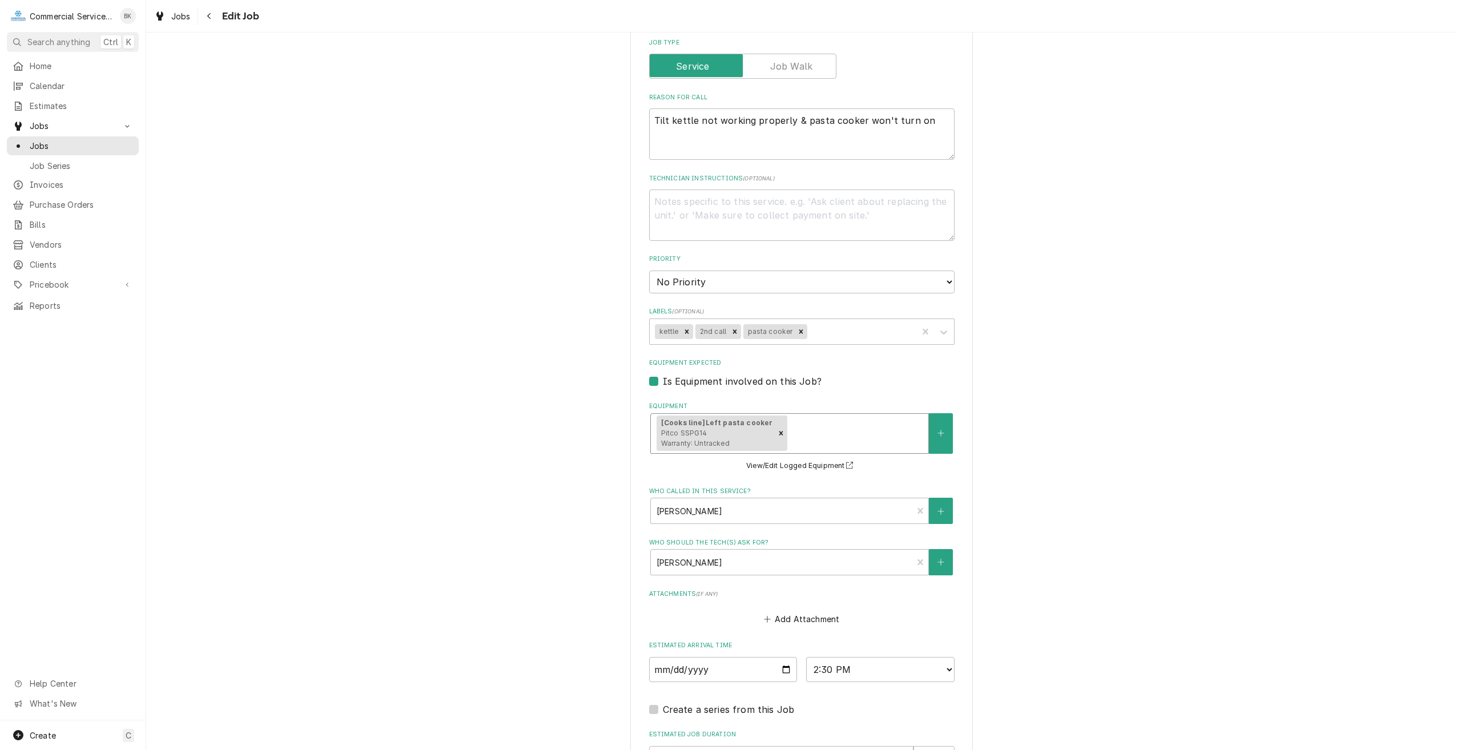
click at [789, 425] on div "Equipment" at bounding box center [855, 433] width 133 height 21
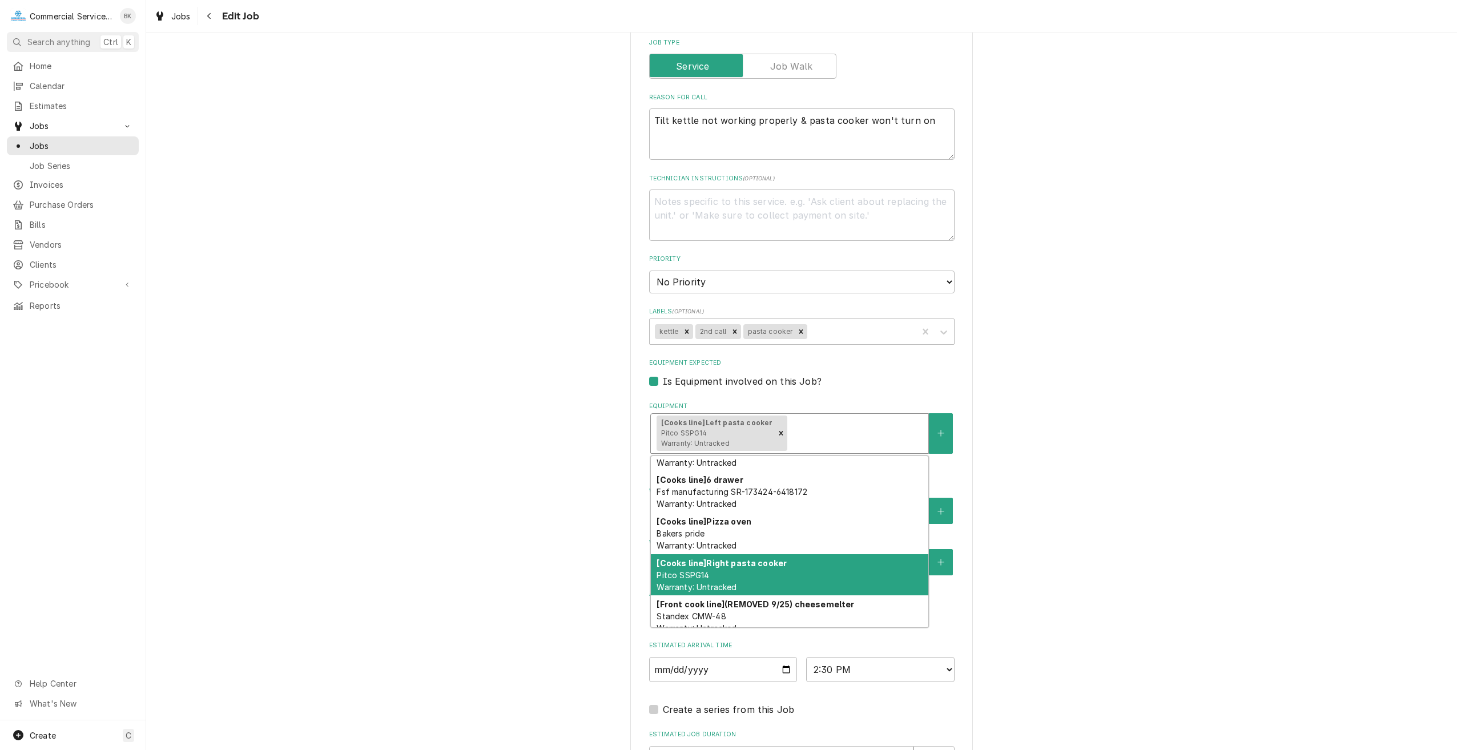
click at [749, 562] on strong "[Cooks line] Right pasta cooker" at bounding box center [721, 563] width 130 height 10
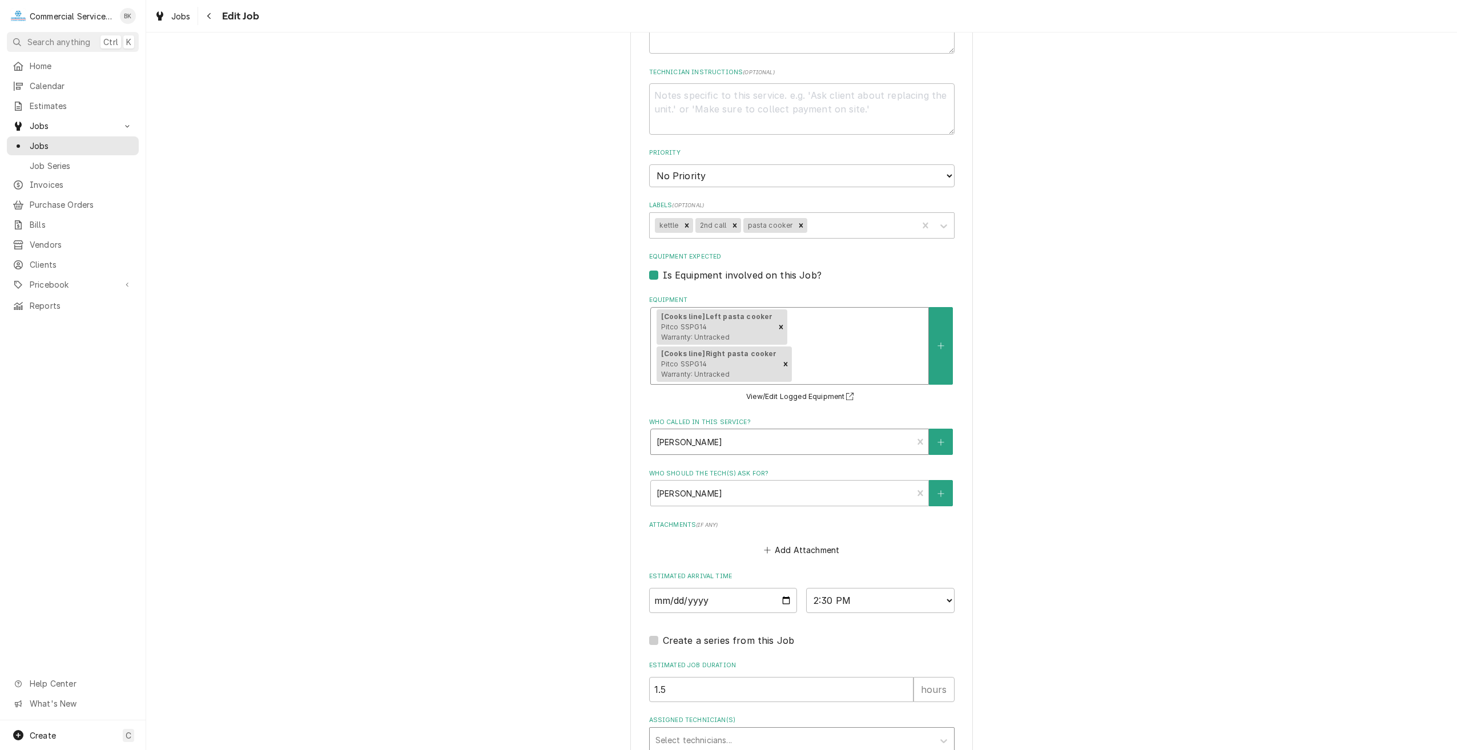
scroll to position [580, 0]
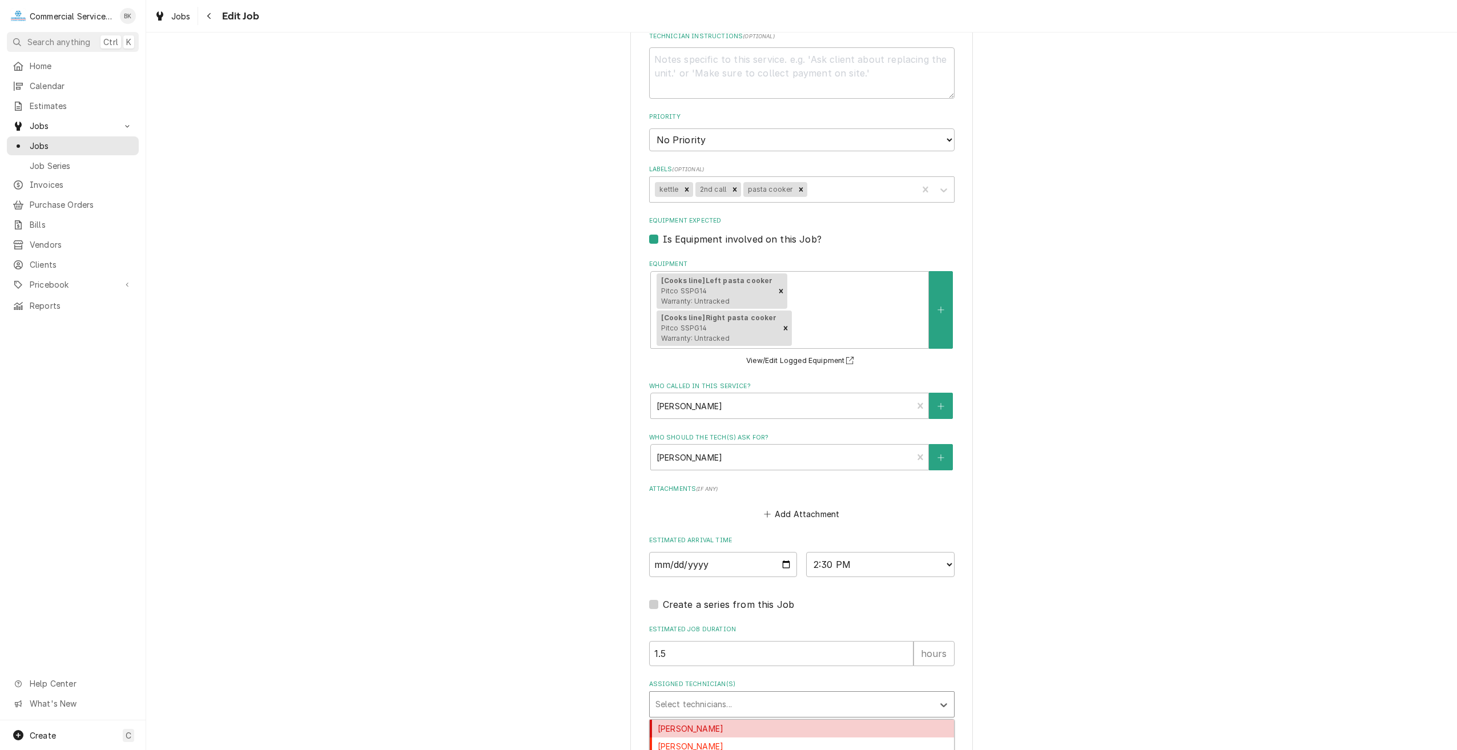
click at [689, 694] on div "Assigned Technician(s)" at bounding box center [791, 704] width 272 height 21
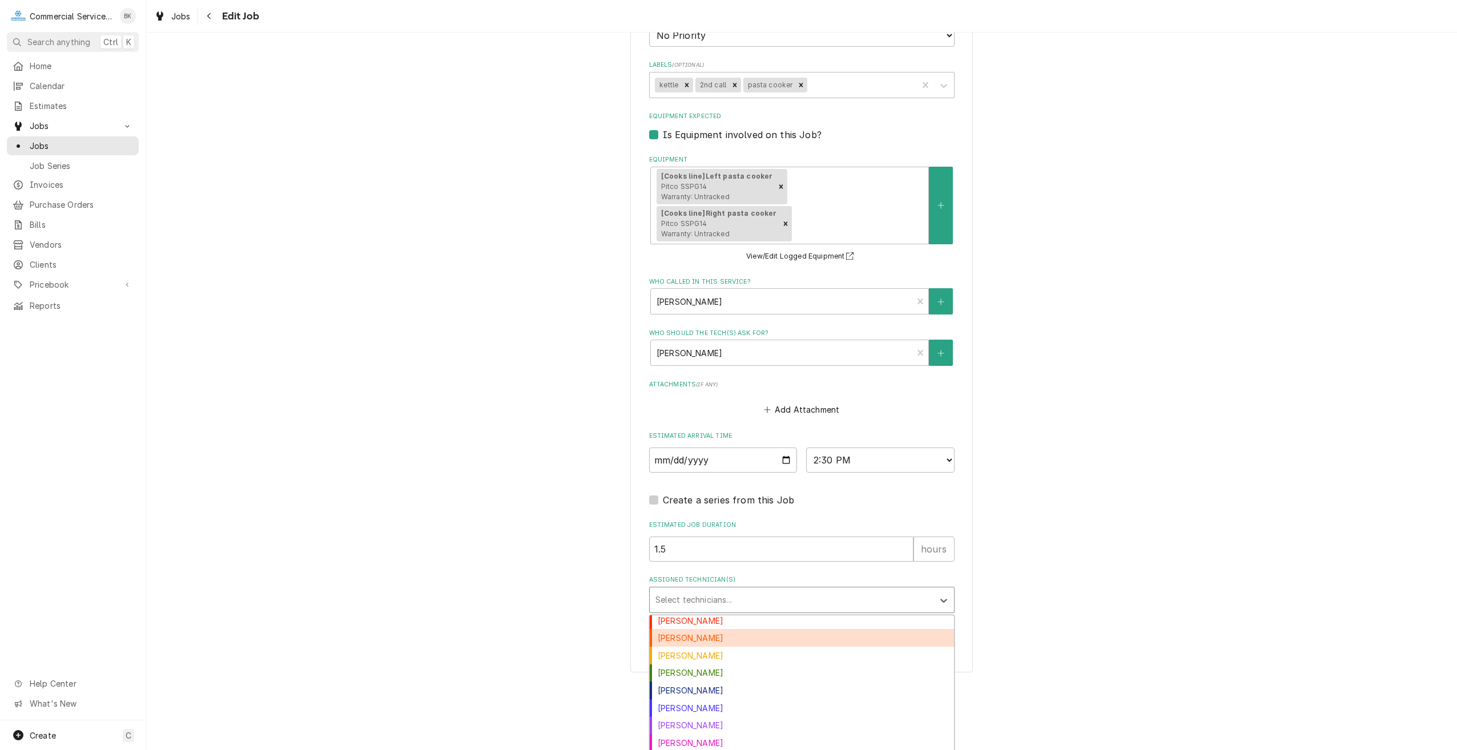
scroll to position [0, 0]
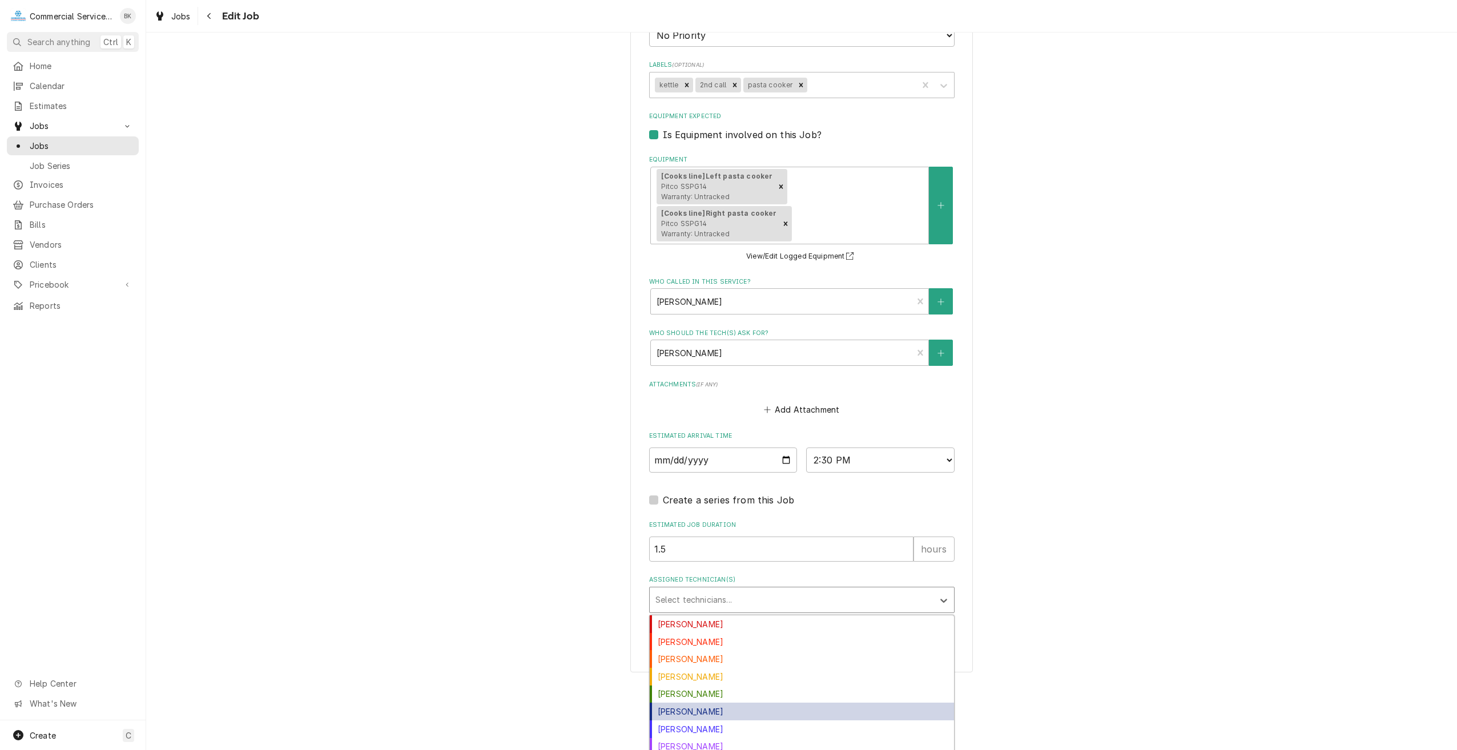
click at [681, 703] on div "[PERSON_NAME]" at bounding box center [802, 712] width 304 height 18
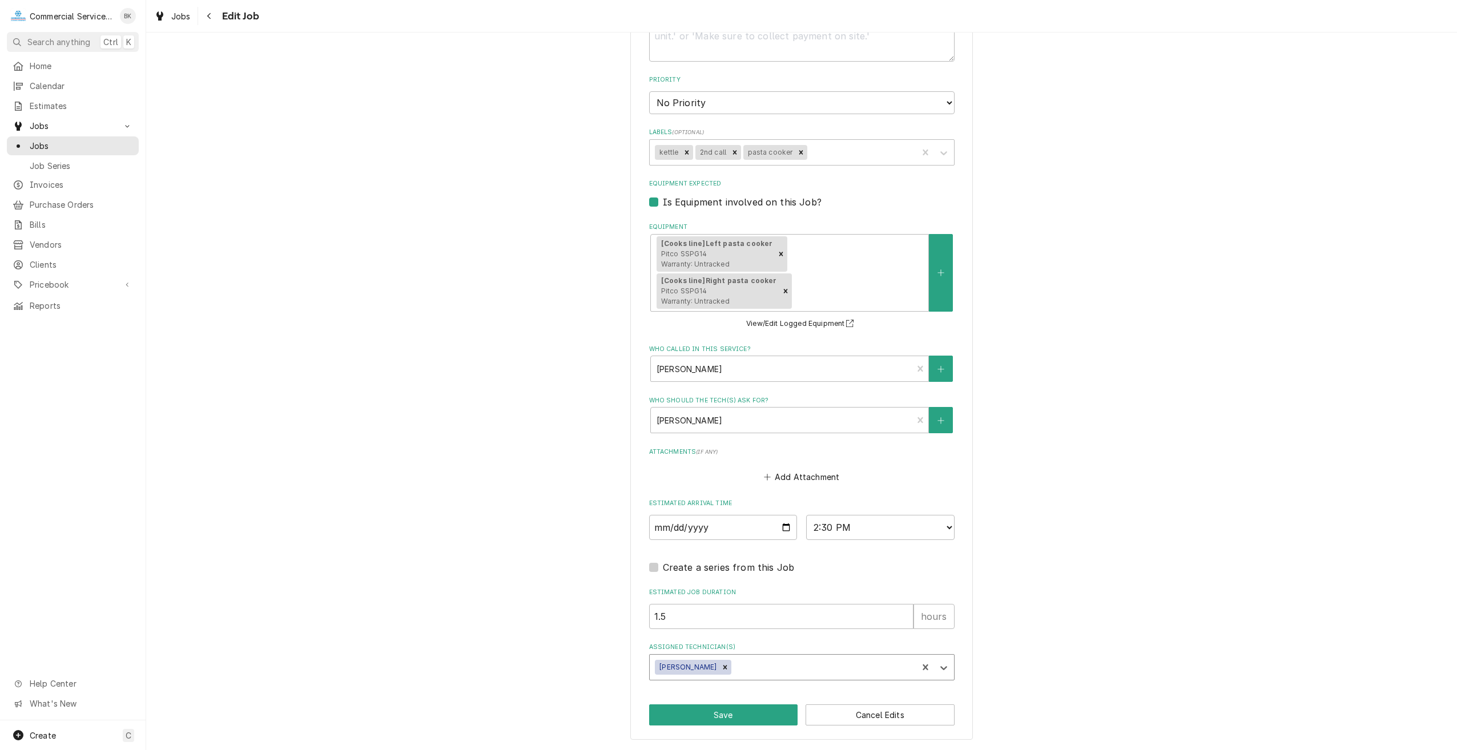
scroll to position [580, 0]
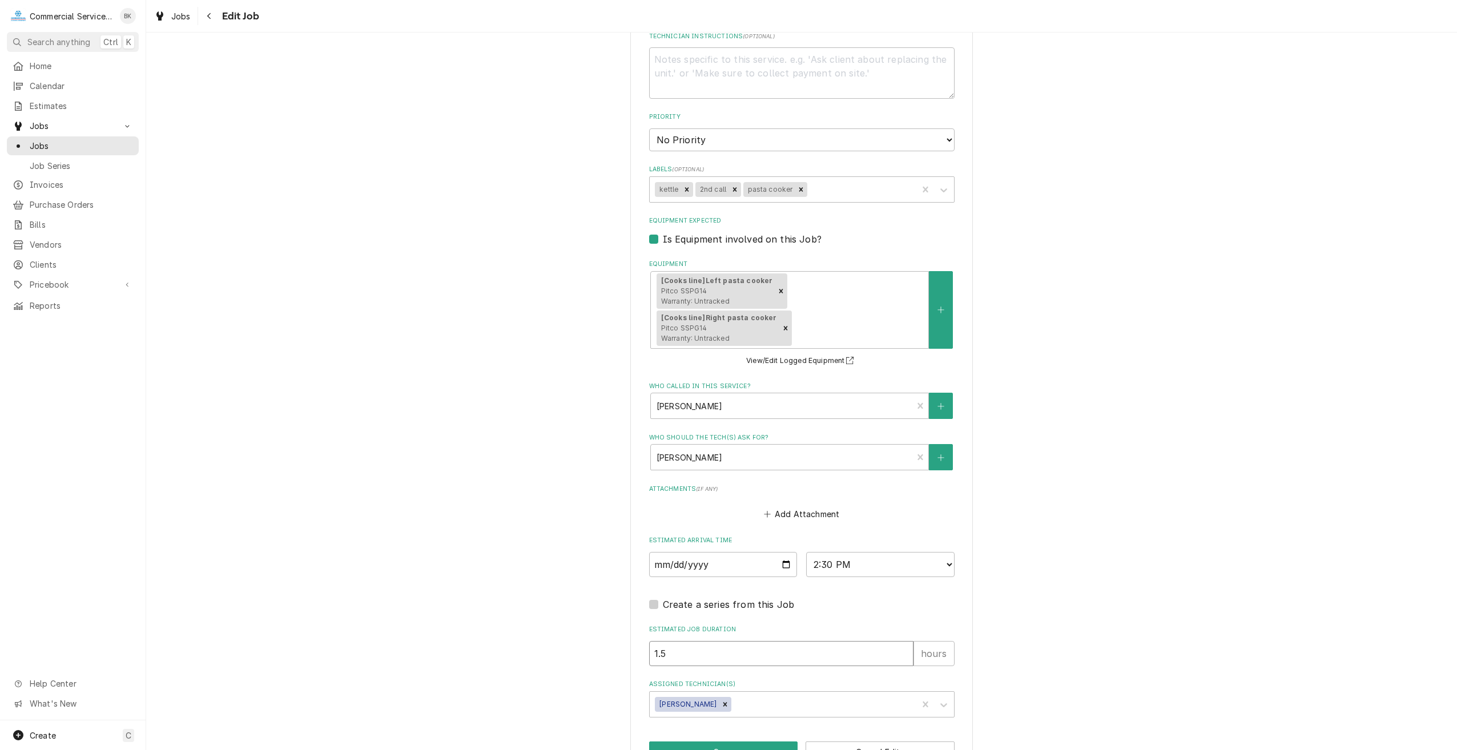
drag, startPoint x: 673, startPoint y: 618, endPoint x: 641, endPoint y: 622, distance: 32.7
click at [642, 621] on div "Use the fields below to edit this job: Client Details Client Olive Garden Edit …" at bounding box center [801, 126] width 342 height 1302
type textarea "x"
type input "2"
type textarea "x"
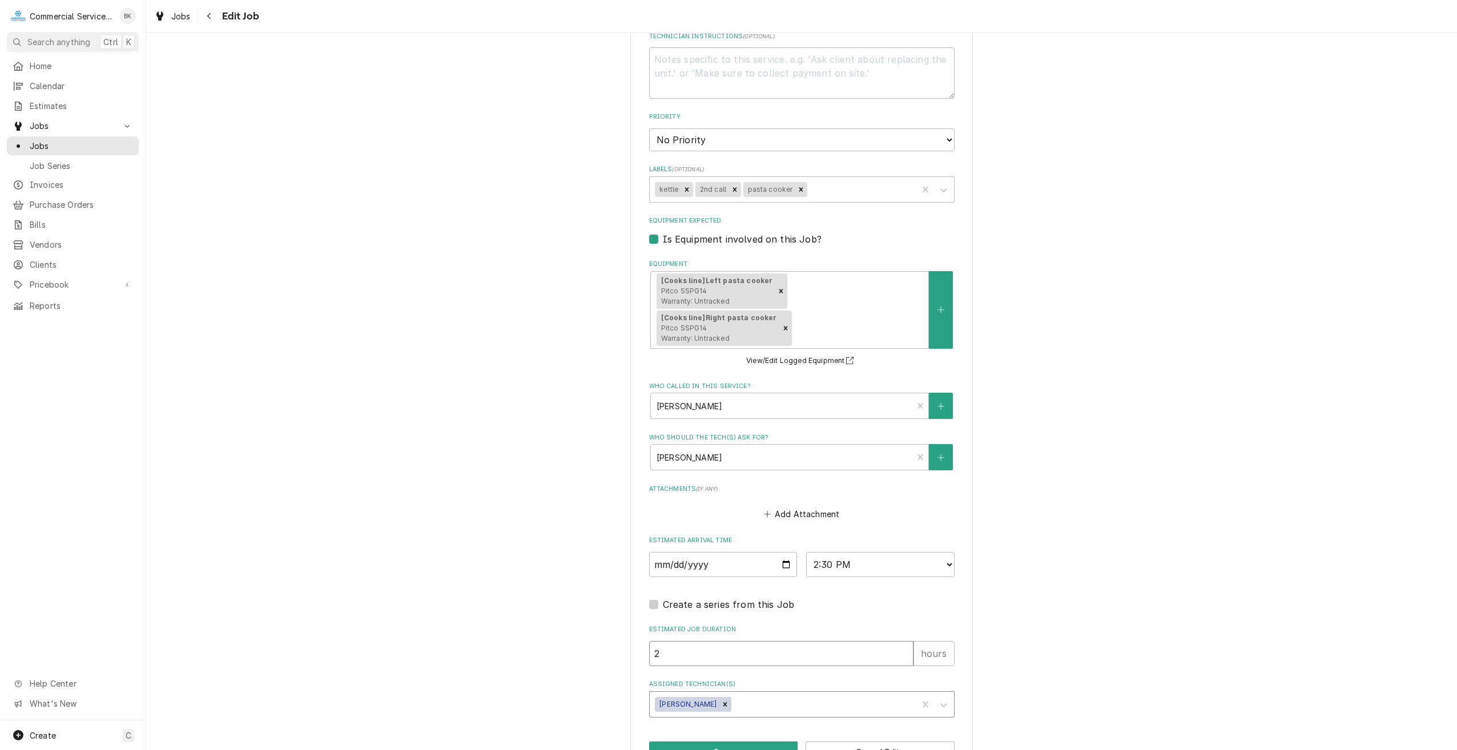
type input "2.3"
type textarea "x"
type input "2.35"
type textarea "x"
type input "2.3"
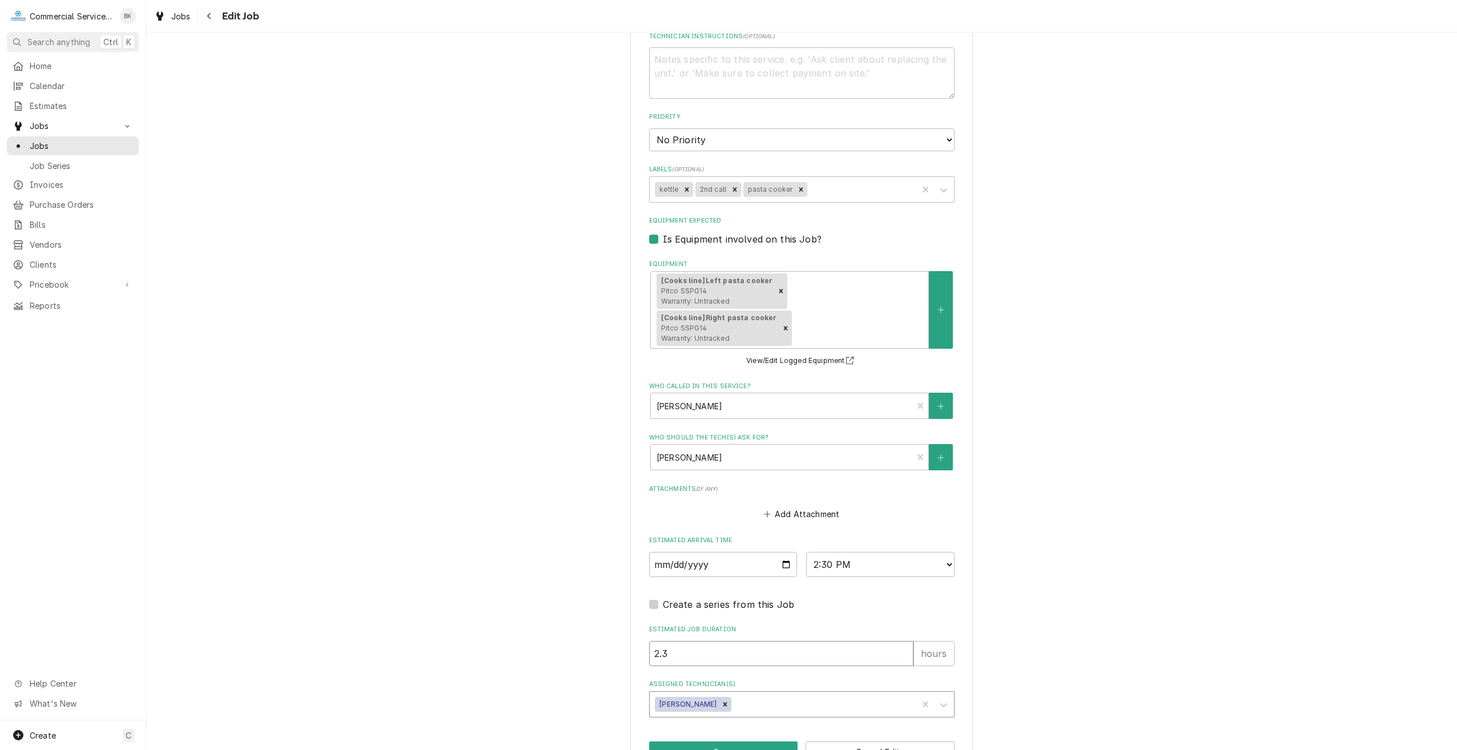
type textarea "x"
type input "2"
type textarea "x"
type input "2.5"
type textarea "x"
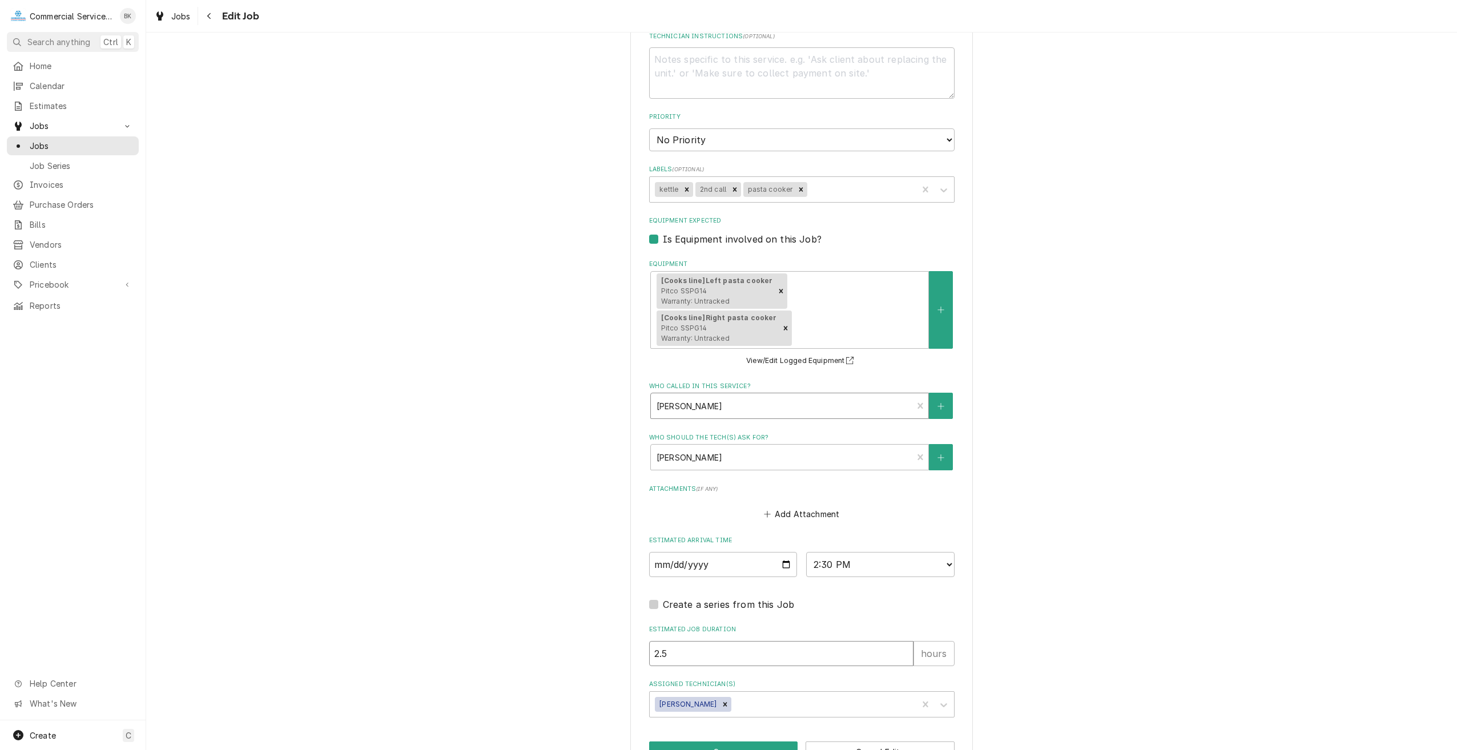
type input "2.5"
click at [738, 741] on button "Save" at bounding box center [723, 751] width 149 height 21
type textarea "x"
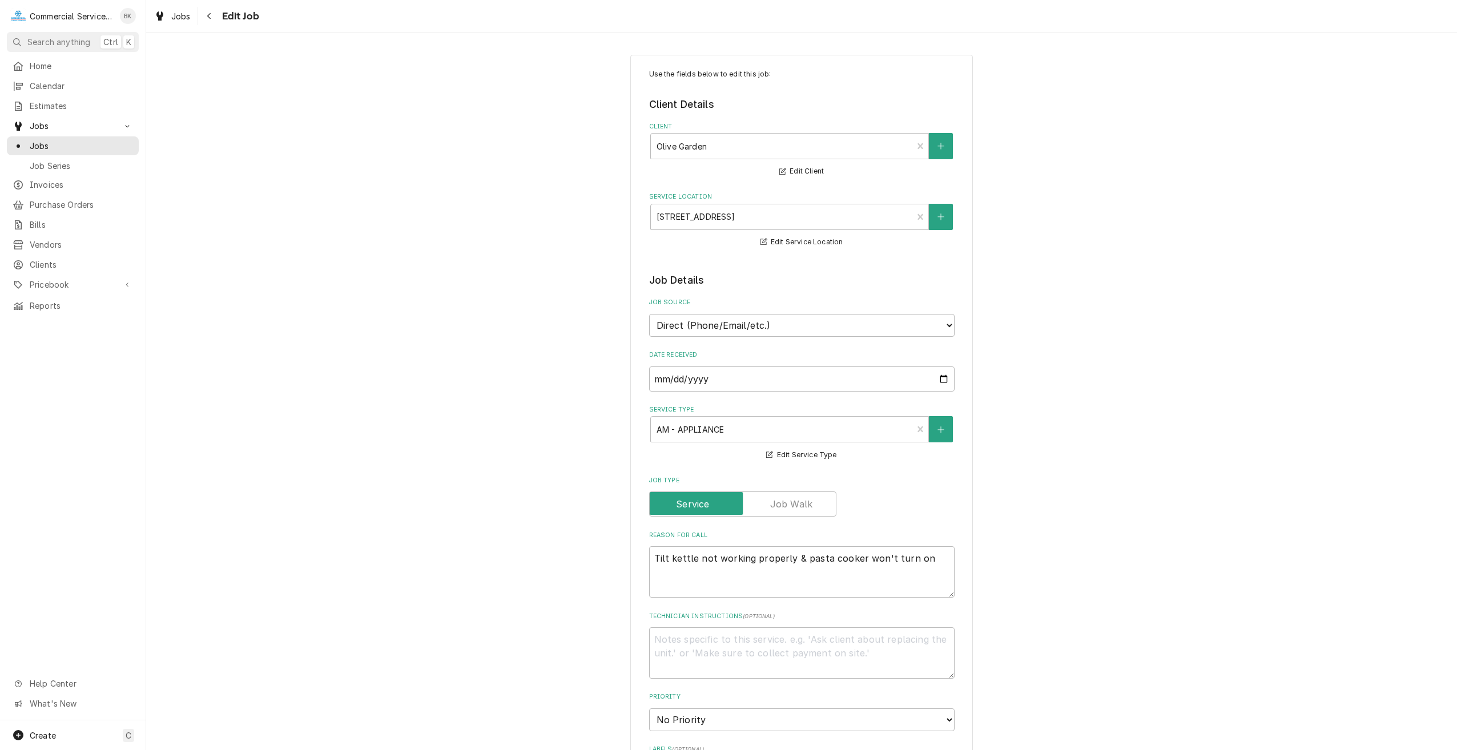
type textarea "x"
click at [63, 82] on span "Calendar" at bounding box center [81, 86] width 103 height 12
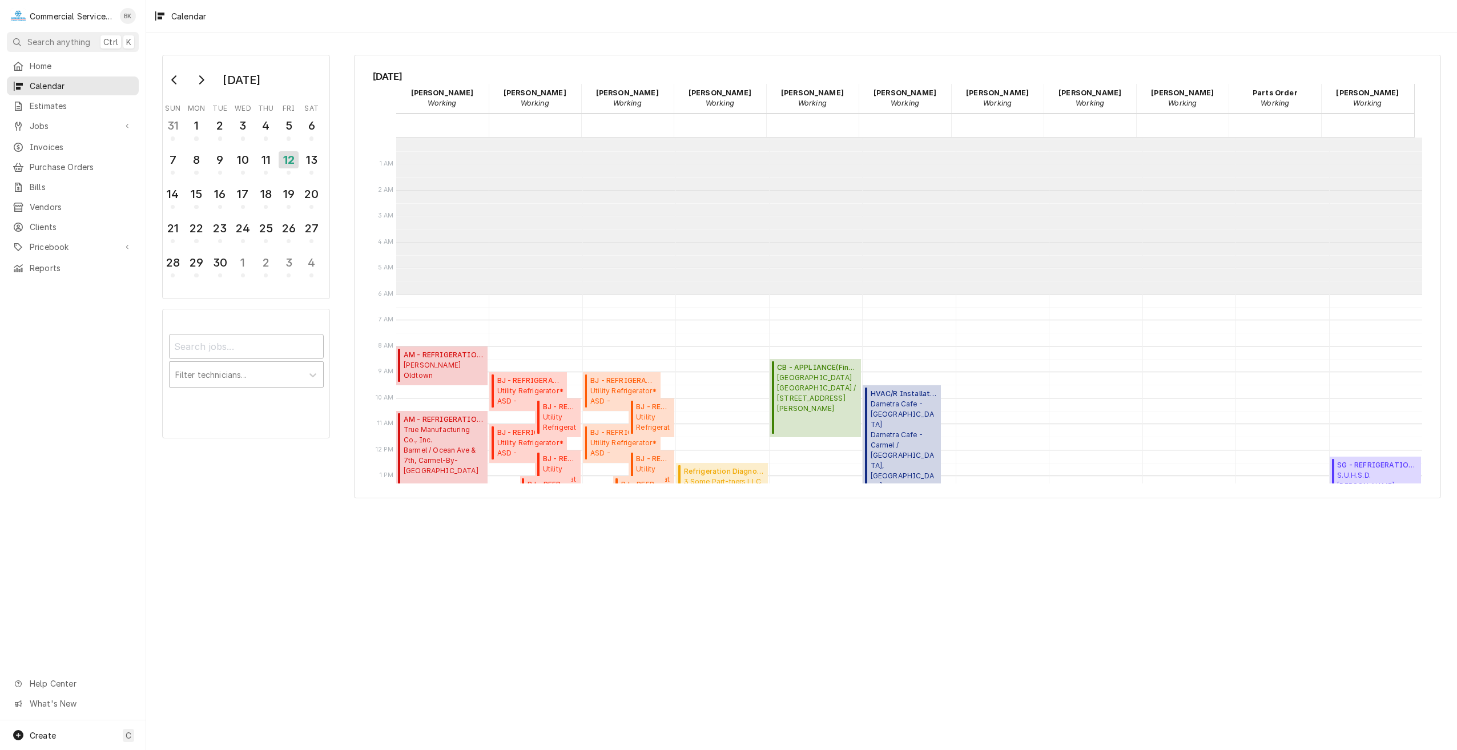
scroll to position [156, 0]
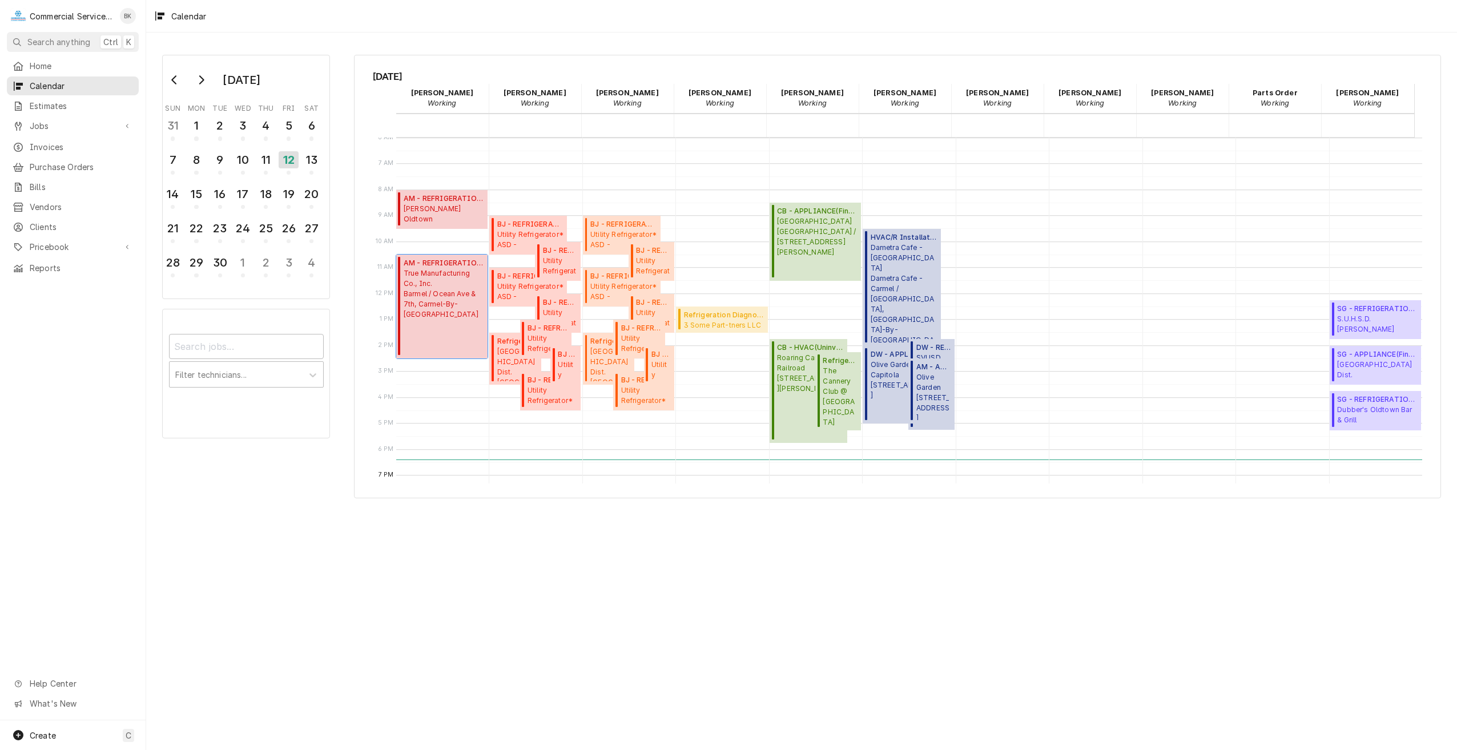
click at [453, 301] on span "True Manufacturing Co., Inc. Barmel / Ocean Ave & 7th, Carmel-By-The-Sea, CA 93…" at bounding box center [444, 293] width 80 height 51
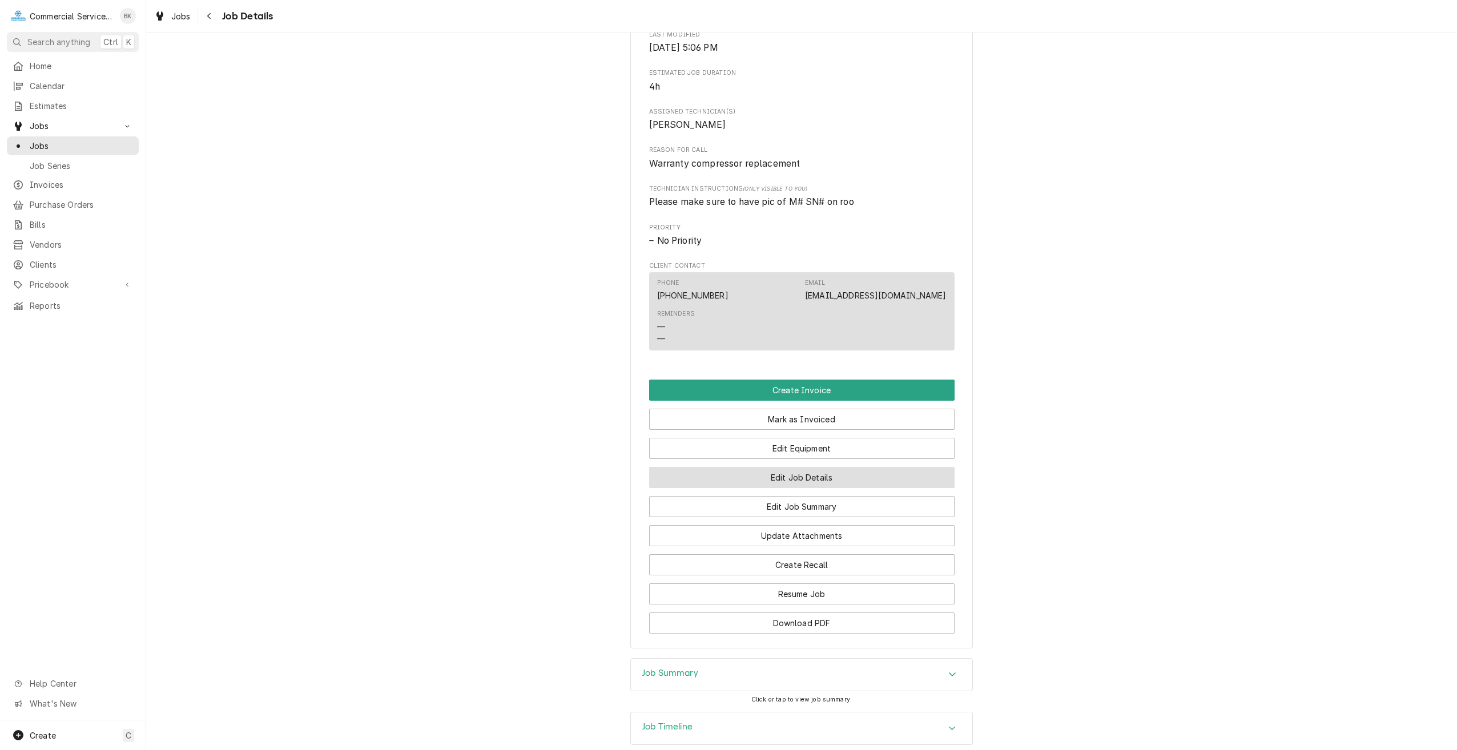
scroll to position [514, 0]
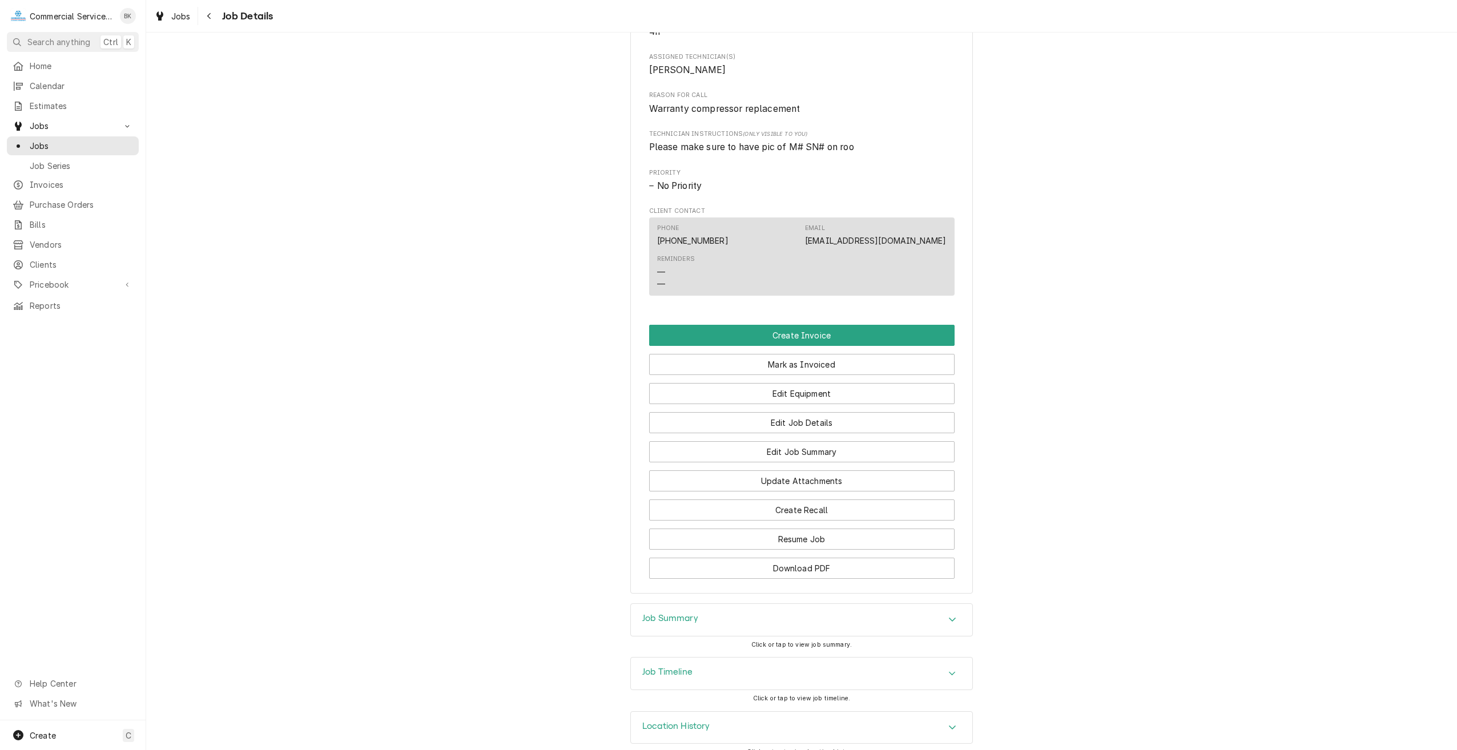
click at [727, 612] on div "Job Summary" at bounding box center [801, 620] width 341 height 32
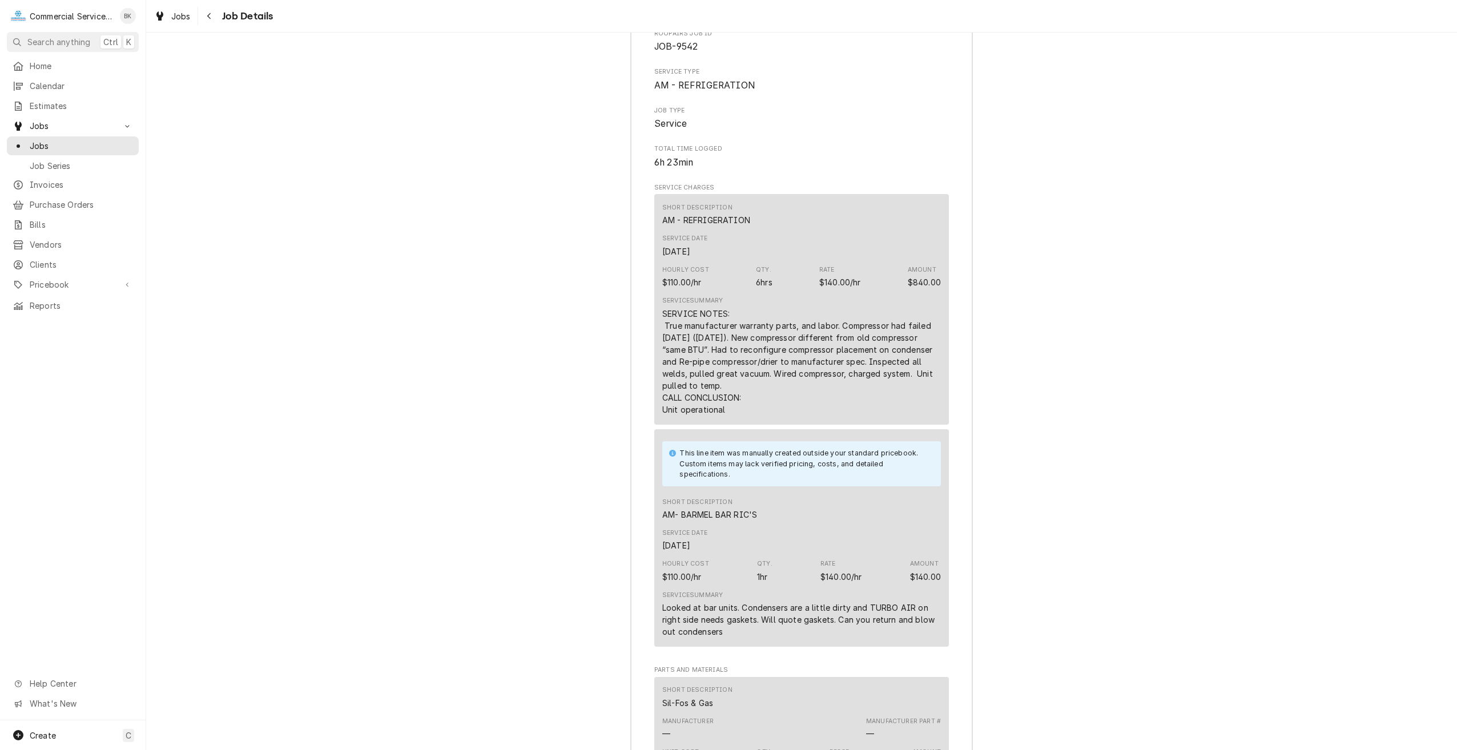
scroll to position [1199, 0]
